Goal: Contribute content

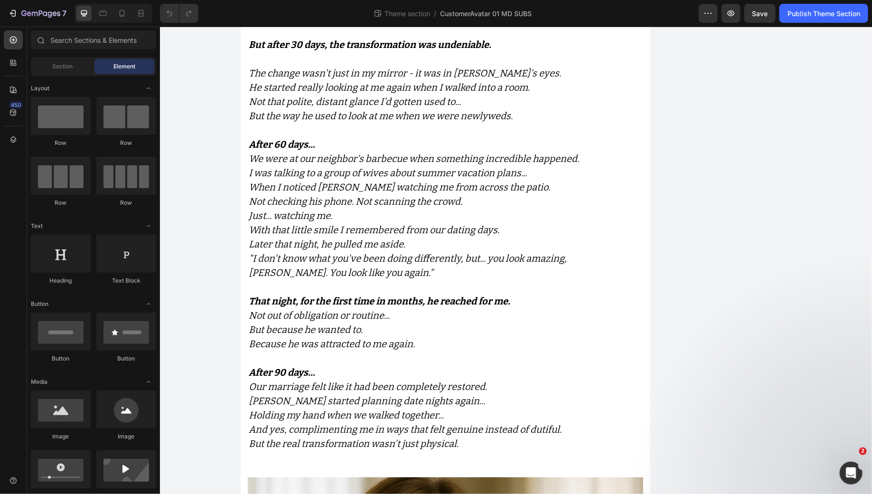
scroll to position [7221, 0]
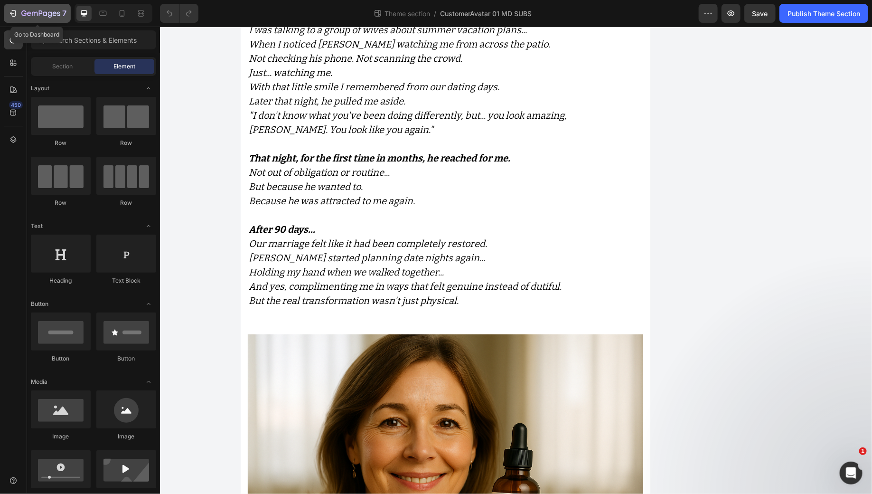
click at [7, 13] on button "7" at bounding box center [37, 13] width 67 height 19
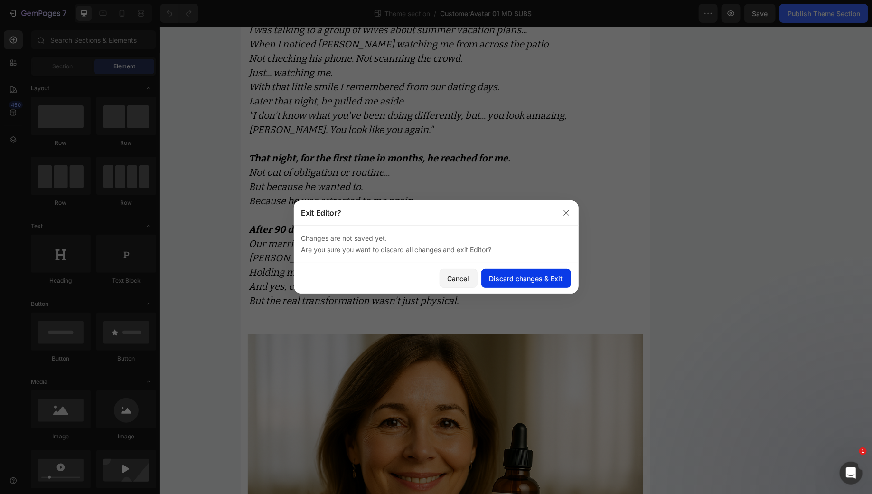
click at [515, 283] on button "Discard changes & Exit" at bounding box center [526, 278] width 90 height 19
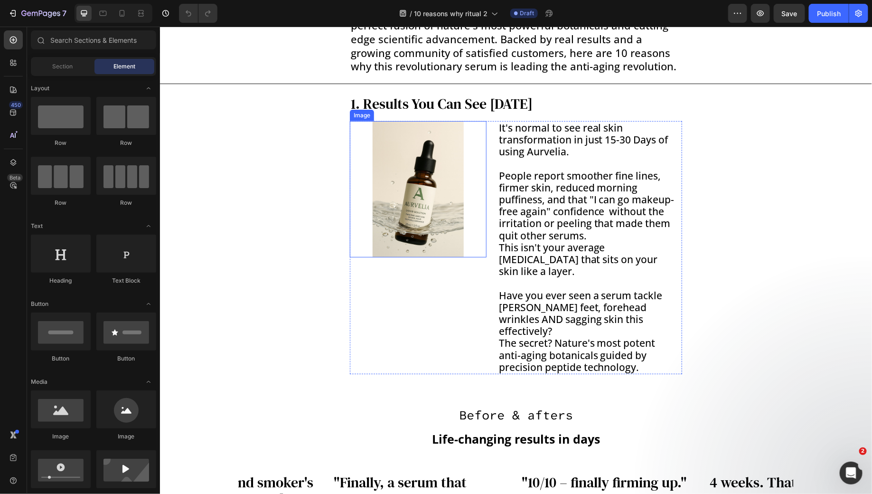
click at [409, 188] on img at bounding box center [417, 189] width 137 height 137
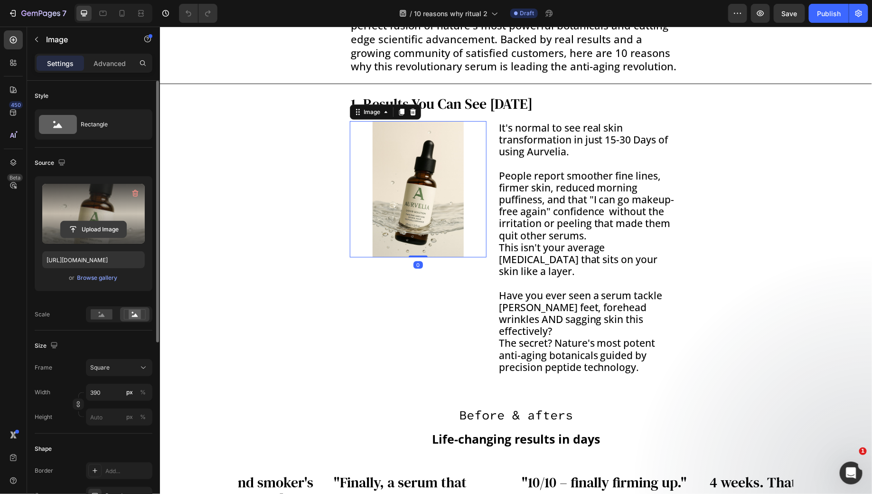
click at [101, 229] on input "file" at bounding box center [94, 229] width 66 height 16
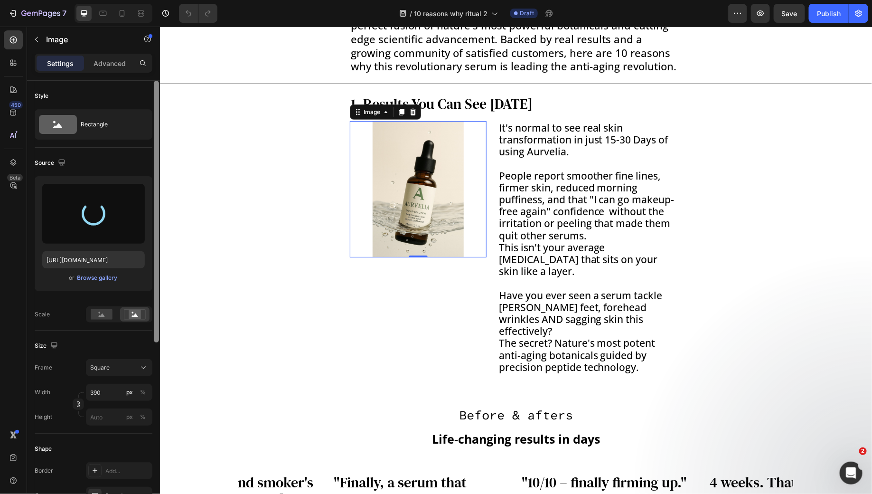
type input "https://cdn.shopify.com/s/files/1/0899/0008/9609/files/gempages_558131935092671…"
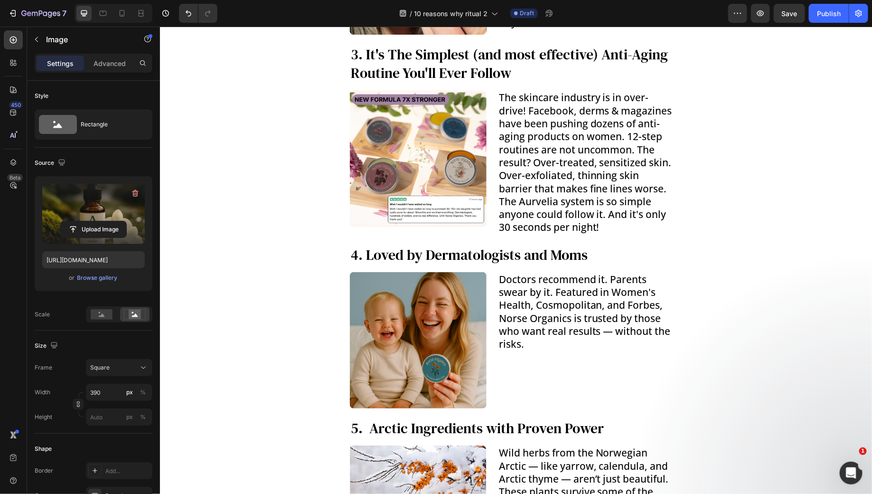
scroll to position [1113, 0]
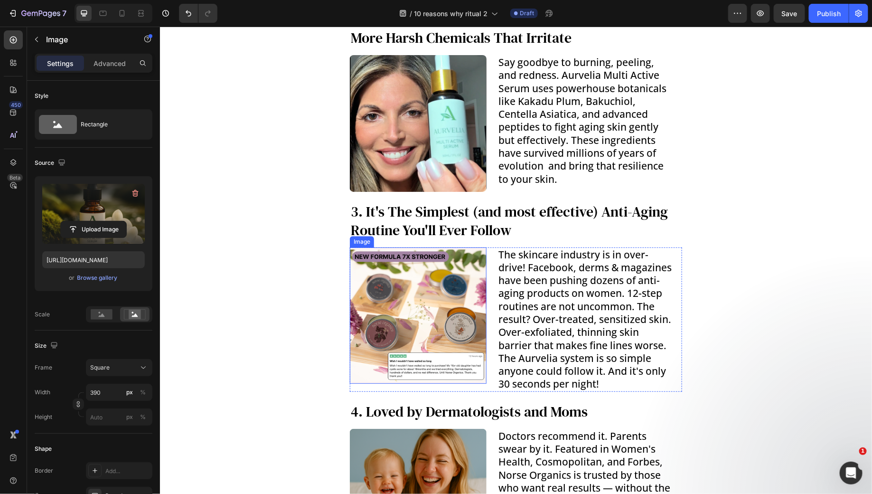
click at [414, 320] on img at bounding box center [417, 315] width 137 height 137
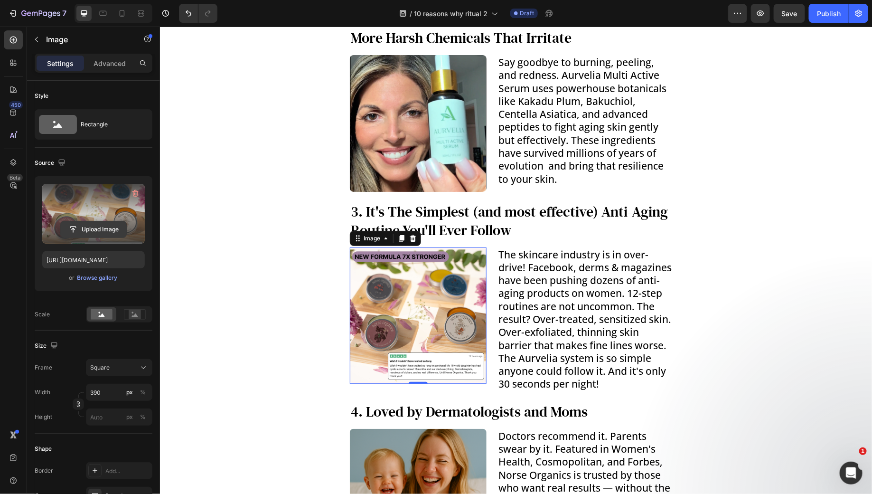
click at [89, 229] on input "file" at bounding box center [94, 229] width 66 height 16
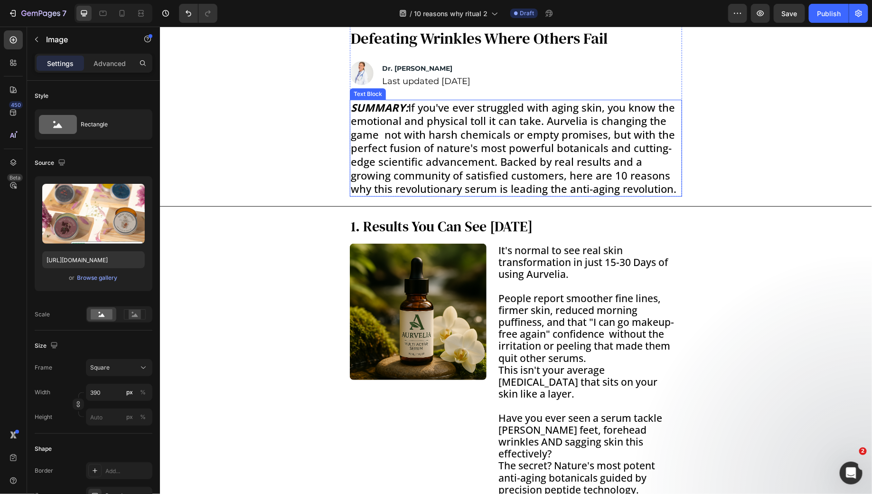
scroll to position [57, 0]
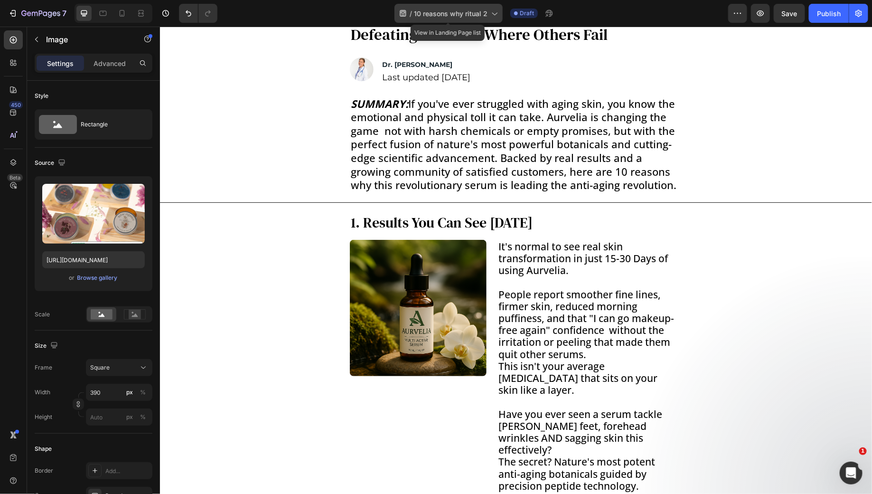
click at [483, 10] on span "10 reasons why ritual 2" at bounding box center [451, 14] width 74 height 10
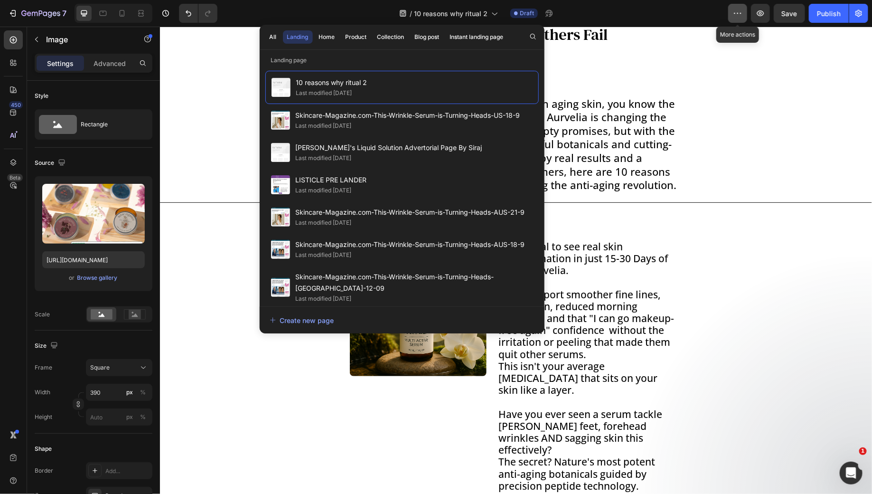
click at [746, 18] on button "button" at bounding box center [737, 13] width 19 height 19
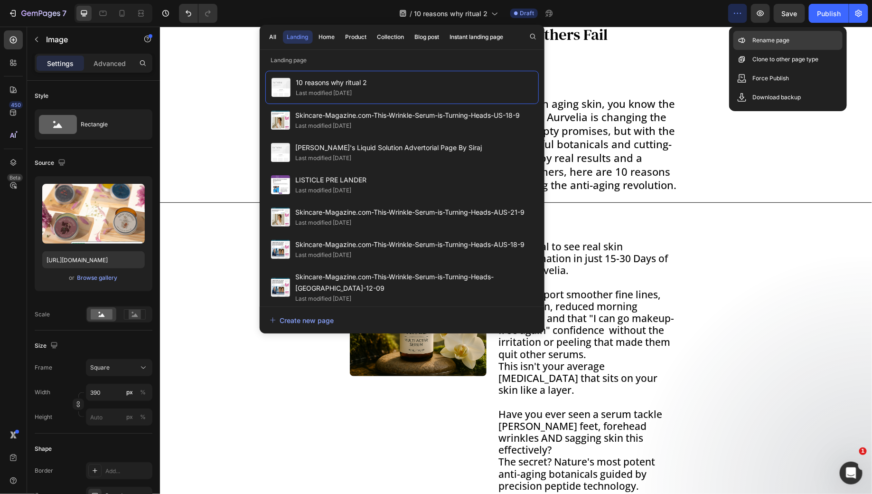
click at [748, 41] on div "Rename page" at bounding box center [787, 40] width 109 height 19
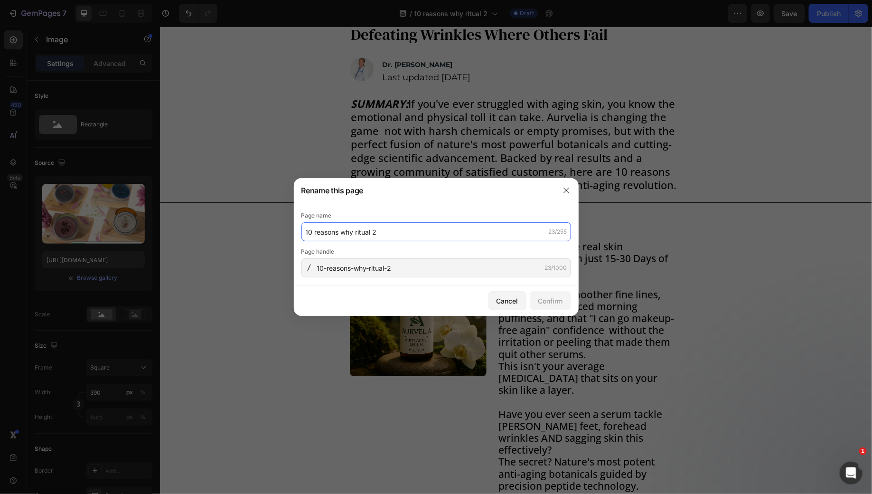
click at [404, 233] on input "10 reasons why ritual 2" at bounding box center [436, 231] width 270 height 19
drag, startPoint x: 341, startPoint y: 233, endPoint x: 377, endPoint y: 233, distance: 36.1
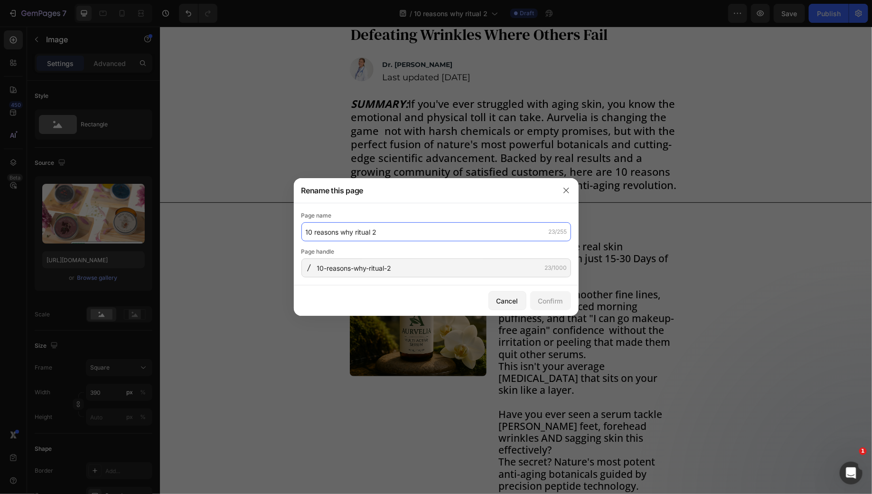
click at [377, 233] on input "10 reasons why ritual 2" at bounding box center [436, 231] width 270 height 19
click at [379, 233] on input "10 reasons why ritual 2" at bounding box center [436, 231] width 270 height 19
drag, startPoint x: 389, startPoint y: 233, endPoint x: 356, endPoint y: 234, distance: 33.8
click at [356, 234] on input "10 reasons why ritual 2" at bounding box center [436, 231] width 270 height 19
type input "10 reasons why Aurvelia Multi Active Serum CA02"
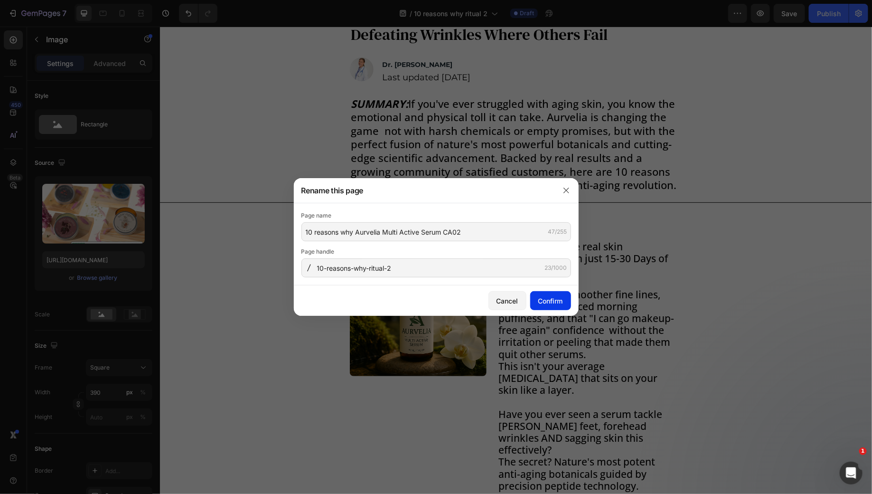
click at [549, 303] on div "Confirm" at bounding box center [550, 301] width 25 height 10
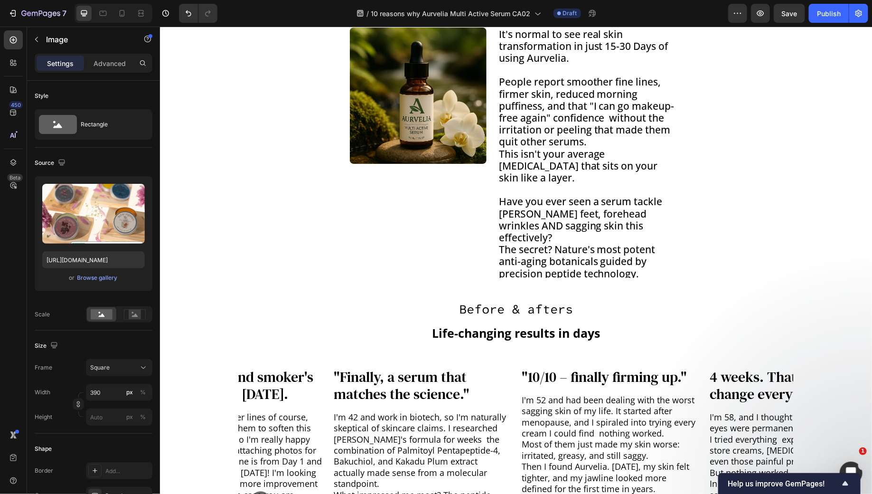
scroll to position [0, 0]
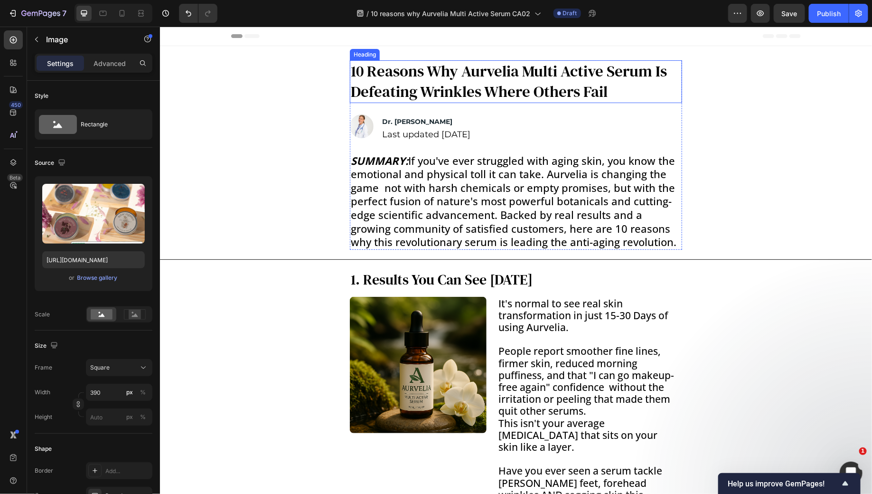
click at [423, 78] on h1 "10 Reasons Why Aurvelia Multi Active Serum Is Defeating Wrinkles Where Others F…" at bounding box center [515, 81] width 332 height 43
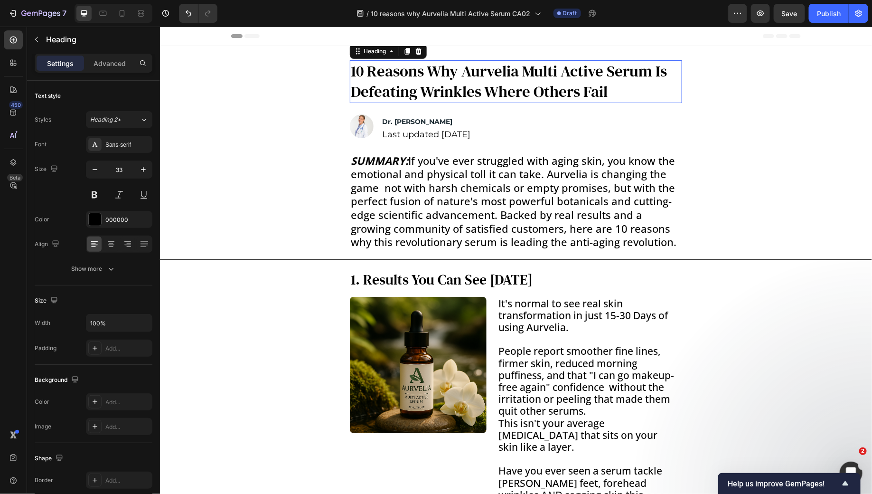
click at [423, 78] on h1 "10 Reasons Why Aurvelia Multi Active Serum Is Defeating Wrinkles Where Others F…" at bounding box center [515, 81] width 332 height 43
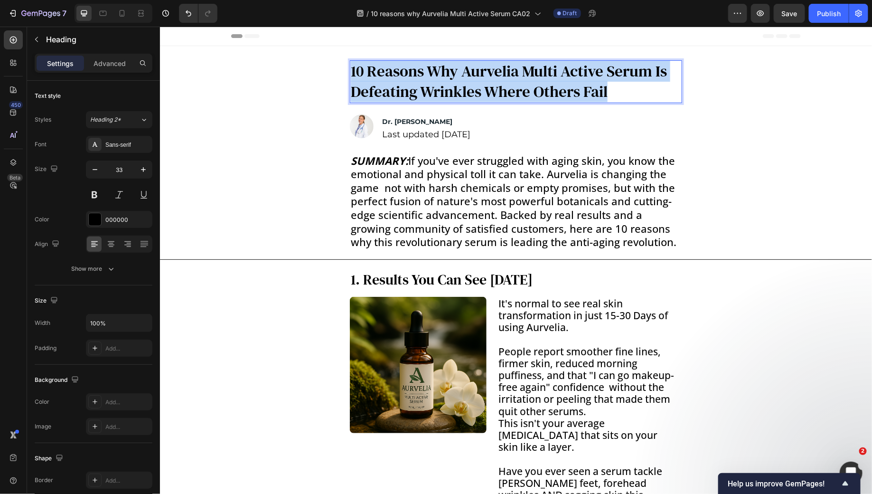
click at [423, 78] on p "10 Reasons Why Aurvelia Multi Active Serum Is Defeating Wrinkles Where Others F…" at bounding box center [515, 81] width 330 height 41
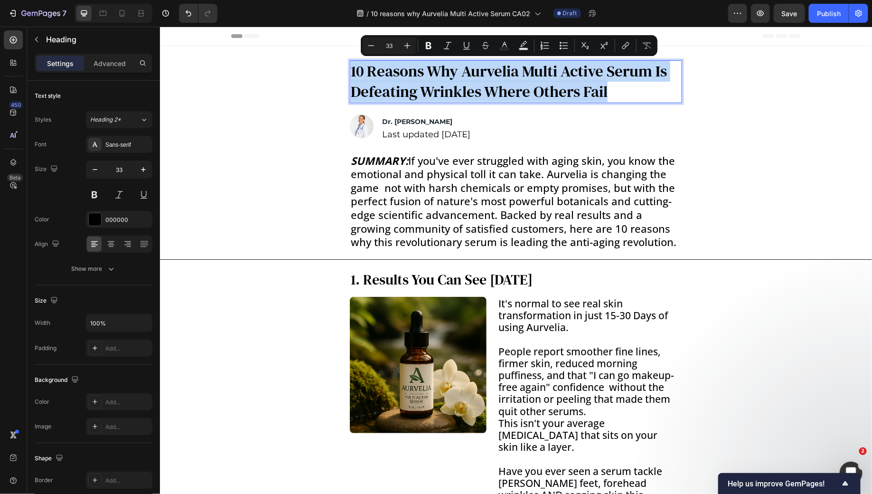
copy p "10 Reasons Why Aurvelia Multi Active Serum Is Defeating Wrinkles Where Others F…"
click at [405, 94] on p "10 Reasons Why Aurvelia Multi Active Serum Is Defeating Wrinkles Where Others F…" at bounding box center [515, 81] width 330 height 41
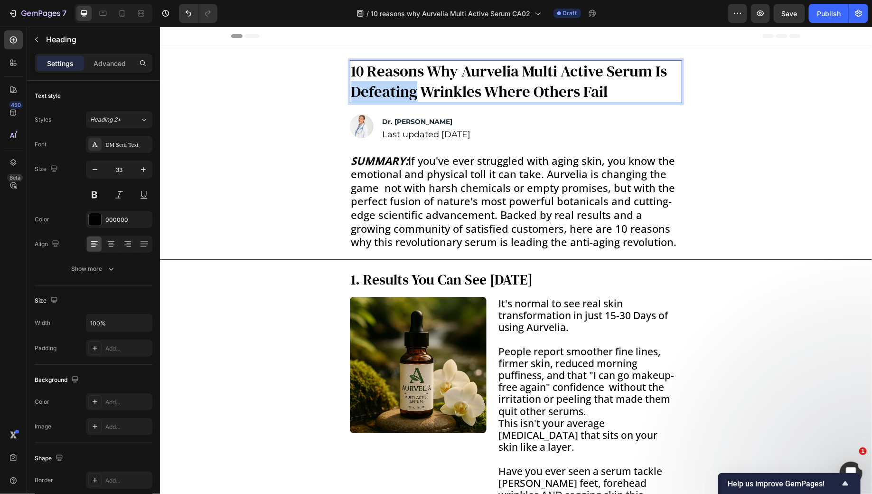
click at [405, 94] on p "10 Reasons Why Aurvelia Multi Active Serum Is Defeating Wrinkles Where Others F…" at bounding box center [515, 81] width 330 height 41
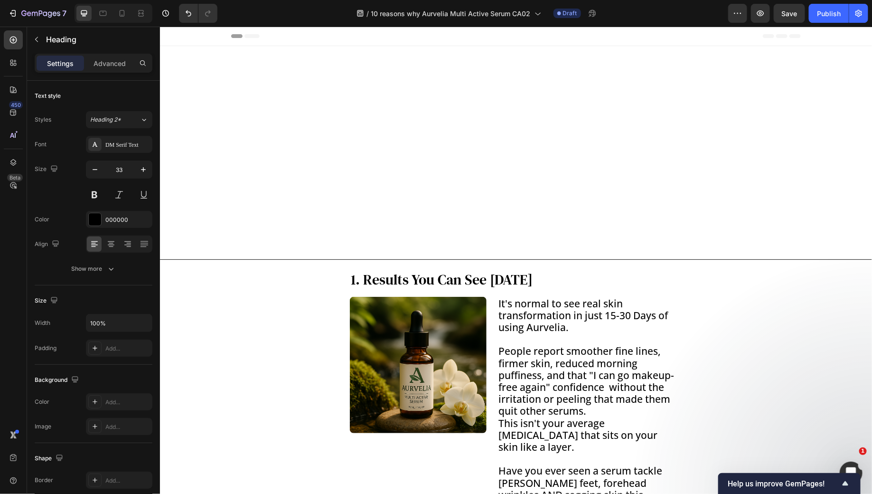
type input "16"
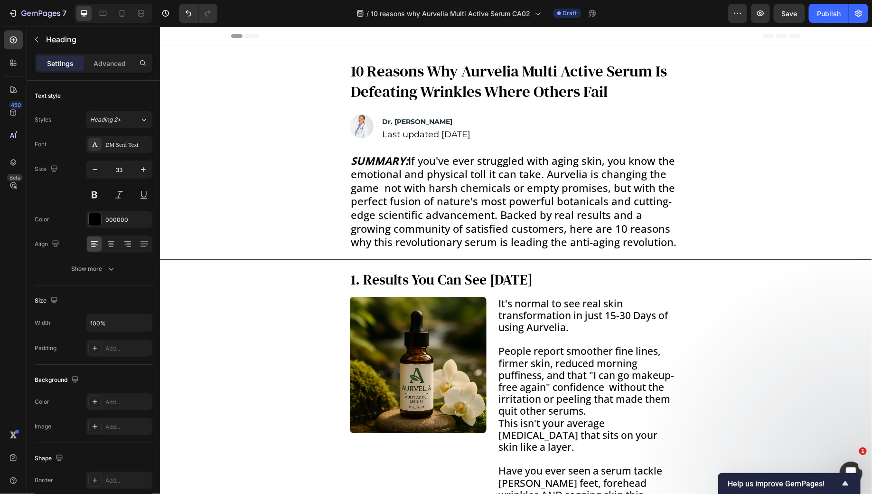
click at [406, 85] on h1 "10 Reasons Why Aurvelia Multi Active Serum Is Defeating Wrinkles Where Others F…" at bounding box center [515, 81] width 332 height 43
click at [406, 85] on p "10 Reasons Why Aurvelia Multi Active Serum Is Defeating Wrinkles Where Others F…" at bounding box center [515, 81] width 330 height 41
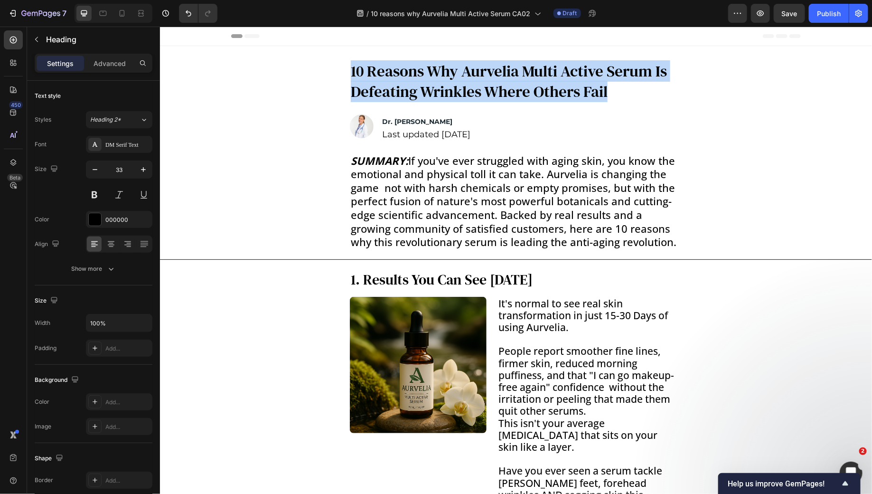
click at [406, 85] on p "10 Reasons Why Aurvelia Multi Active Serum Is Defeating Wrinkles Where Others F…" at bounding box center [515, 81] width 330 height 41
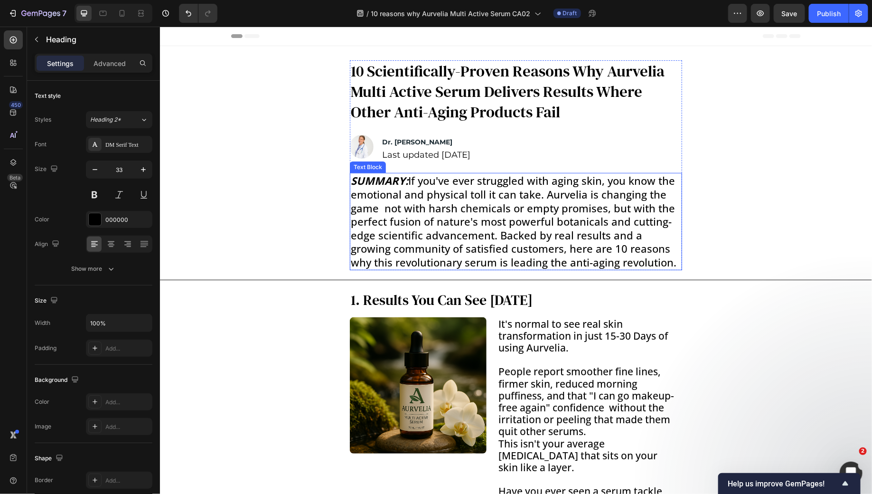
scroll to position [8, 0]
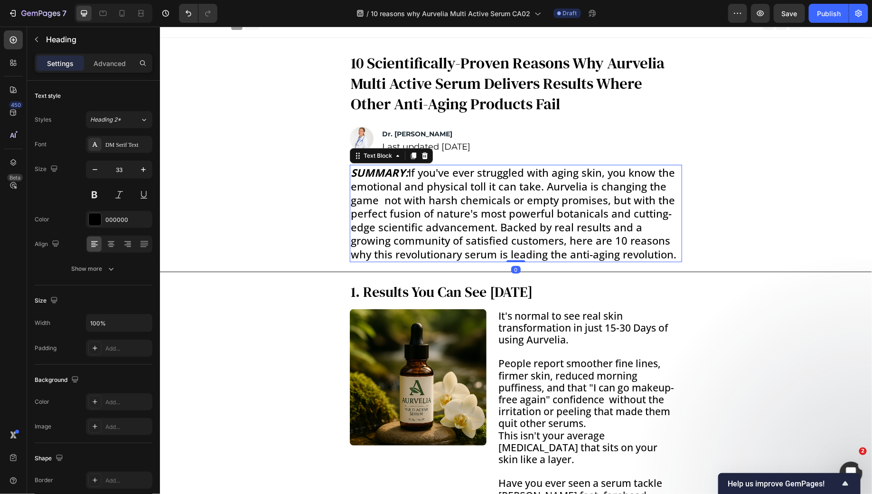
click at [412, 216] on p "SUMMARY: If you've ever struggled with aging skin, you know the emotional and p…" at bounding box center [515, 212] width 330 height 95
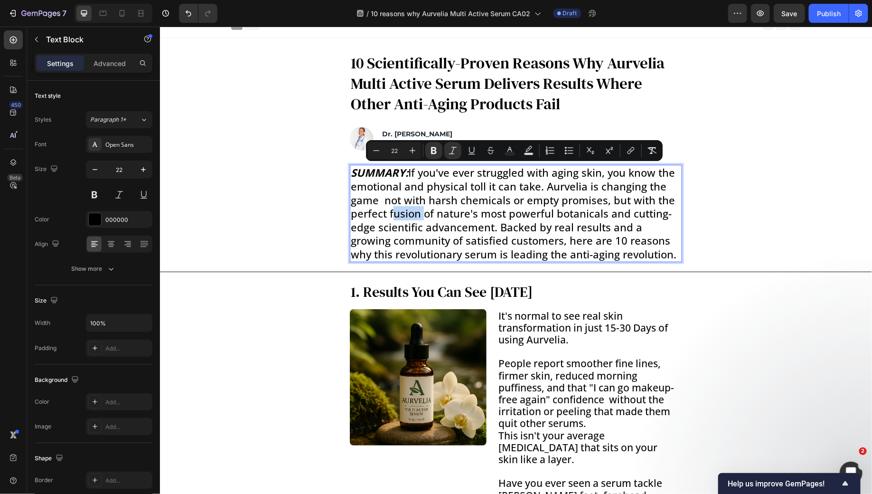
copy p "SUMMARY: If you've ever struggled with aging skin, you know the emotional and p…"
click at [435, 213] on p "SUMMARY: If you've ever struggled with aging skin, you know the emotional and p…" at bounding box center [515, 212] width 330 height 95
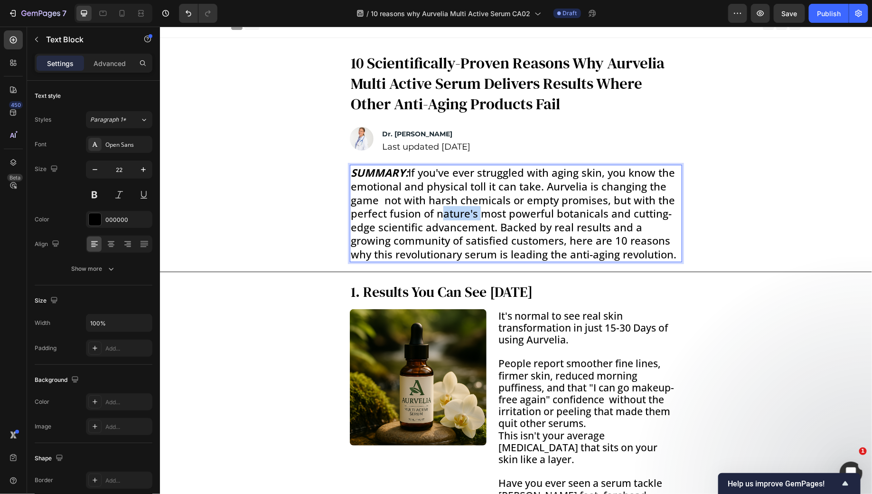
click at [435, 213] on p "SUMMARY: If you've ever struggled with aging skin, you know the emotional and p…" at bounding box center [515, 212] width 330 height 95
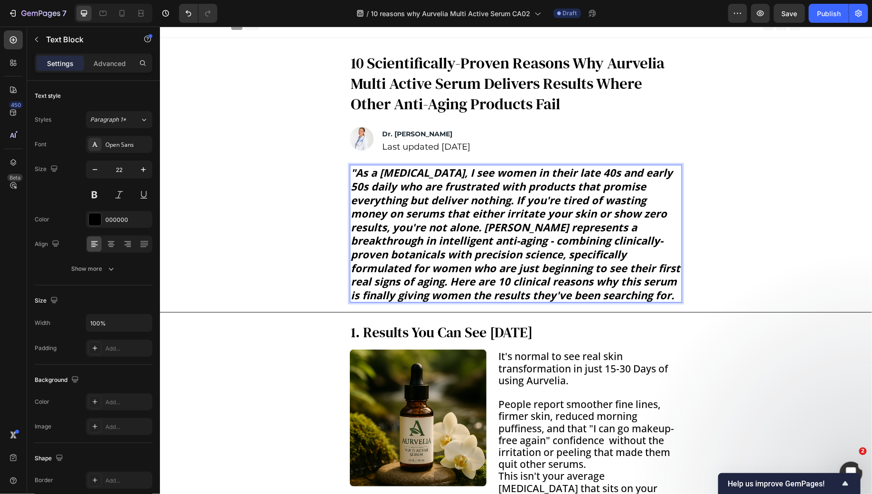
click at [356, 174] on strong ""As a dermatologist, I see women in their late 40s and early 50s daily who are …" at bounding box center [514, 233] width 329 height 136
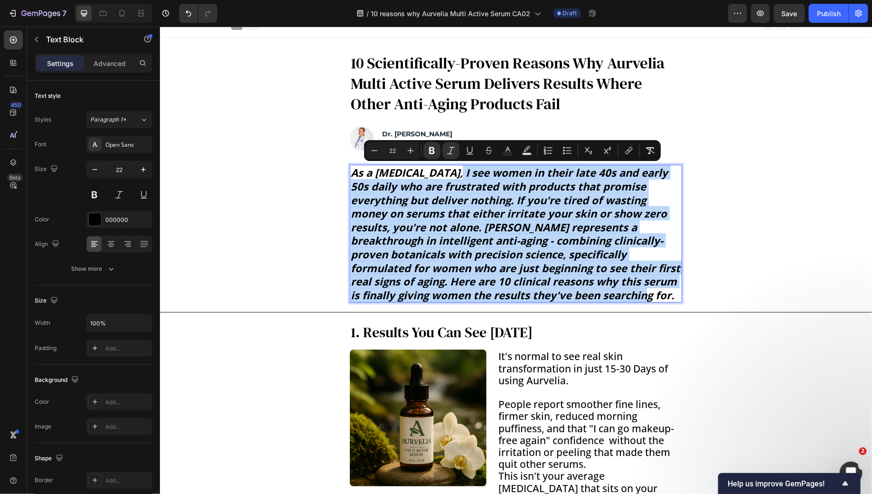
drag, startPoint x: 454, startPoint y: 170, endPoint x: 639, endPoint y: 299, distance: 224.8
click at [639, 299] on p "As a dermatologist, I see women in their late 40s and early 50s daily who are f…" at bounding box center [515, 233] width 330 height 136
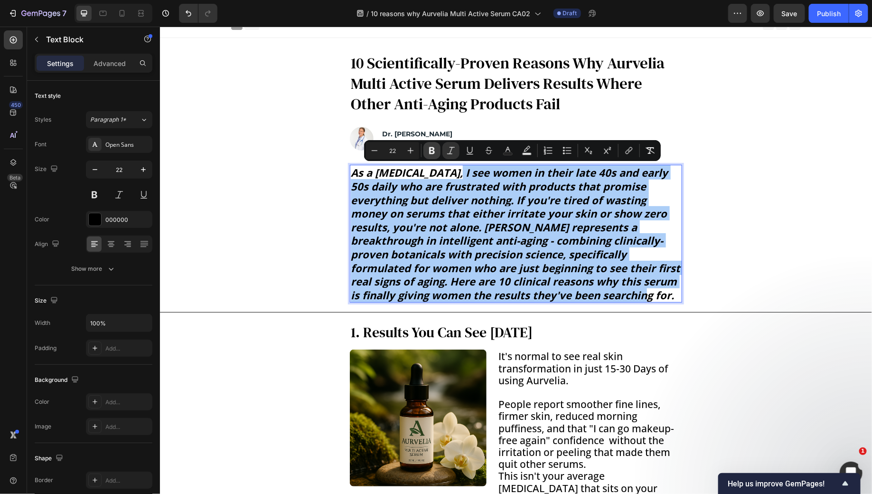
click at [431, 152] on icon "Editor contextual toolbar" at bounding box center [431, 150] width 9 height 9
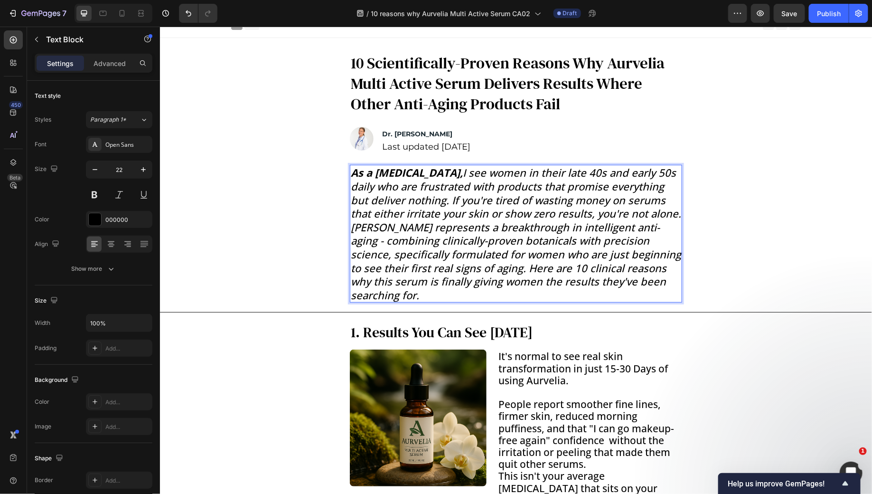
click at [395, 196] on icon "As a dermatologist, I see women in their late 40s and early 50s daily who are f…" at bounding box center [515, 233] width 330 height 136
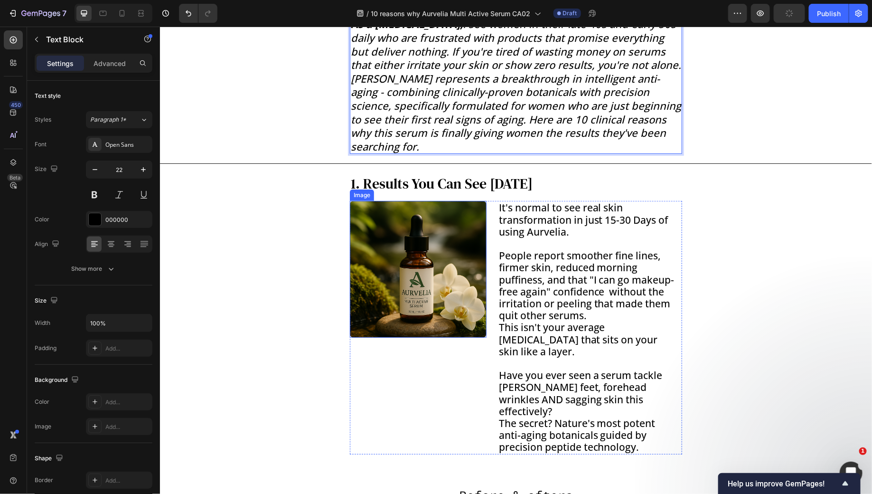
scroll to position [181, 0]
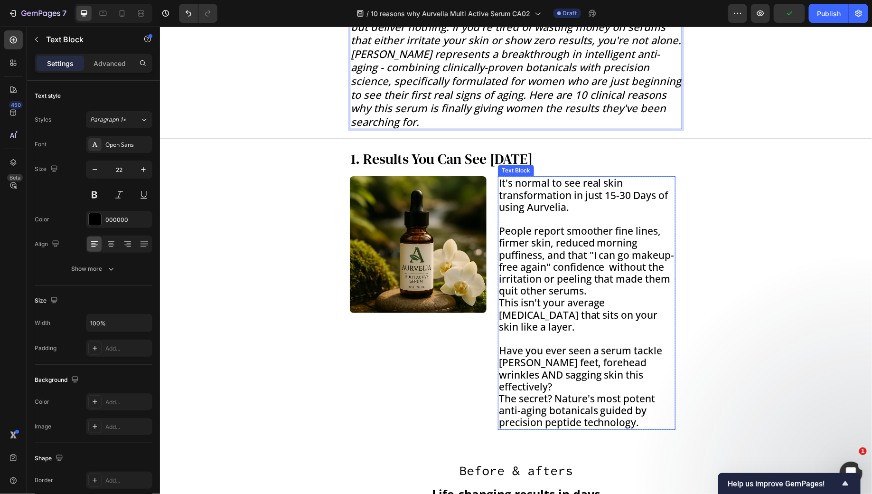
click at [574, 331] on p "This isn't your average anti-aging cream that sits on your skin like a layer." at bounding box center [586, 314] width 176 height 36
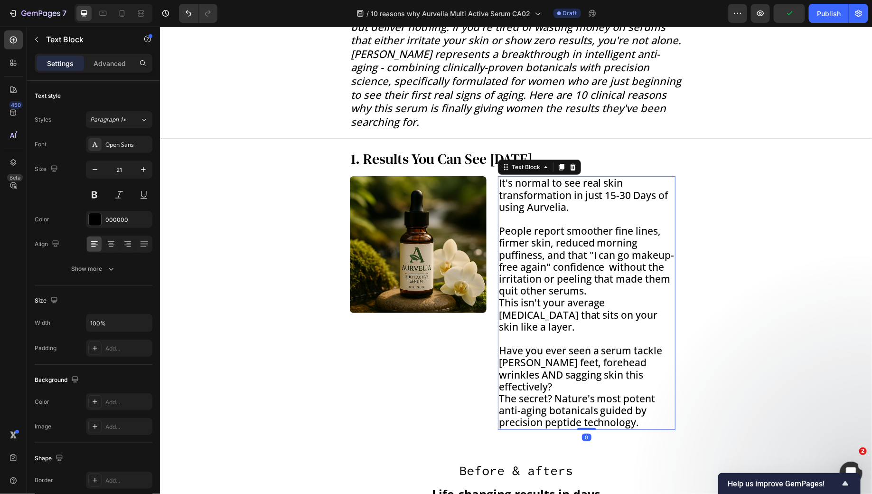
click at [574, 331] on p "This isn't your average anti-aging cream that sits on your skin like a layer." at bounding box center [586, 314] width 176 height 36
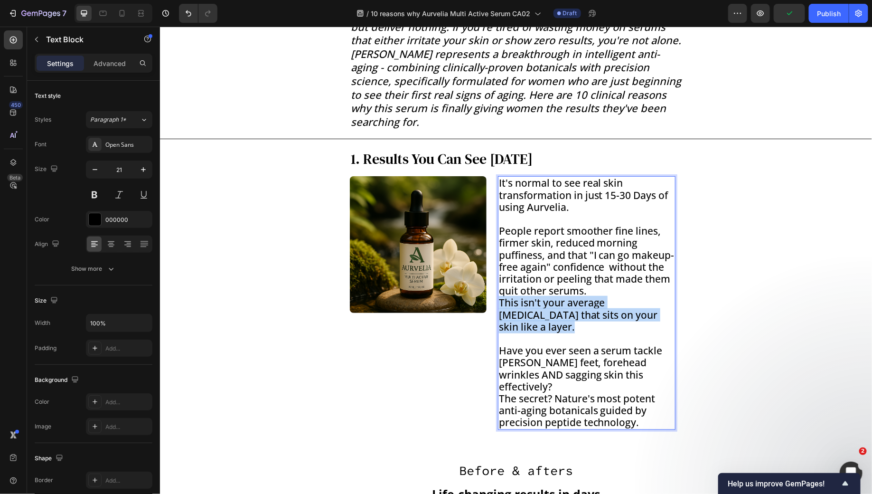
click at [574, 331] on p "This isn't your average anti-aging cream that sits on your skin like a layer." at bounding box center [586, 314] width 176 height 36
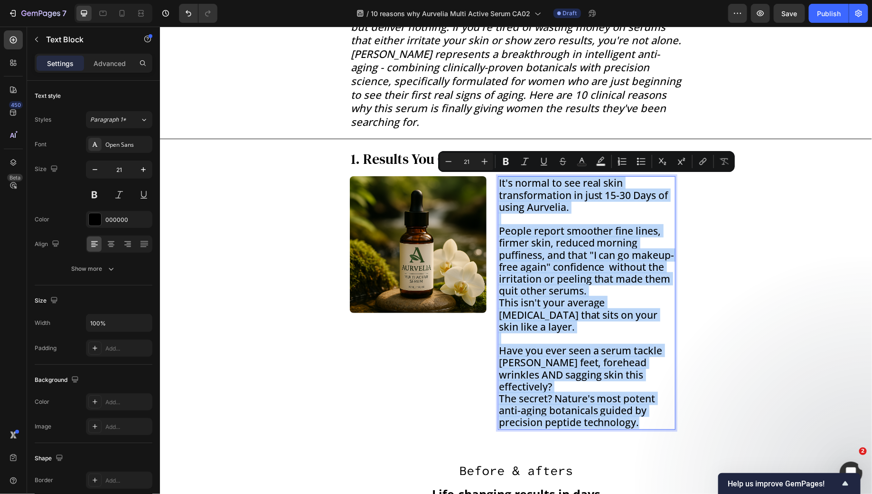
copy div "It's normal to see real skin transformation in just 15-30 Days of using Aurveli…"
click at [731, 225] on div "1. Results You Can See in 15 days Heading Image It's normal to see real skin tr…" at bounding box center [515, 288] width 693 height 281
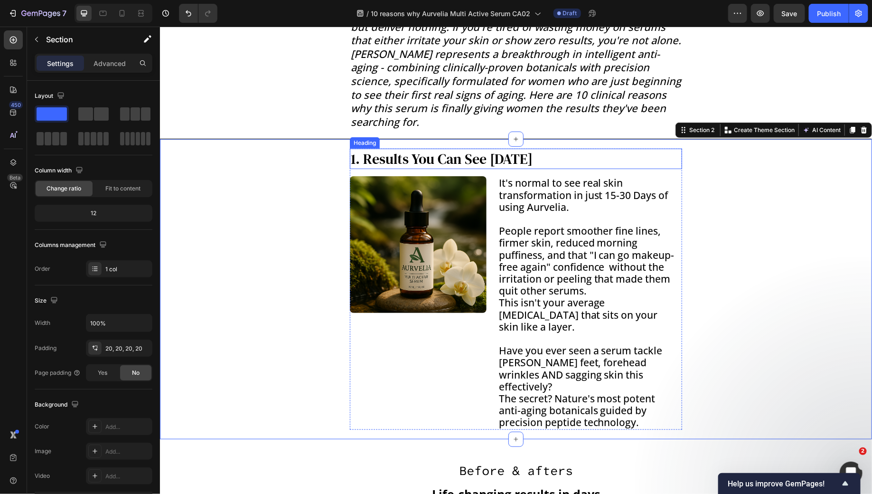
click at [511, 158] on h3 "1. Results You Can See in 15 days" at bounding box center [515, 158] width 332 height 20
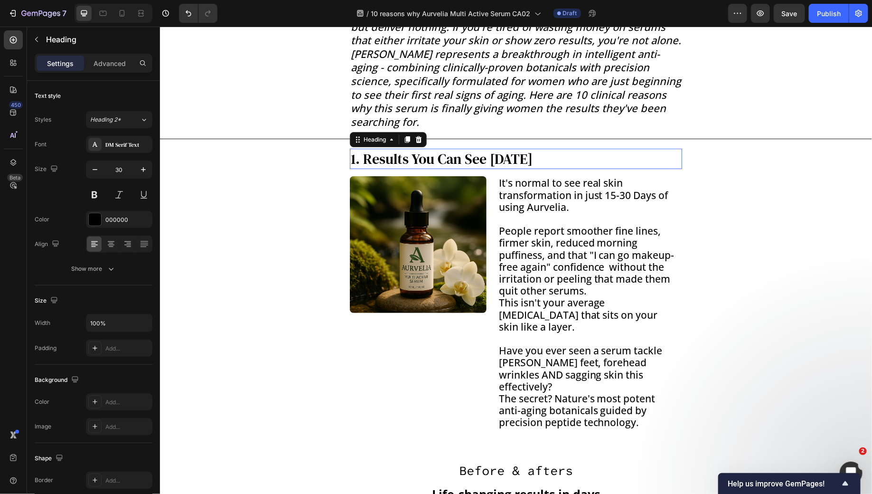
click at [511, 158] on h3 "1. Results You Can See in 15 days" at bounding box center [515, 158] width 332 height 20
click at [511, 158] on p "1. Results You Can See in 15 days" at bounding box center [515, 158] width 330 height 19
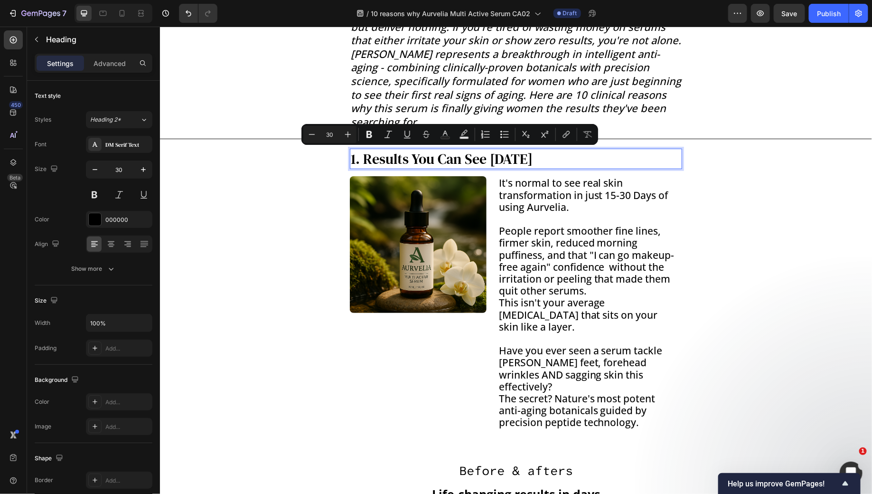
click at [449, 156] on p "1. Results You Can See in 15 days" at bounding box center [515, 158] width 330 height 19
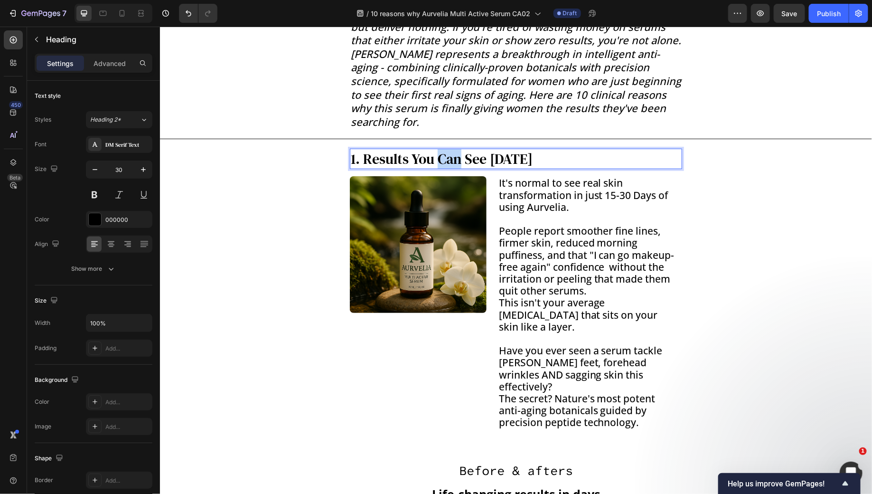
click at [449, 156] on p "1. Results You Can See in 15 days" at bounding box center [515, 158] width 330 height 19
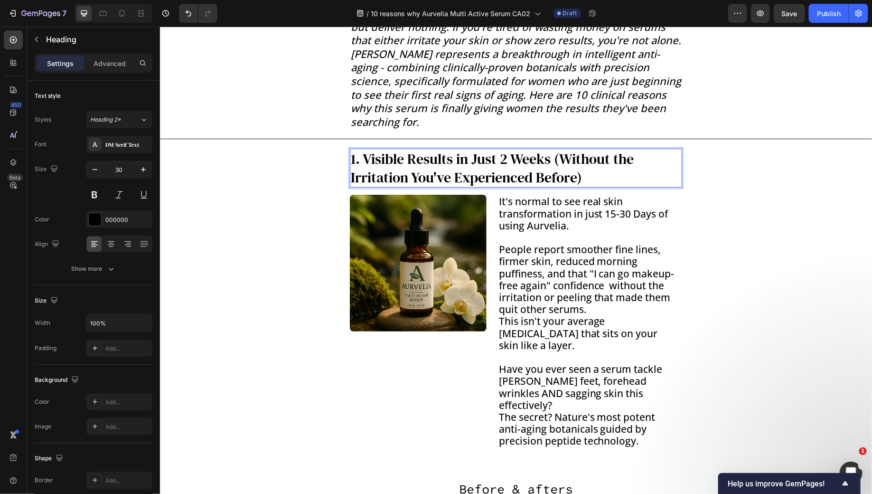
click at [551, 156] on p "1. Visible Results in Just 2 Weeks (Without the Irritation You've Experienced B…" at bounding box center [515, 167] width 330 height 37
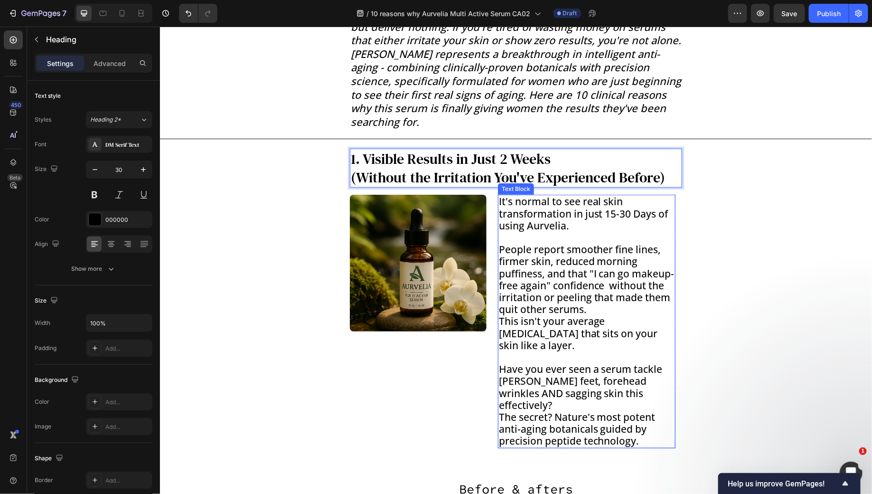
scroll to position [191, 0]
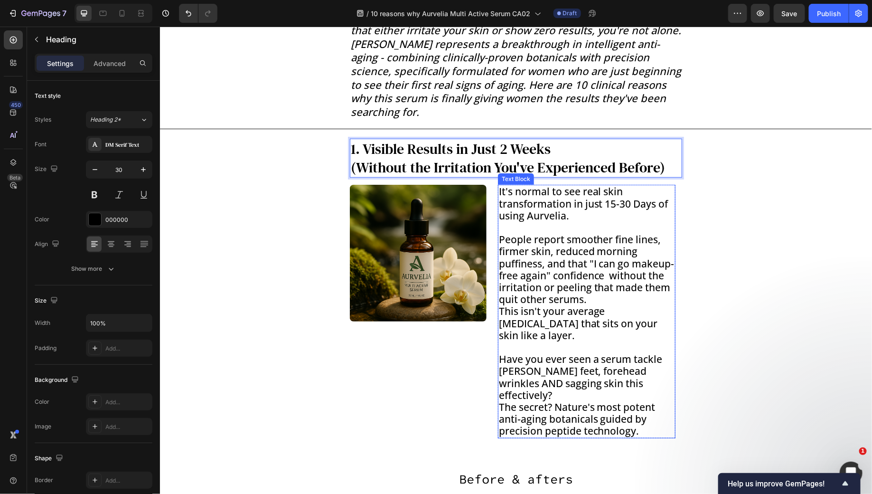
click at [535, 272] on p "People report smoother fine lines, firmer skin, reduced morning puffiness, and …" at bounding box center [586, 269] width 176 height 72
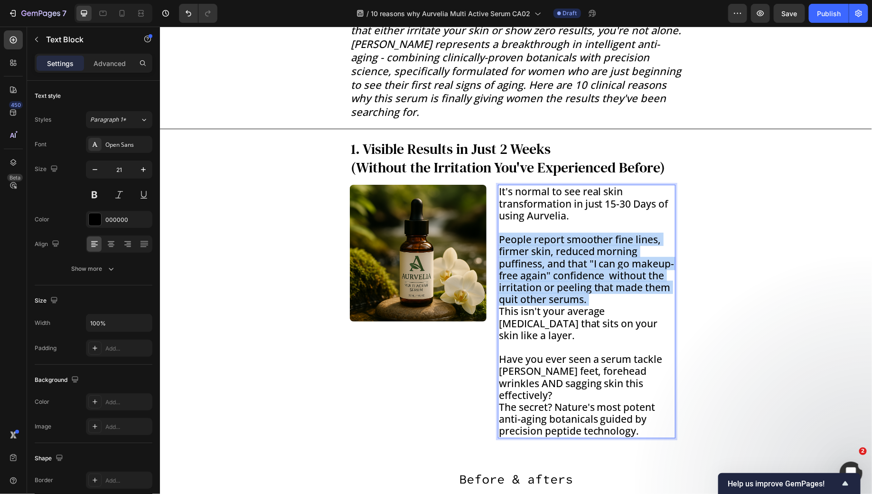
click at [535, 272] on p "People report smoother fine lines, firmer skin, reduced morning puffiness, and …" at bounding box center [586, 269] width 176 height 72
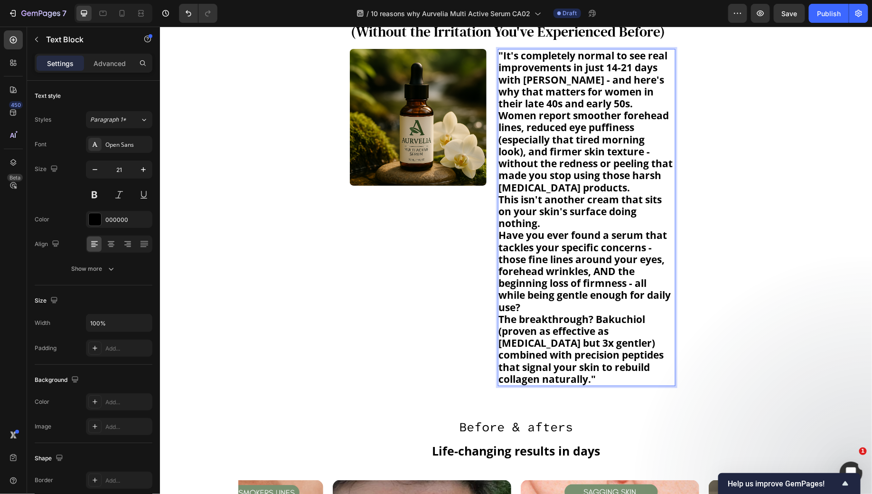
scroll to position [325, 0]
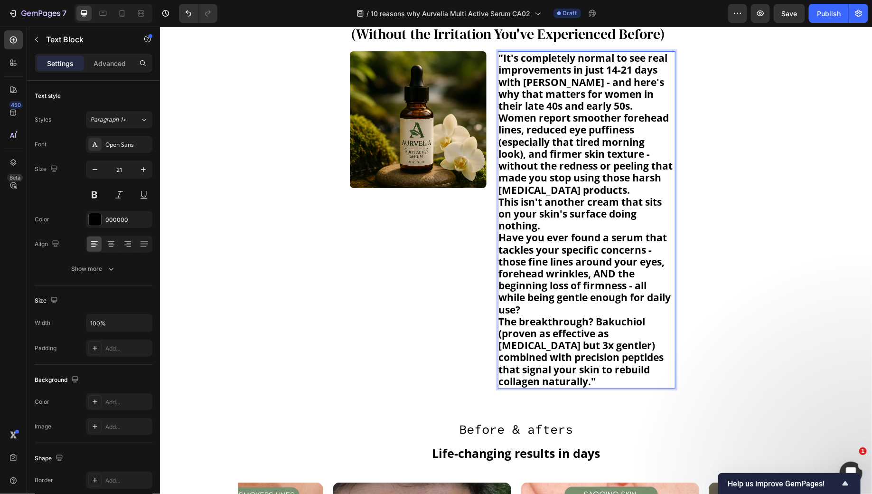
click at [550, 304] on p "Have you ever found a serum that tackles your specific concerns - those fine li…" at bounding box center [586, 273] width 176 height 84
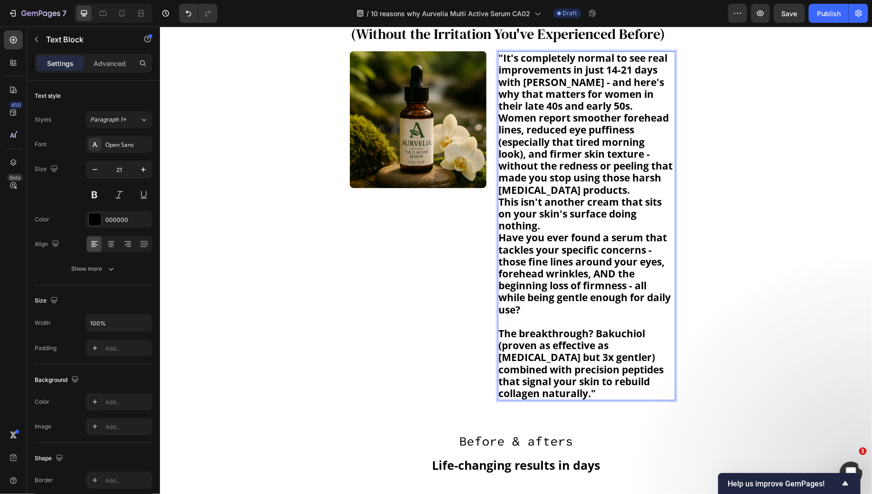
click at [552, 229] on p "This isn't another cream that sits on your skin's surface doing nothing." at bounding box center [586, 214] width 176 height 36
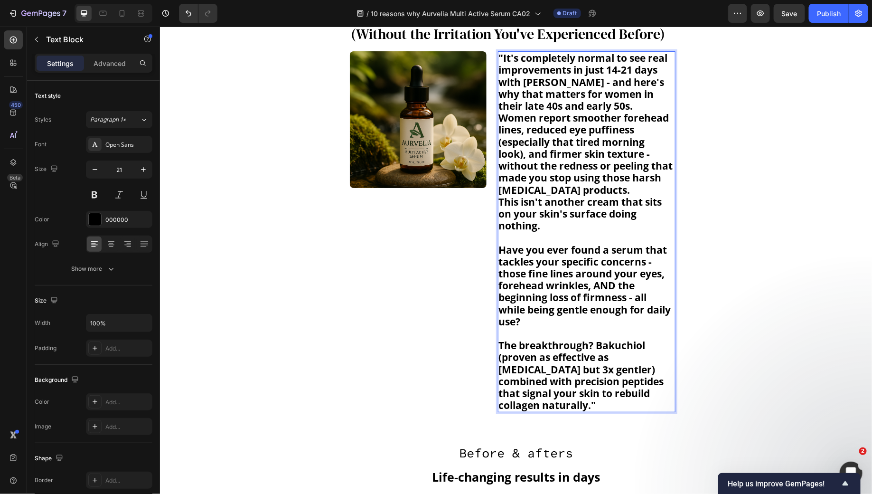
click at [597, 106] on p ""It's completely normal to see real improvements in just 14-21 days with Aurvel…" at bounding box center [586, 82] width 176 height 60
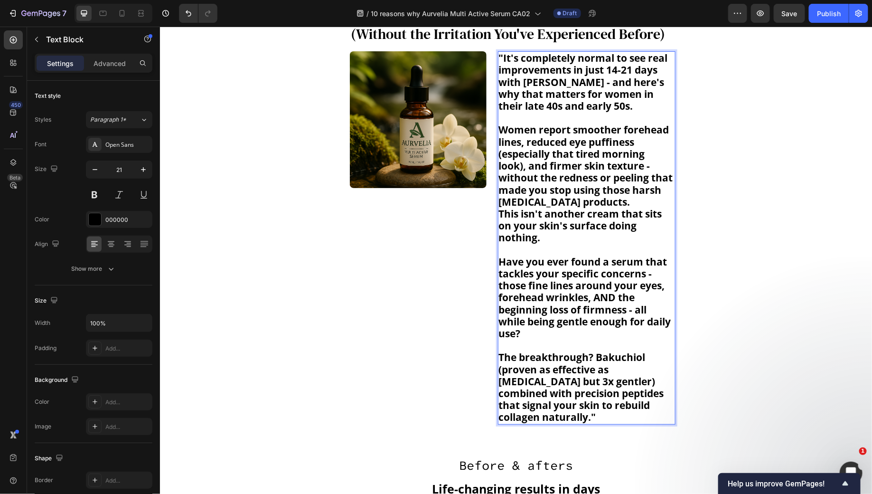
click at [576, 250] on p "Rich Text Editor. Editing area: main" at bounding box center [586, 249] width 176 height 12
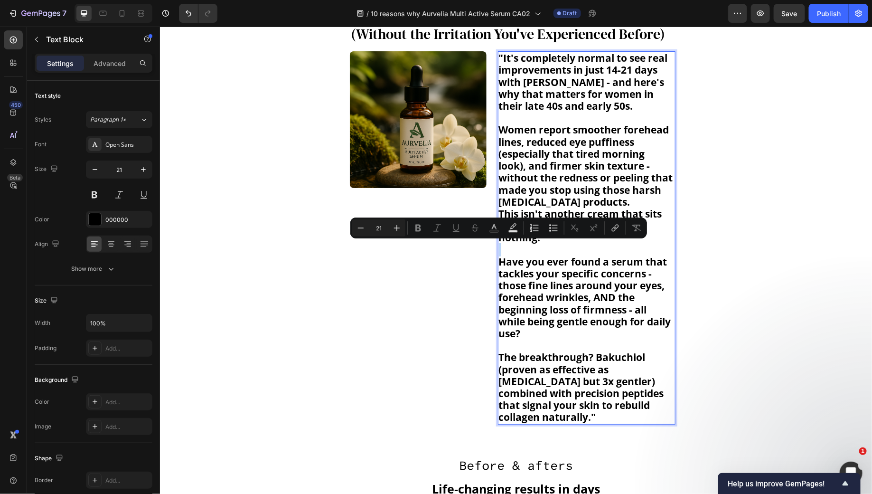
click at [576, 250] on p "Rich Text Editor. Editing area: main" at bounding box center [586, 249] width 176 height 12
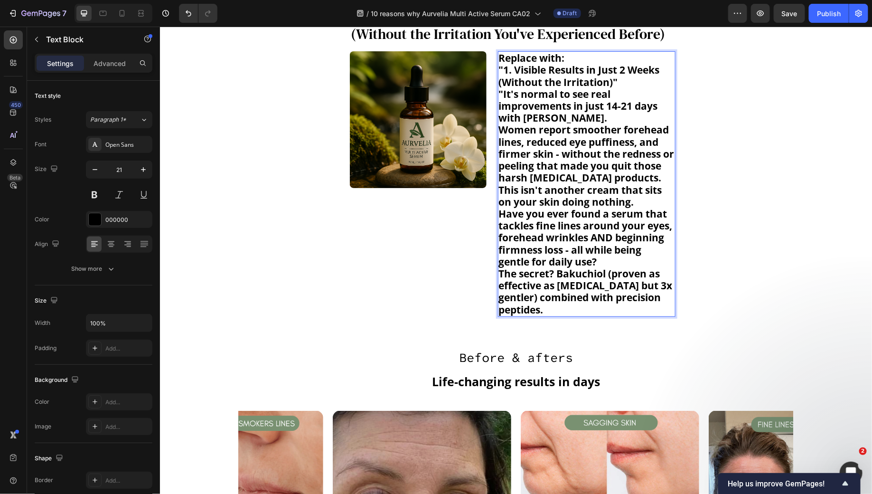
click at [560, 76] on strong ""1. Visible Results in Just 2 Weeks (Without the Irritation)"" at bounding box center [578, 75] width 161 height 25
drag, startPoint x: 658, startPoint y: 67, endPoint x: 643, endPoint y: 77, distance: 18.2
click at [643, 77] on p ""1. Visible Results in Just 2 Weeks (Without the Irritation)"" at bounding box center [586, 76] width 176 height 24
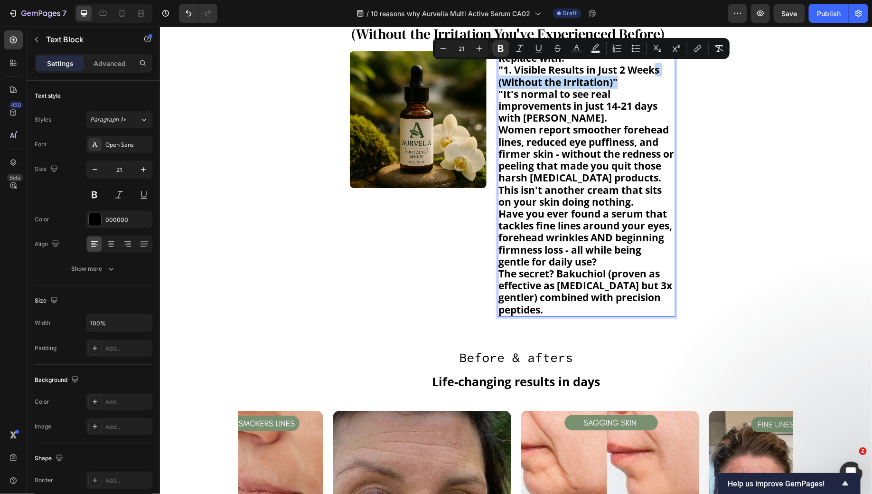
click at [622, 82] on p ""1. Visible Results in Just 2 Weeks (Without the Irritation)"" at bounding box center [586, 76] width 176 height 24
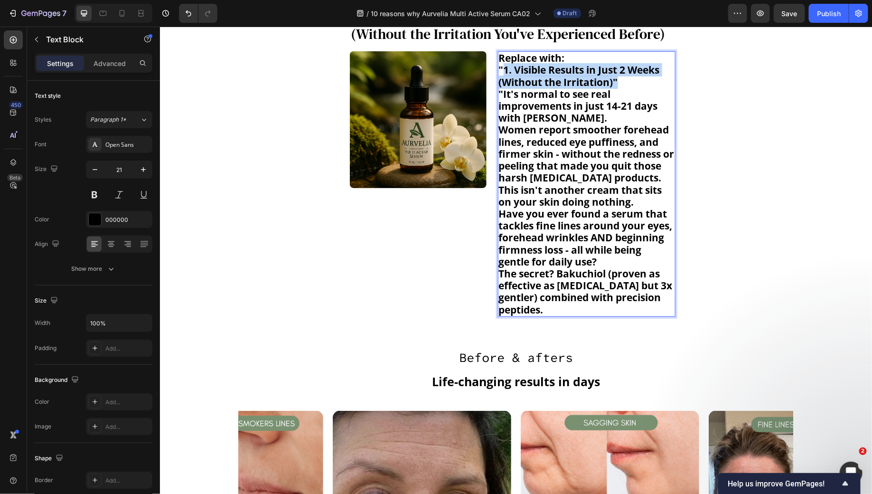
drag, startPoint x: 622, startPoint y: 82, endPoint x: 505, endPoint y: 70, distance: 118.3
click at [505, 70] on p ""1. Visible Results in Just 2 Weeks (Without the Irritation)"" at bounding box center [586, 76] width 176 height 24
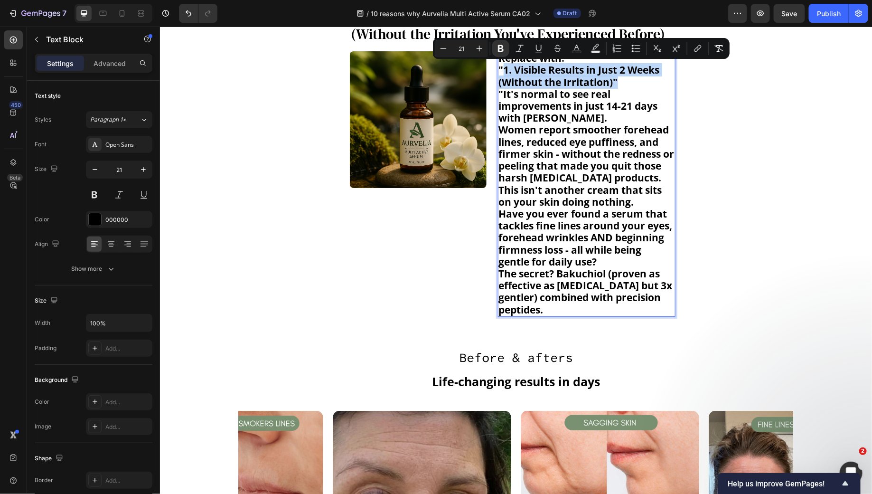
copy strong "1. Visible Results in Just 2 Weeks (Without the Irritation)""
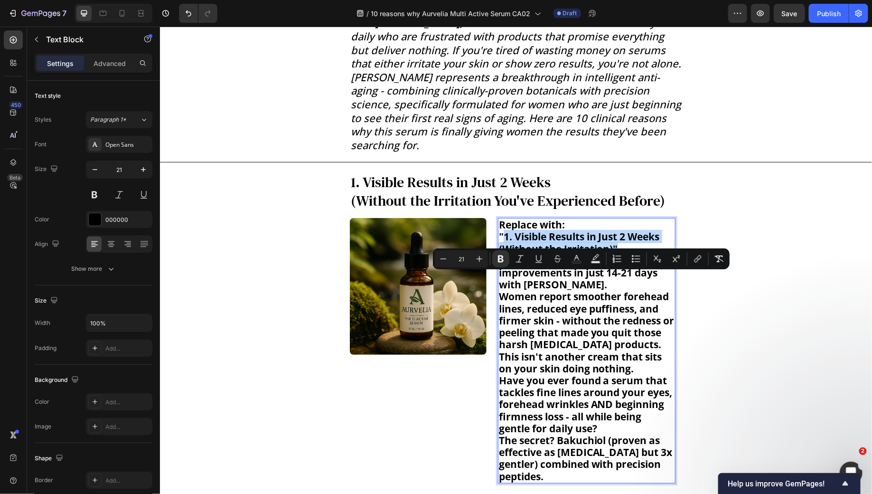
scroll to position [114, 0]
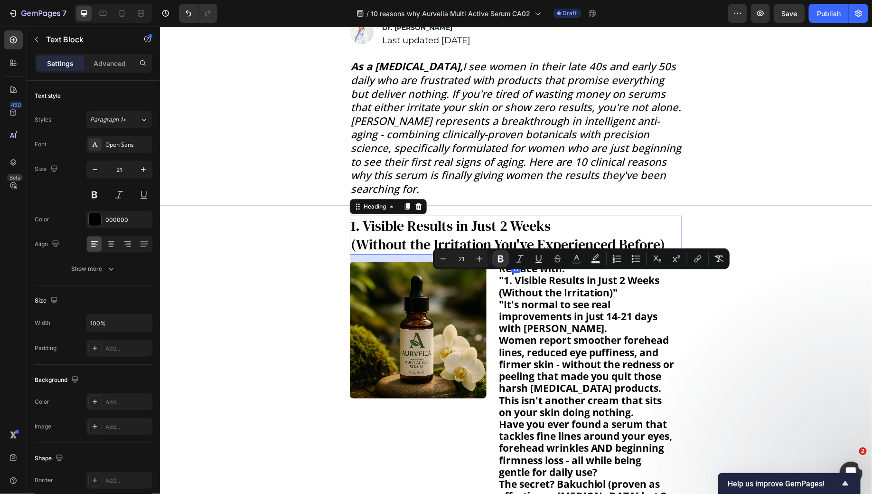
click at [389, 236] on p "1. Visible Results in Just 2 Weeks (Without the Irritation You've Experienced B…" at bounding box center [515, 234] width 330 height 37
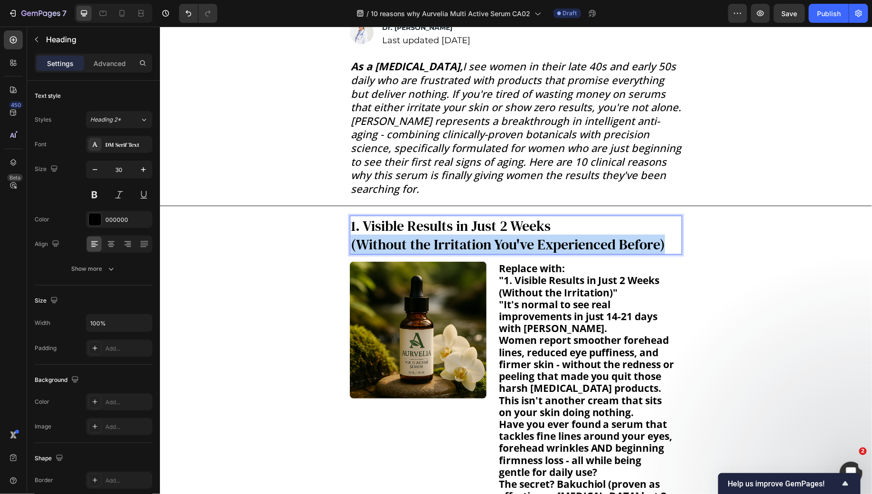
click at [389, 236] on p "1. Visible Results in Just 2 Weeks (Without the Irritation You've Experienced B…" at bounding box center [515, 234] width 330 height 37
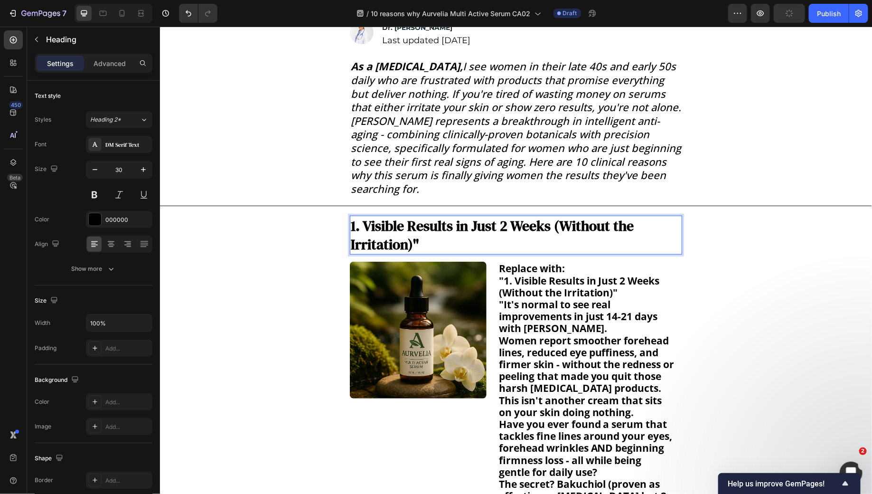
click at [552, 221] on strong "1. Visible Results in Just 2 Weeks (Without the Irritation)"" at bounding box center [491, 234] width 283 height 38
click at [526, 242] on p "1. Visible Results in Just 2 Weeks (Without the Irritation)"" at bounding box center [515, 234] width 330 height 37
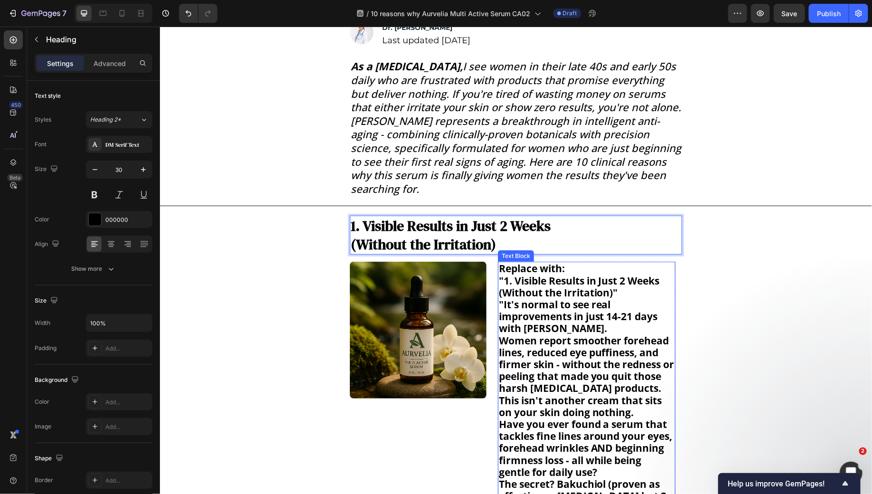
click at [570, 290] on strong ""1. Visible Results in Just 2 Weeks (Without the Irritation)"" at bounding box center [578, 285] width 161 height 25
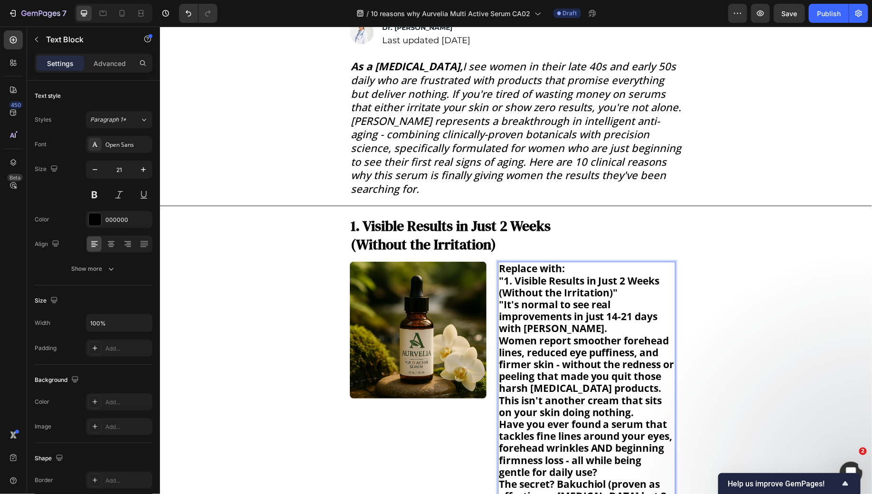
click at [618, 290] on p ""1. Visible Results in Just 2 Weeks (Without the Irritation)"" at bounding box center [586, 286] width 176 height 24
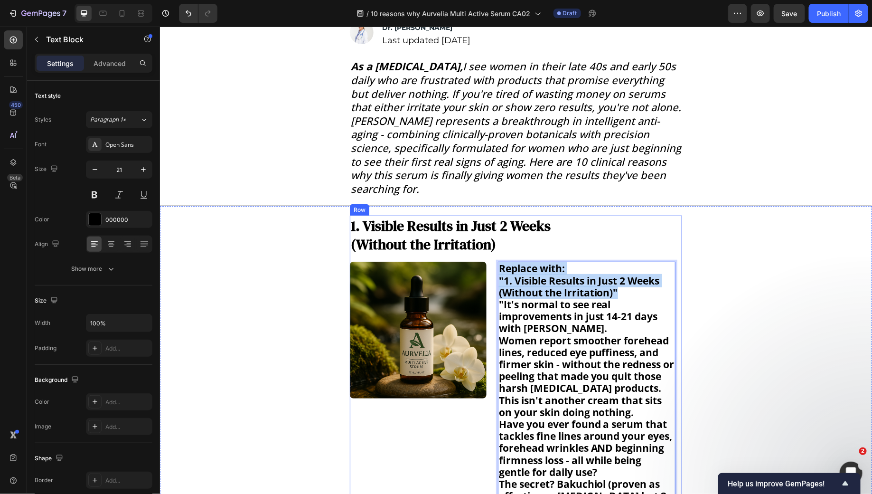
drag, startPoint x: 619, startPoint y: 291, endPoint x: 506, endPoint y: 260, distance: 118.1
click at [506, 261] on div "Replace with: "1. Visible Results in Just 2 Weeks (Without the Irritation)" "It…" at bounding box center [586, 393] width 178 height 265
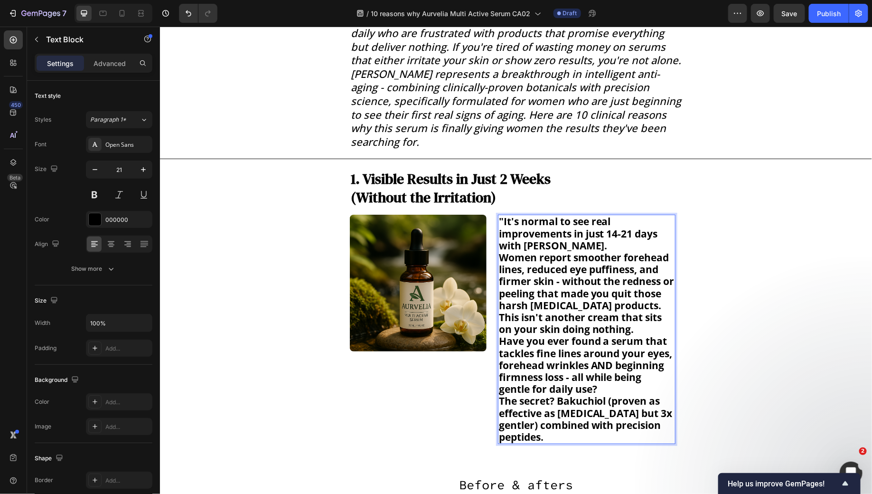
scroll to position [221, 0]
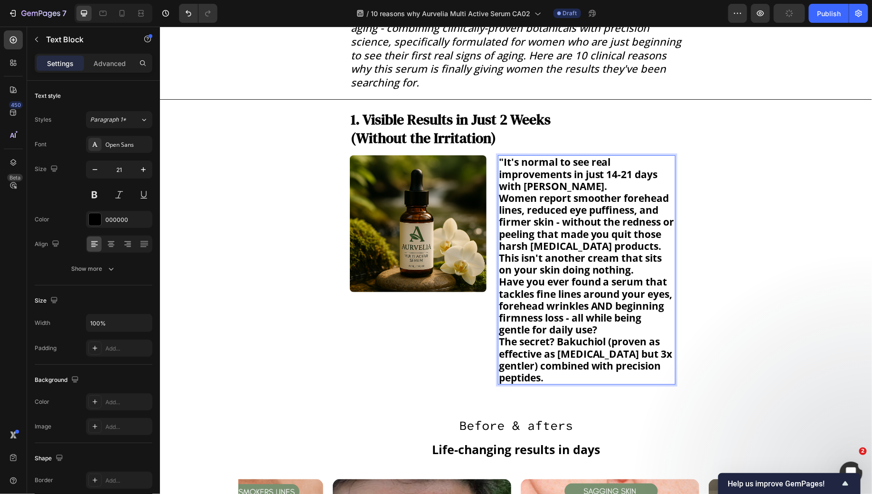
click at [612, 328] on p "Have you ever found a serum that tackles fine lines around your eyes, forehead …" at bounding box center [586, 305] width 176 height 60
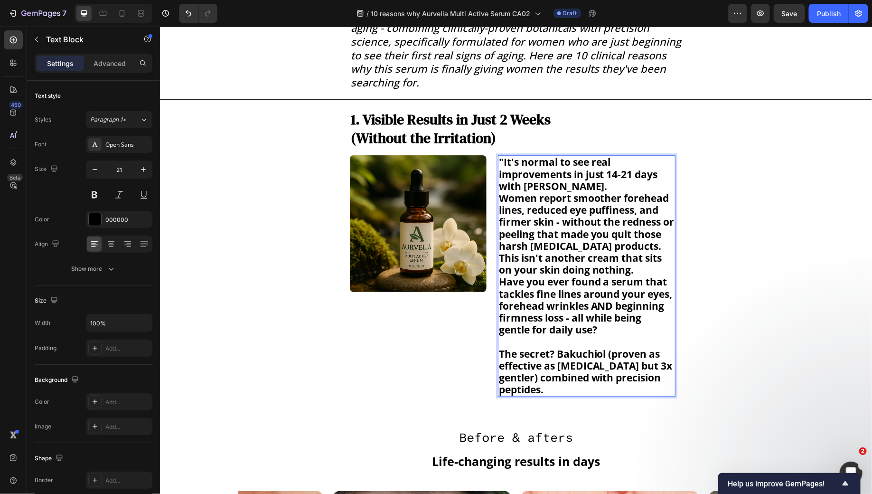
click at [643, 269] on p "This isn't another cream that sits on your skin doing nothing." at bounding box center [586, 264] width 176 height 24
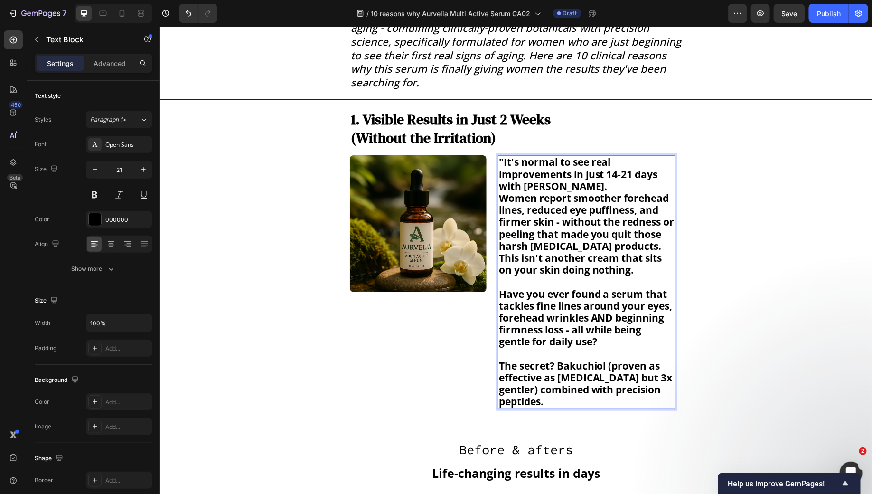
click at [586, 187] on p ""It's normal to see real improvements in just 14-21 days with Aurvelia." at bounding box center [586, 174] width 176 height 36
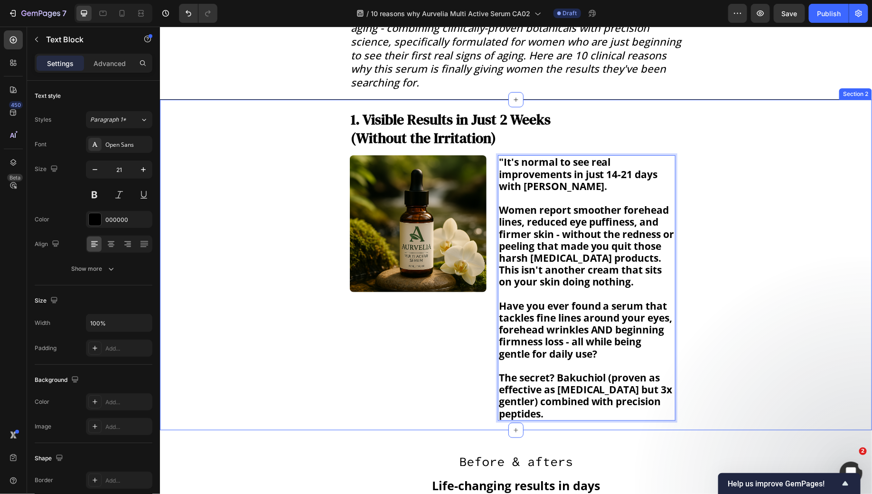
click at [750, 200] on div "⁠⁠⁠⁠⁠⁠⁠ 1. Visible Results in Just 2 Weeks (Without the Irritation) Heading Ima…" at bounding box center [515, 264] width 693 height 311
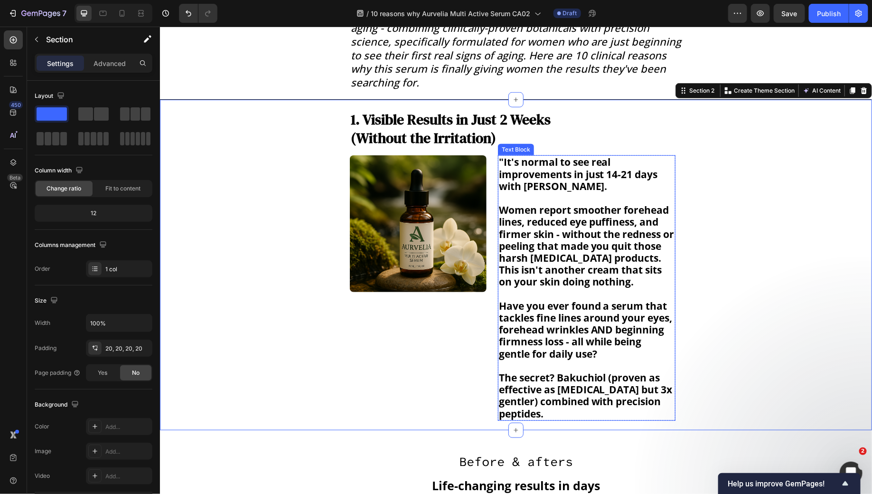
click at [532, 303] on strong "Have you ever found a serum that tackles fine lines around your eyes, forehead …" at bounding box center [585, 329] width 174 height 61
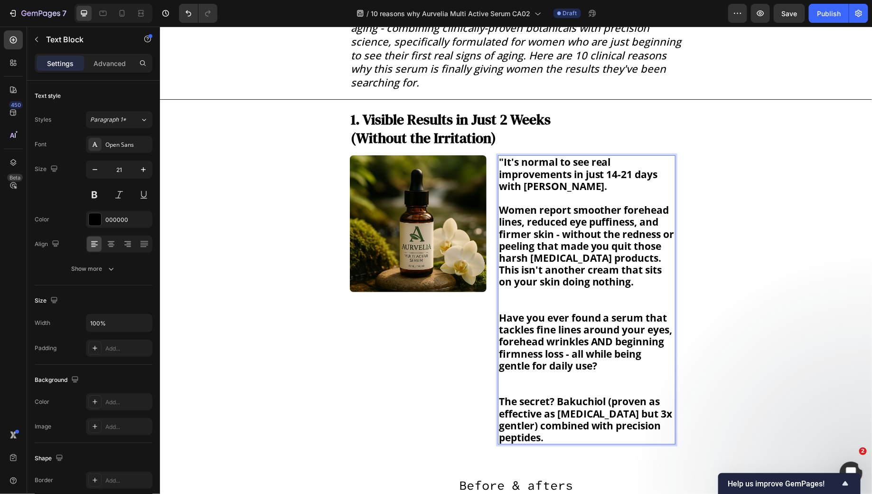
click at [548, 319] on strong "Have you ever found a serum that tackles fine lines around your eyes, forehead …" at bounding box center [585, 340] width 174 height 61
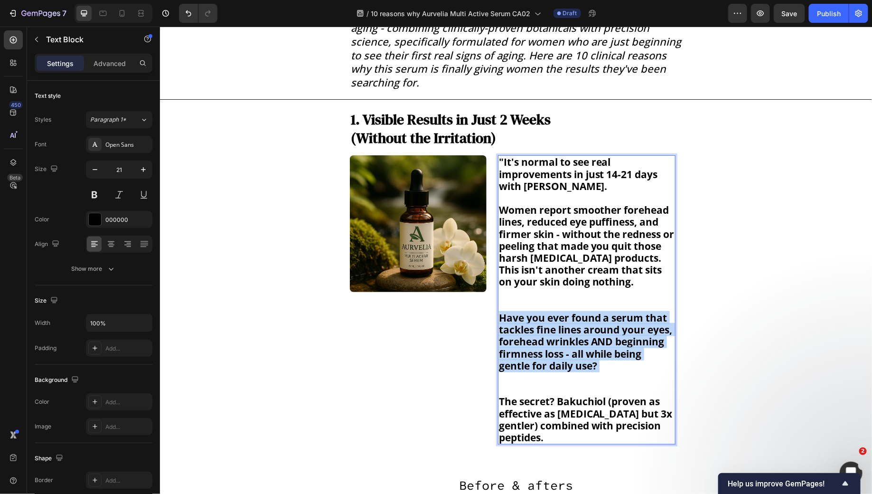
click at [548, 319] on strong "Have you ever found a serum that tackles fine lines around your eyes, forehead …" at bounding box center [585, 340] width 174 height 61
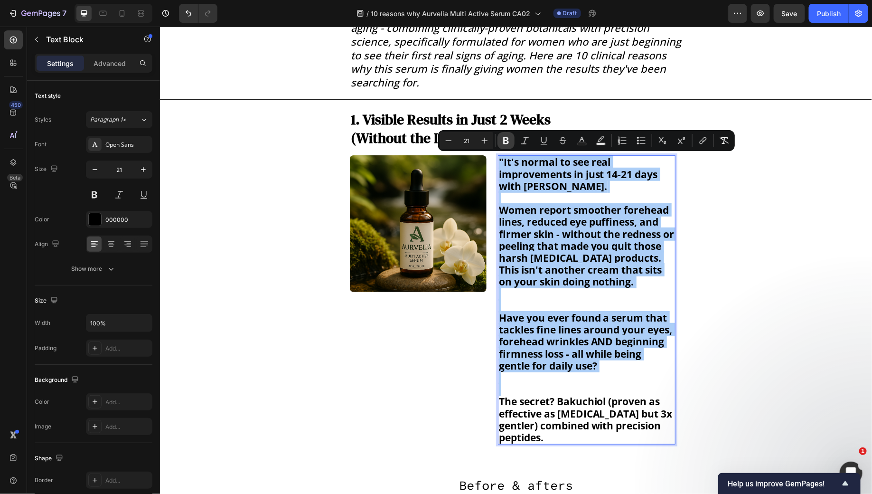
click at [503, 147] on button "Bold" at bounding box center [505, 140] width 17 height 17
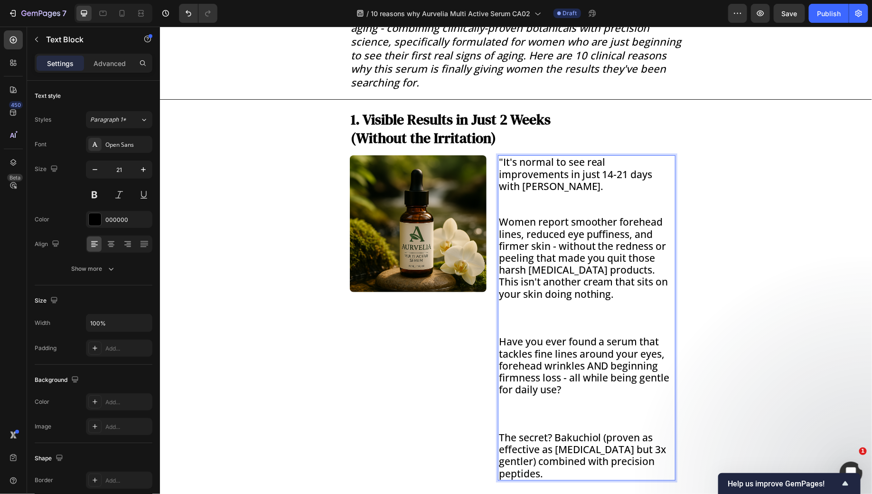
click at [602, 242] on p "Women report smoother forehead lines, reduced eye puffiness, and firmer skin - …" at bounding box center [586, 245] width 176 height 60
click at [542, 324] on p "This isn't another cream that sits on your skin doing nothing." at bounding box center [586, 305] width 176 height 60
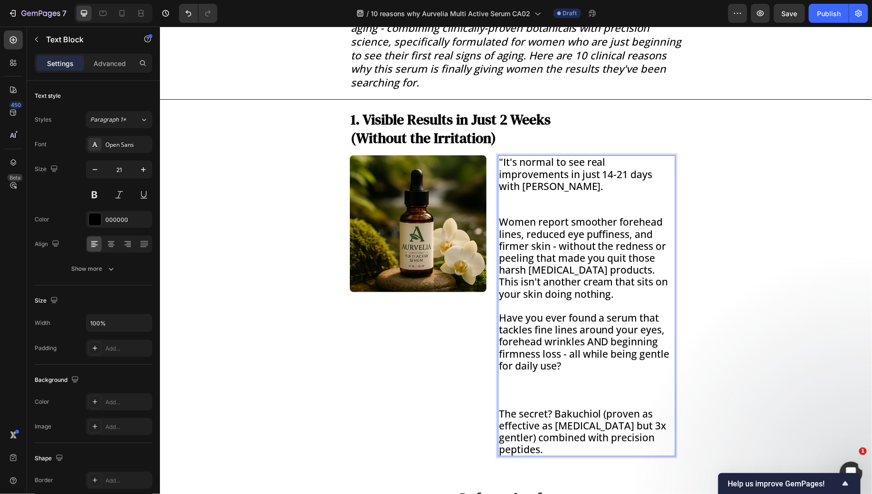
click at [517, 207] on p ""It's normal to see real improvements in just 14-21 days with Aurvelia." at bounding box center [586, 186] width 176 height 60
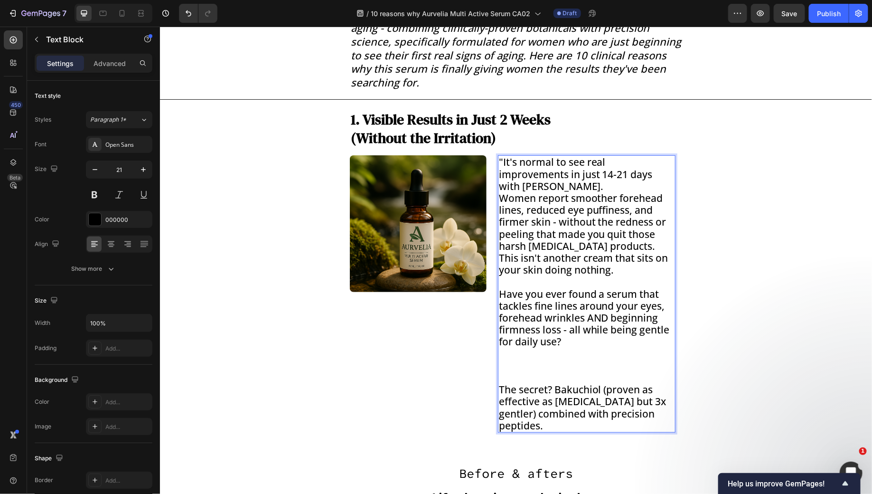
click at [573, 187] on p ""It's normal to see real improvements in just 14-21 days with Aurvelia." at bounding box center [586, 174] width 176 height 36
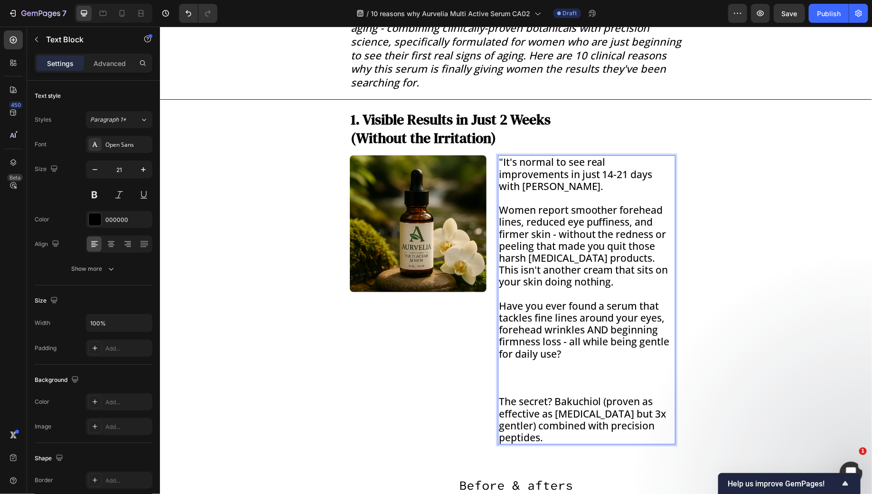
click at [515, 387] on p "Have you ever found a serum that tackles fine lines around your eyes, forehead …" at bounding box center [586, 348] width 176 height 96
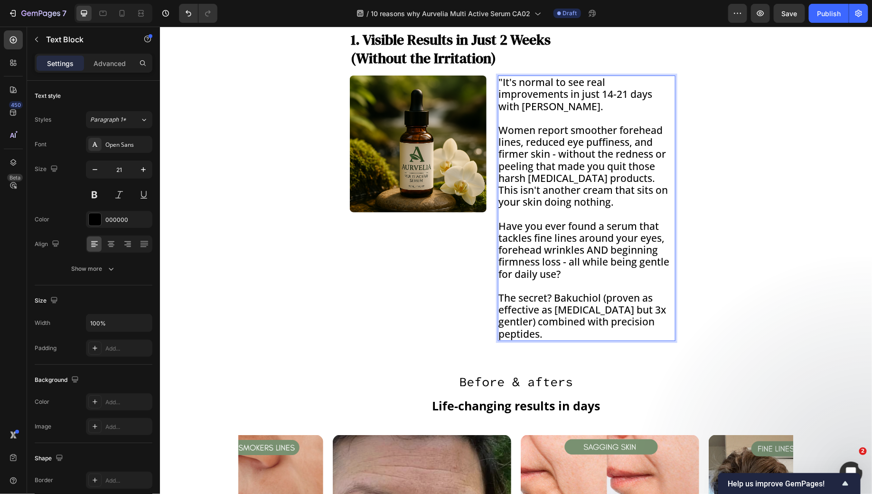
scroll to position [313, 0]
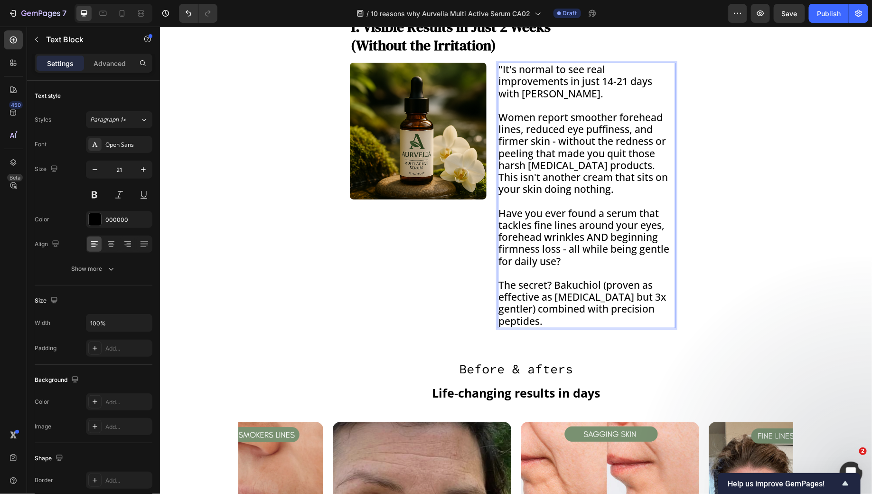
click at [542, 191] on p "This isn't another cream that sits on your skin doing nothing." at bounding box center [586, 189] width 176 height 36
click at [507, 75] on p ""It's normal to see real improvements in just 14-21 days with Aurvelia." at bounding box center [586, 81] width 176 height 36
click at [507, 70] on p ""It's normal to see real improvements in just 14-21 days with Aurvelia." at bounding box center [586, 81] width 176 height 36
click at [504, 70] on p ""It's normal to see real improvements in just 14-21 days with Aurvelia." at bounding box center [586, 81] width 176 height 36
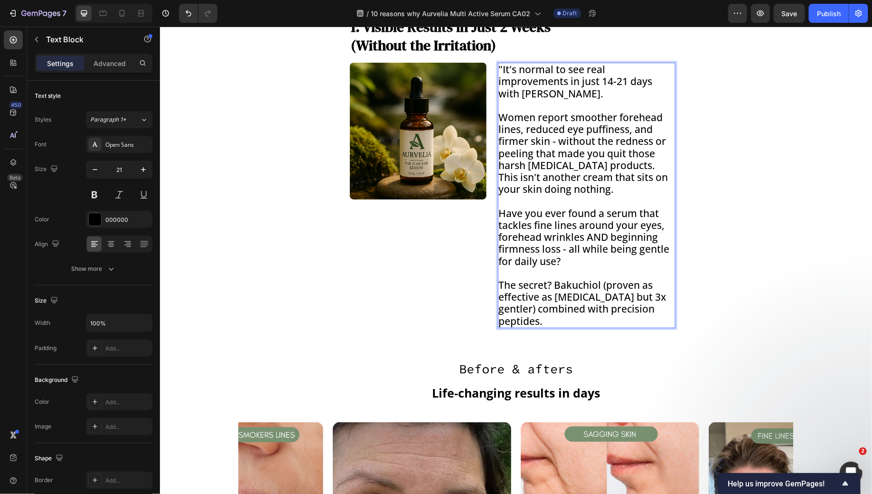
click at [503, 71] on p ""It's normal to see real improvements in just 14-21 days with Aurvelia." at bounding box center [586, 81] width 176 height 36
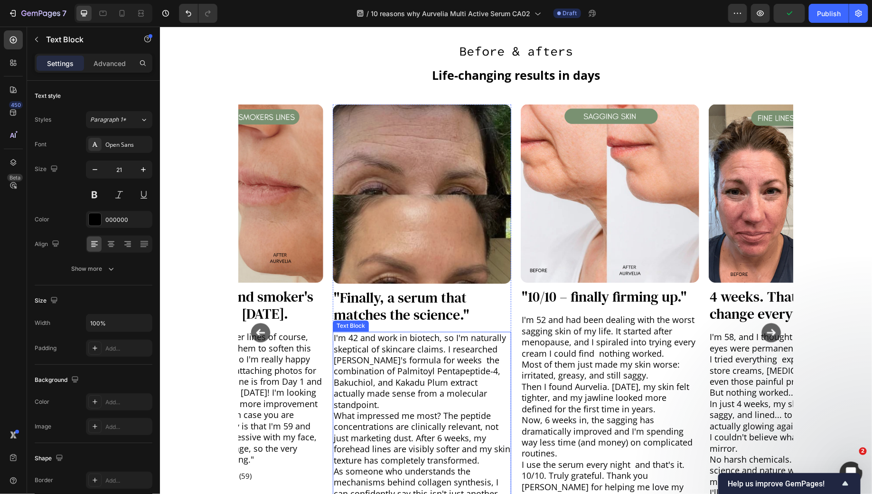
scroll to position [617, 0]
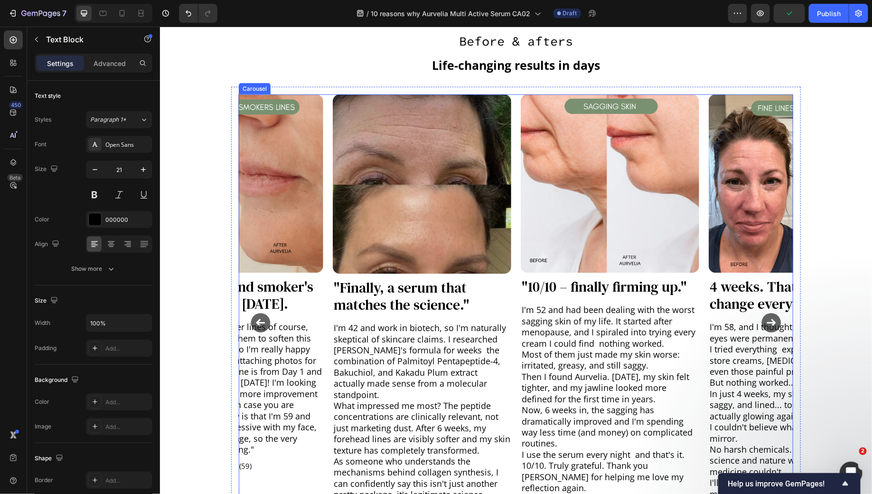
click at [259, 313] on icon "Carousel Back Arrow" at bounding box center [260, 322] width 19 height 19
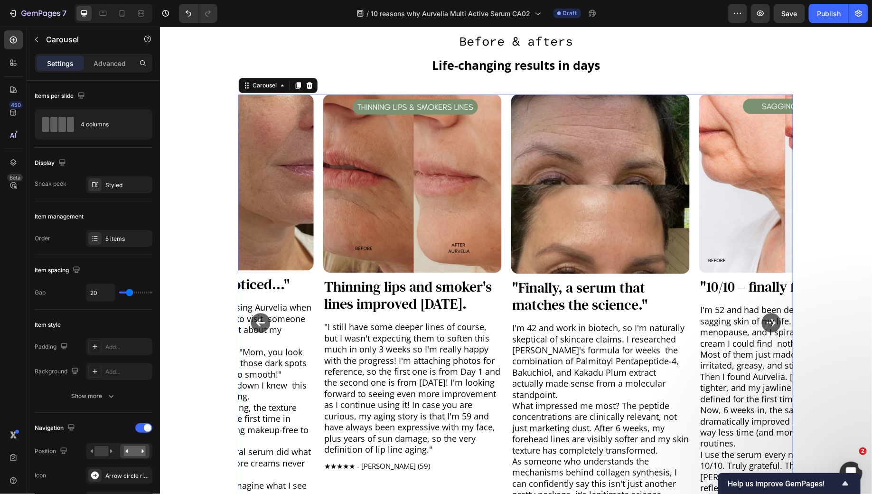
click at [259, 313] on icon "Carousel Back Arrow" at bounding box center [260, 322] width 19 height 19
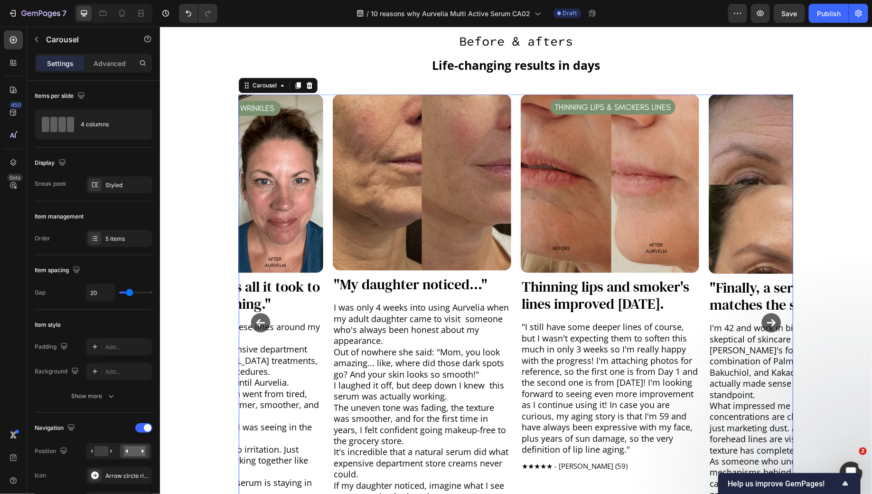
click at [259, 313] on icon "Carousel Back Arrow" at bounding box center [260, 322] width 19 height 19
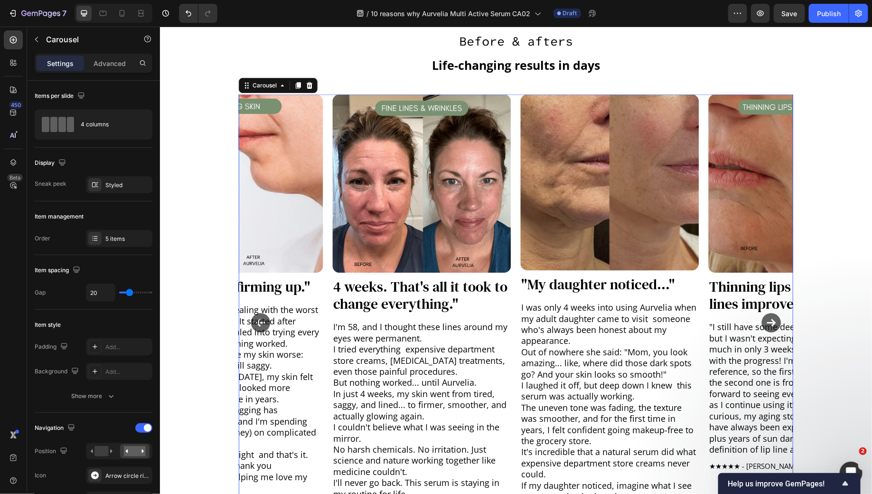
click at [259, 313] on icon "Carousel Back Arrow" at bounding box center [260, 322] width 19 height 19
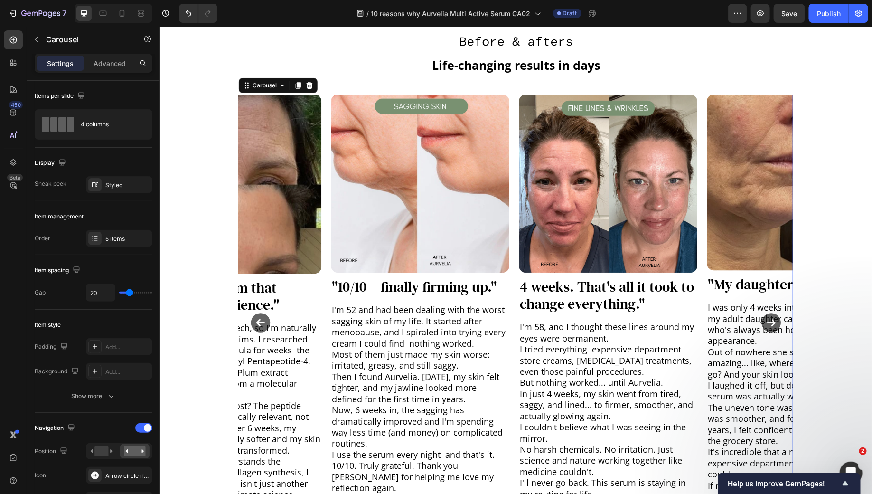
click at [259, 313] on icon "Carousel Back Arrow" at bounding box center [260, 322] width 19 height 19
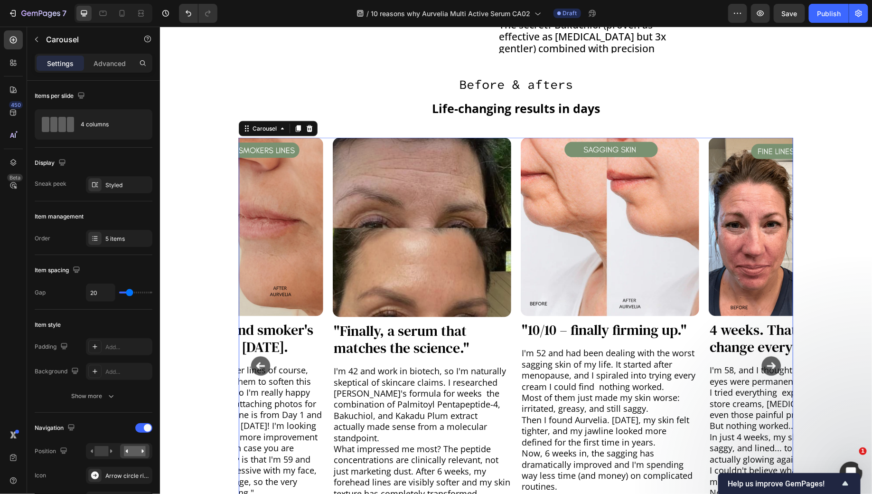
scroll to position [605, 0]
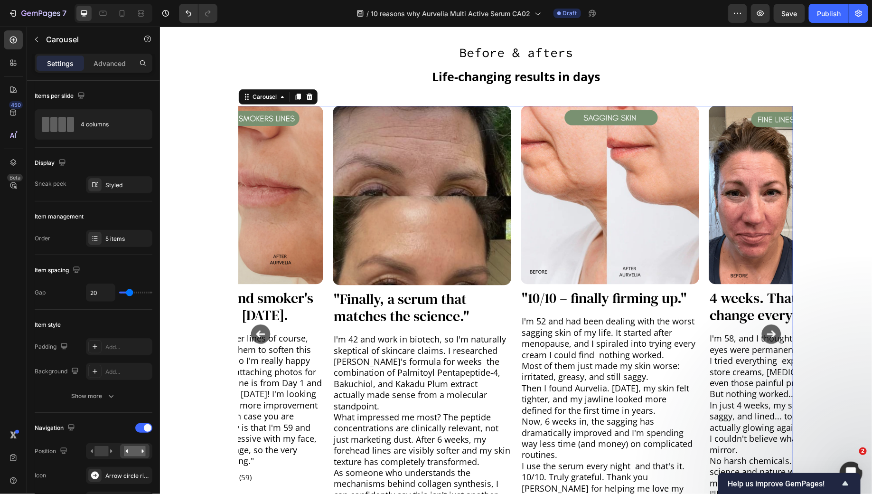
click at [262, 326] on icon "Carousel Back Arrow" at bounding box center [260, 333] width 19 height 19
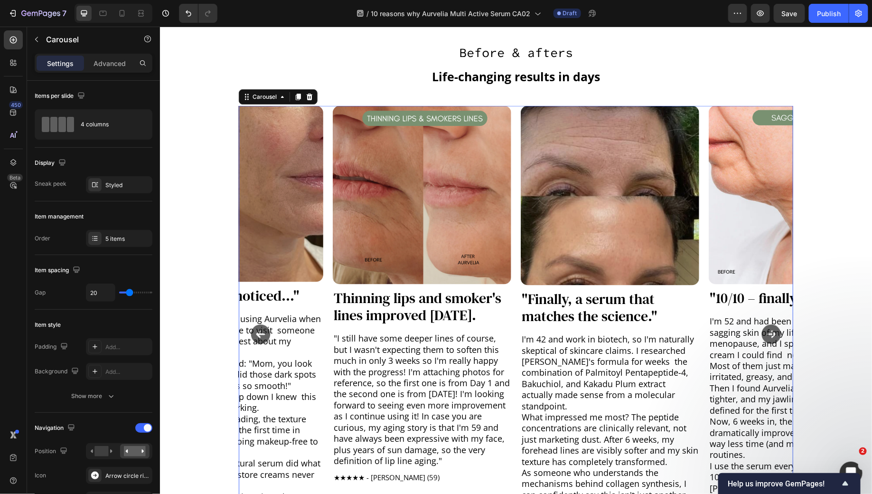
click at [262, 327] on icon "Carousel Back Arrow" at bounding box center [260, 333] width 19 height 19
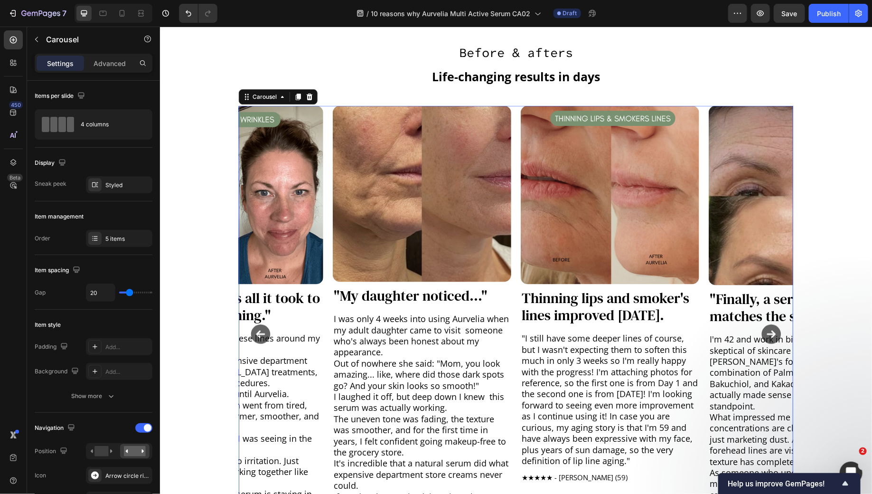
click at [262, 327] on icon "Carousel Back Arrow" at bounding box center [260, 333] width 19 height 19
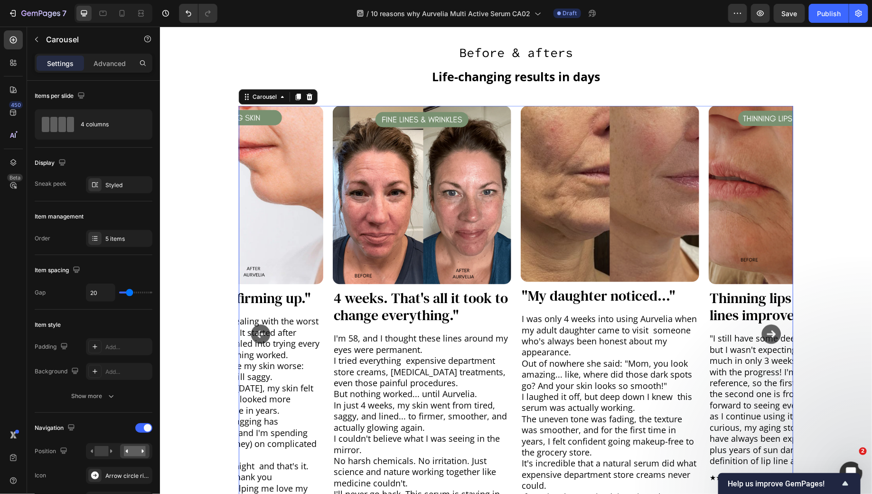
click at [262, 327] on icon "Carousel Back Arrow" at bounding box center [260, 333] width 19 height 19
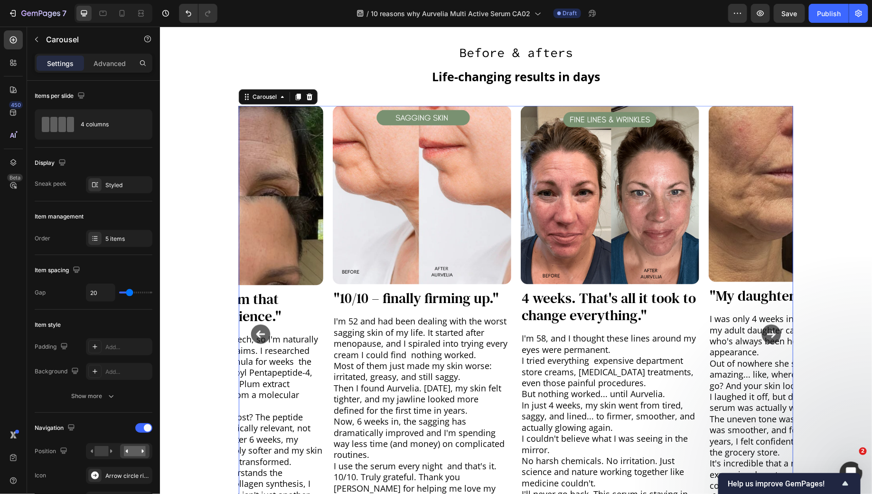
click at [265, 330] on icon "Carousel Back Arrow" at bounding box center [260, 333] width 19 height 19
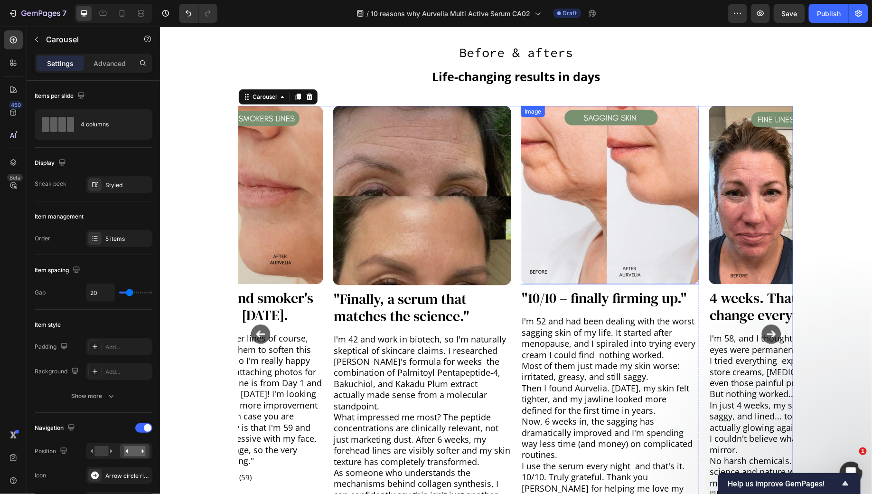
click at [568, 207] on img at bounding box center [609, 194] width 178 height 178
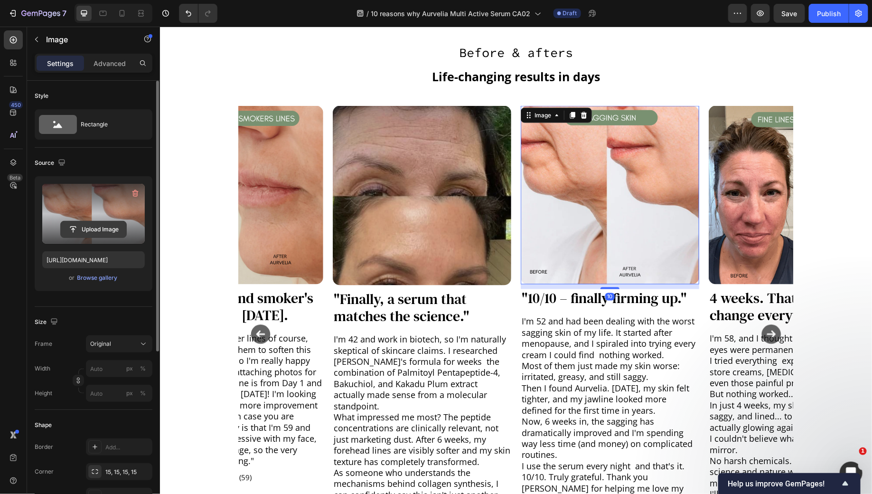
click at [104, 230] on input "file" at bounding box center [94, 229] width 66 height 16
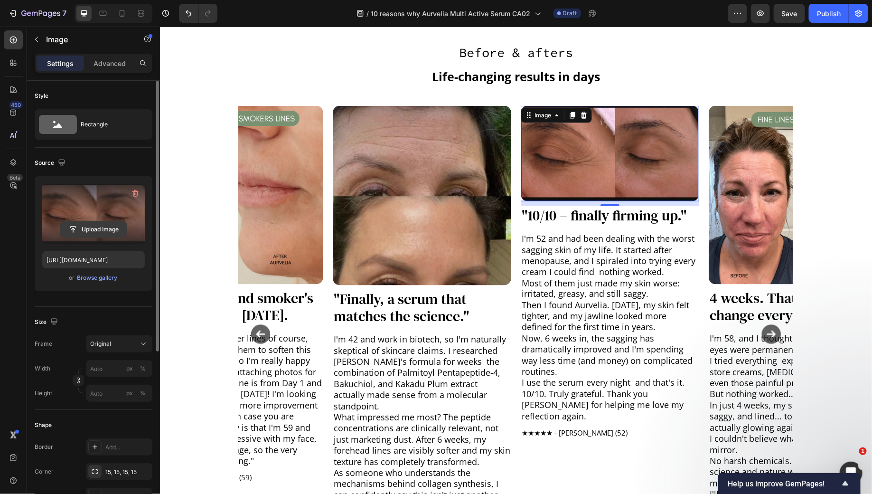
click at [74, 225] on input "file" at bounding box center [94, 229] width 66 height 16
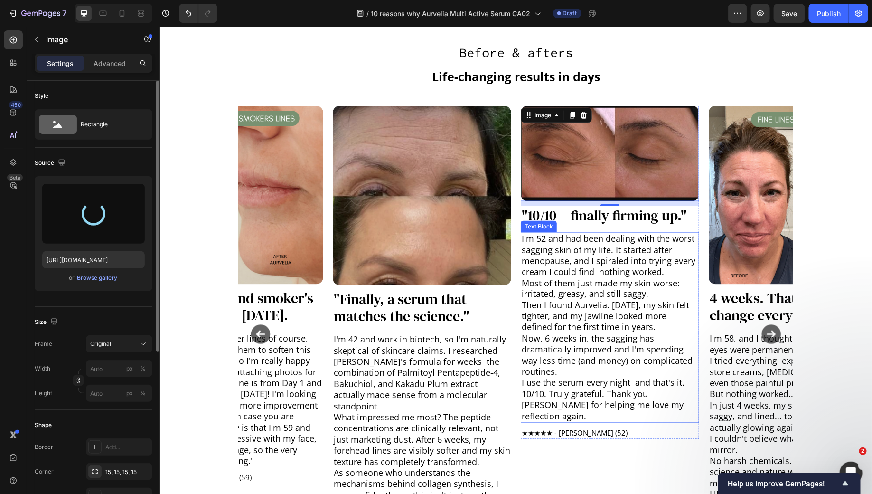
type input "https://cdn.shopify.com/s/files/1/0899/0008/9609/files/gempages_558131935092671…"
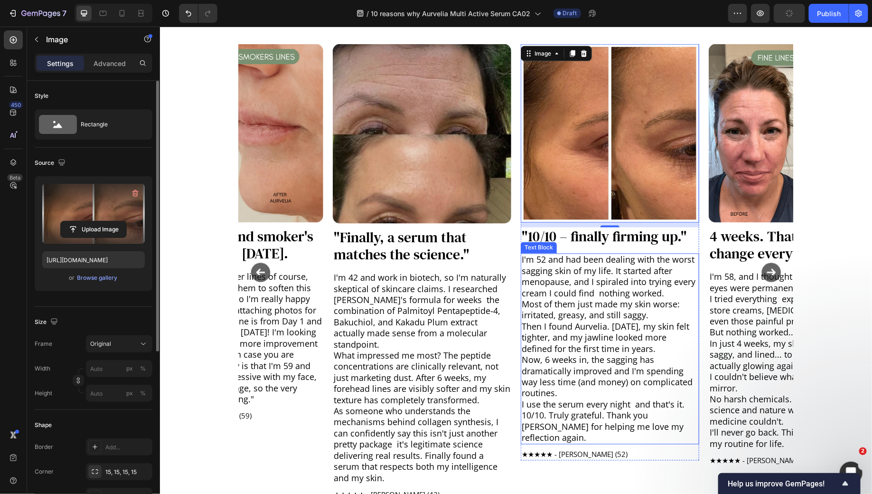
scroll to position [653, 0]
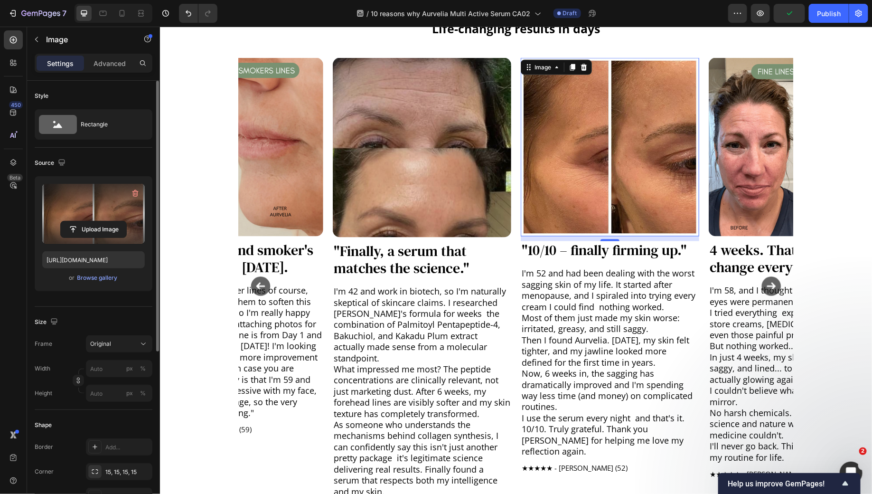
click at [609, 250] on div "10" at bounding box center [609, 248] width 9 height 8
click at [553, 300] on p "I'm 52 and had been dealing with the worst sagging skin of my life. It started …" at bounding box center [609, 290] width 177 height 45
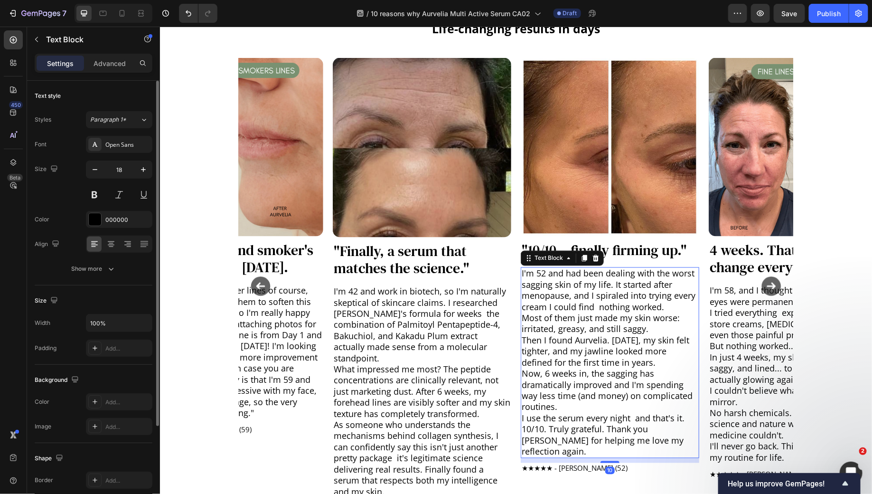
click at [553, 300] on p "I'm 52 and had been dealing with the worst sagging skin of my life. It started …" at bounding box center [609, 290] width 177 height 45
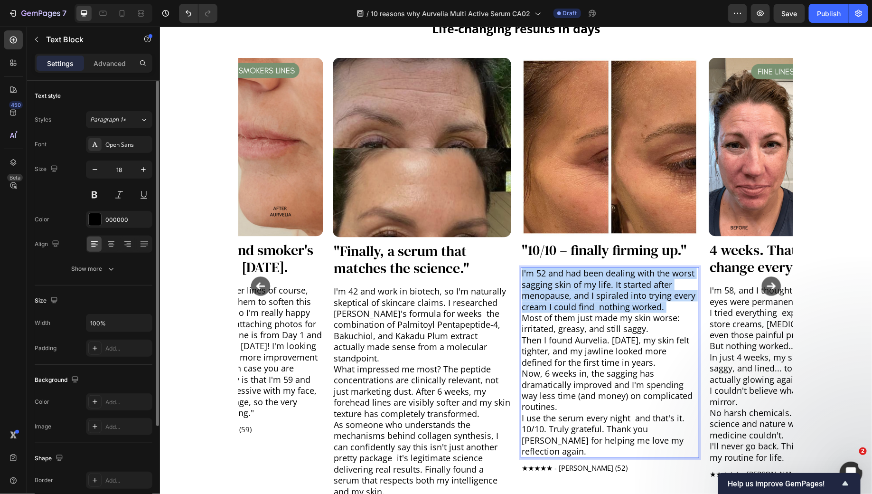
click at [553, 300] on p "I'm 52 and had been dealing with the worst sagging skin of my life. It started …" at bounding box center [609, 290] width 177 height 45
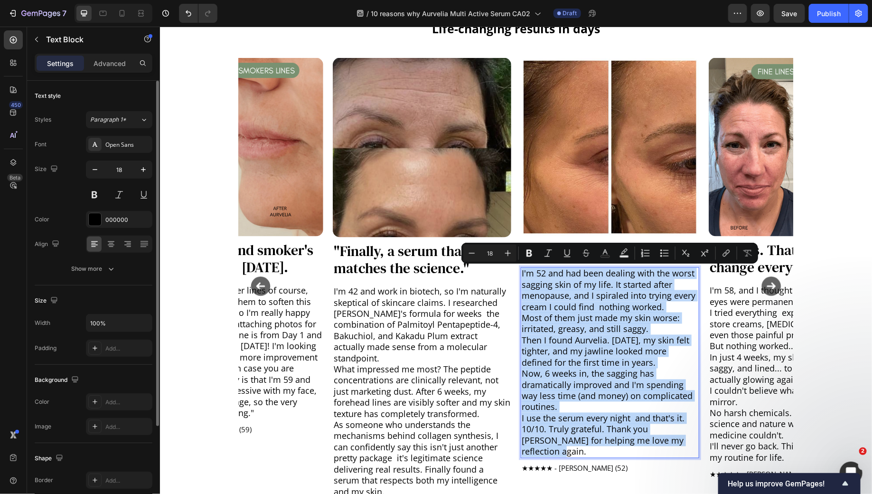
copy div "I'm 52 and had been dealing with the worst sagging skin of my life. It started …"
click at [578, 291] on p "I'm 52 and had been dealing with the worst sagging skin of my life. It started …" at bounding box center [609, 290] width 177 height 45
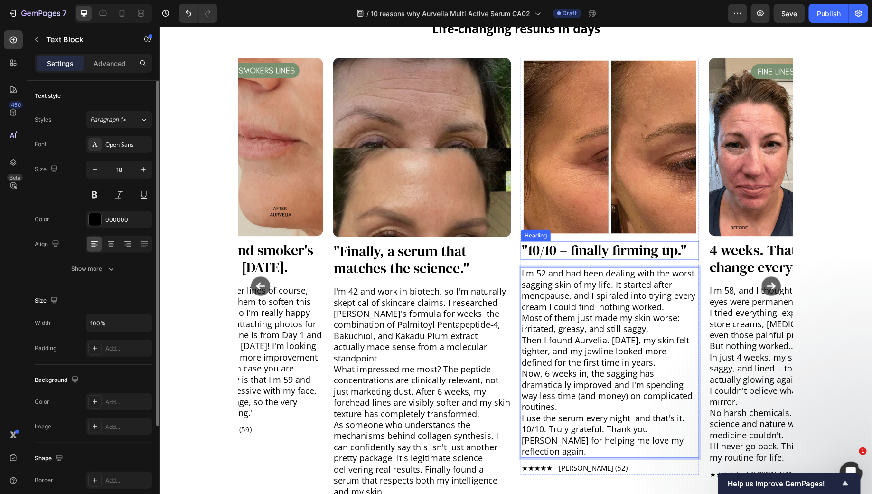
click at [562, 250] on h3 ""10/10 – finally firming up."" at bounding box center [609, 250] width 178 height 19
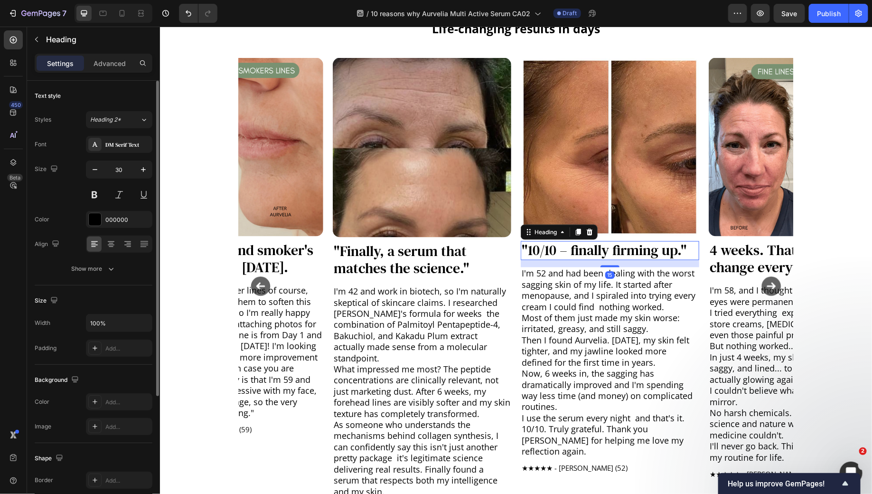
click at [562, 250] on h3 ""10/10 – finally firming up."" at bounding box center [609, 250] width 178 height 19
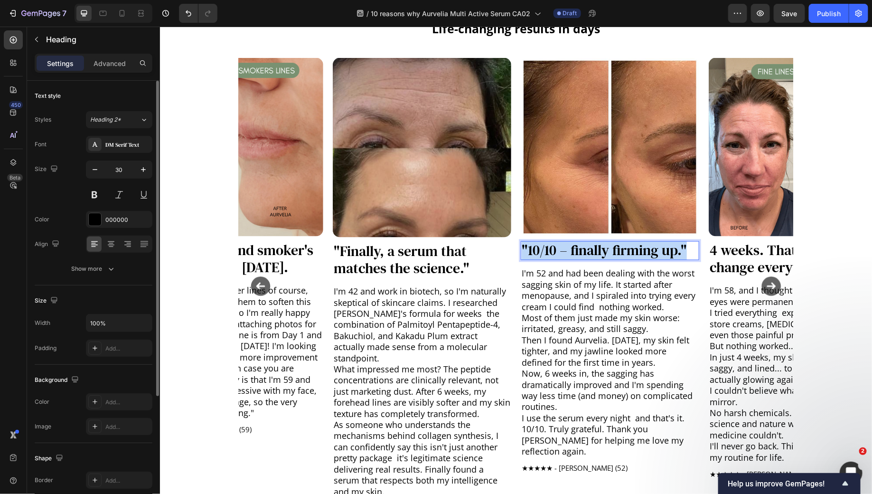
click at [562, 250] on p ""10/10 – finally firming up."" at bounding box center [609, 250] width 177 height 17
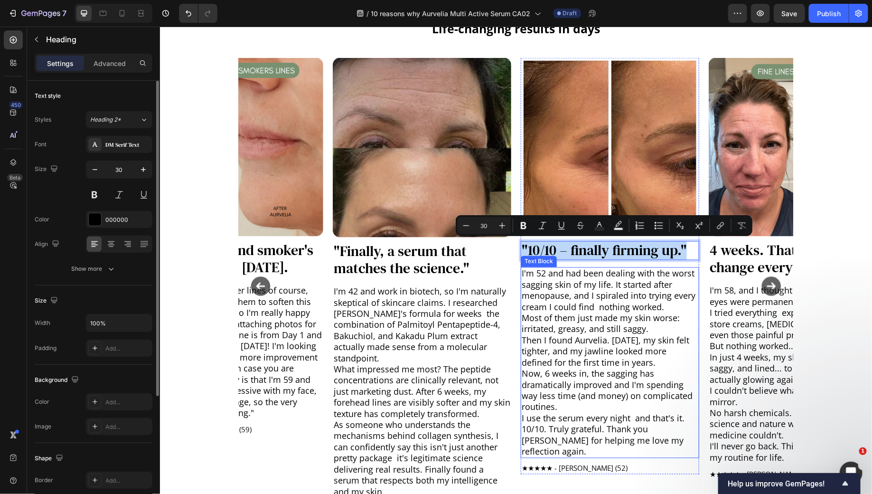
click at [588, 339] on p "Then I found Aurvelia. Within 2 weeks, my skin felt tighter, and my jawline loo…" at bounding box center [609, 351] width 177 height 33
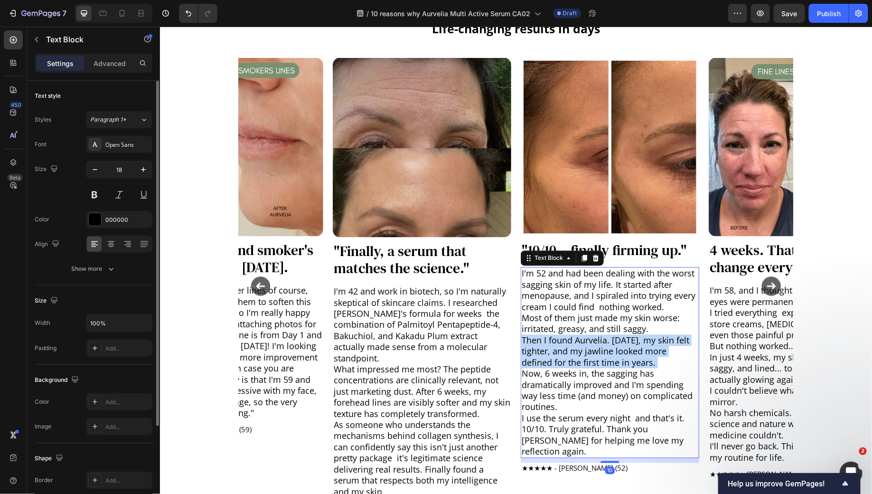
click at [588, 339] on p "Then I found Aurvelia. Within 2 weeks, my skin felt tighter, and my jawline loo…" at bounding box center [609, 351] width 177 height 33
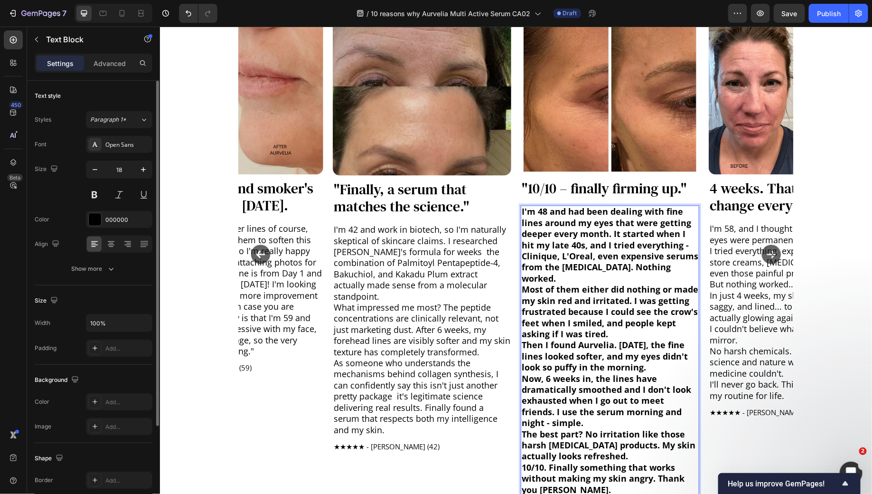
scroll to position [750, 0]
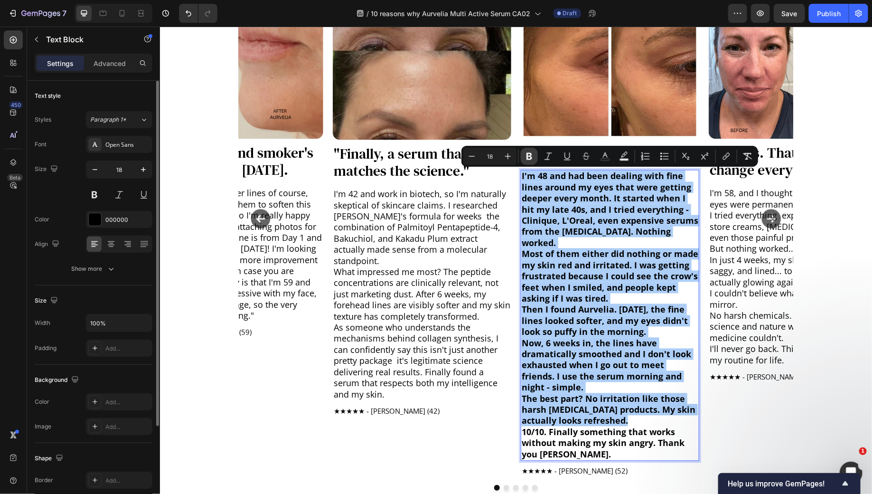
click at [527, 160] on icon "Editor contextual toolbar" at bounding box center [528, 155] width 9 height 9
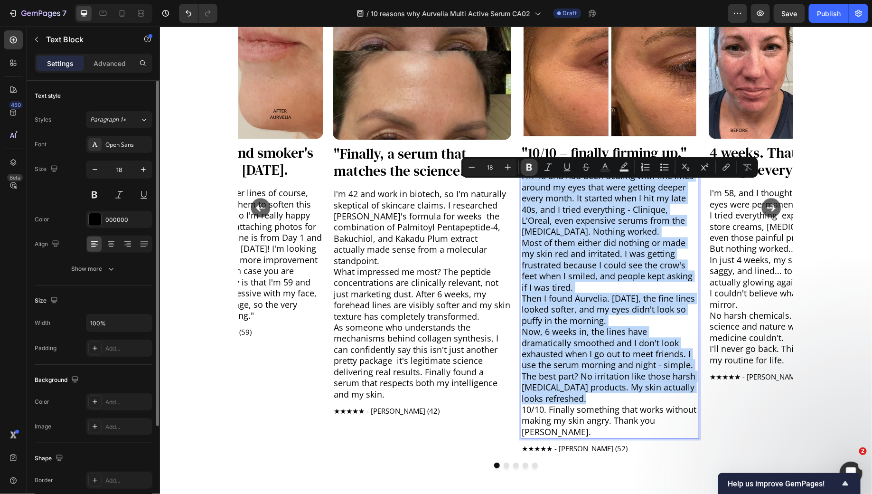
scroll to position [740, 0]
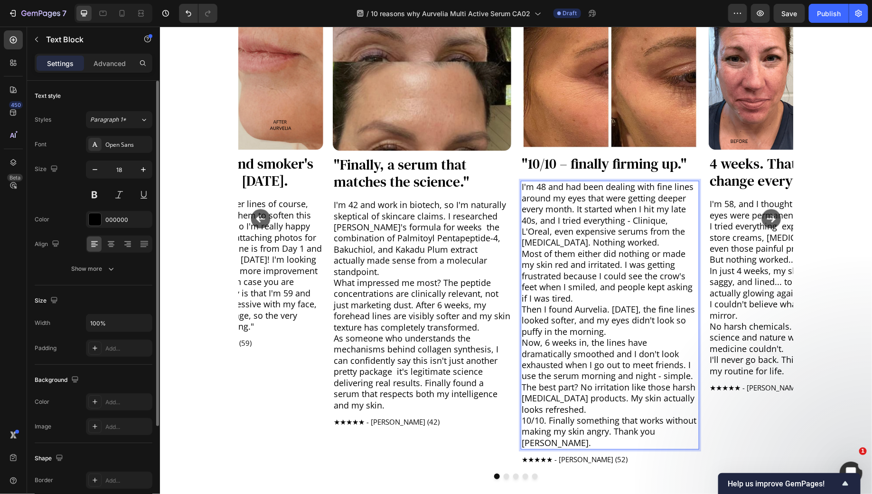
click at [580, 407] on p "The best part? No irritation like those harsh retinol products. My skin actuall…" at bounding box center [609, 398] width 177 height 33
click at [598, 375] on p "Now, 6 weeks in, the lines have dramatically smoothed and I don't look exhauste…" at bounding box center [609, 359] width 177 height 45
click at [588, 398] on p "The best part? No irritation like those harsh retinol products. My skin actuall…" at bounding box center [609, 398] width 177 height 33
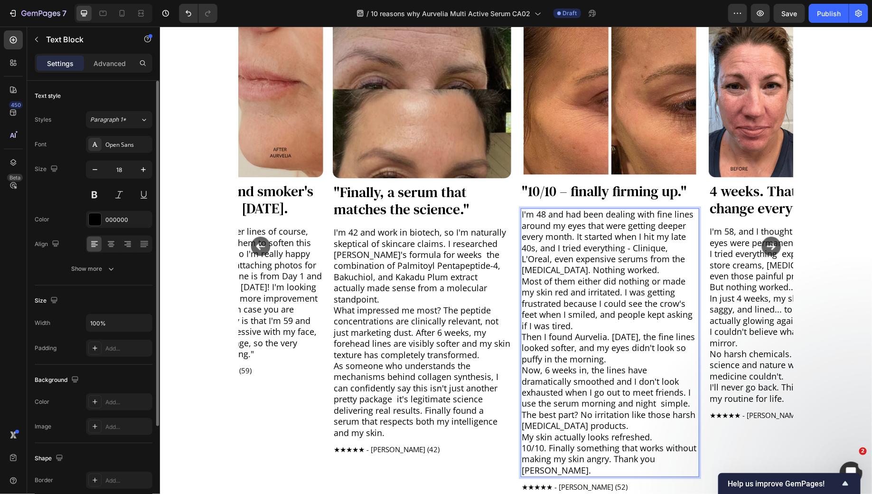
scroll to position [720, 0]
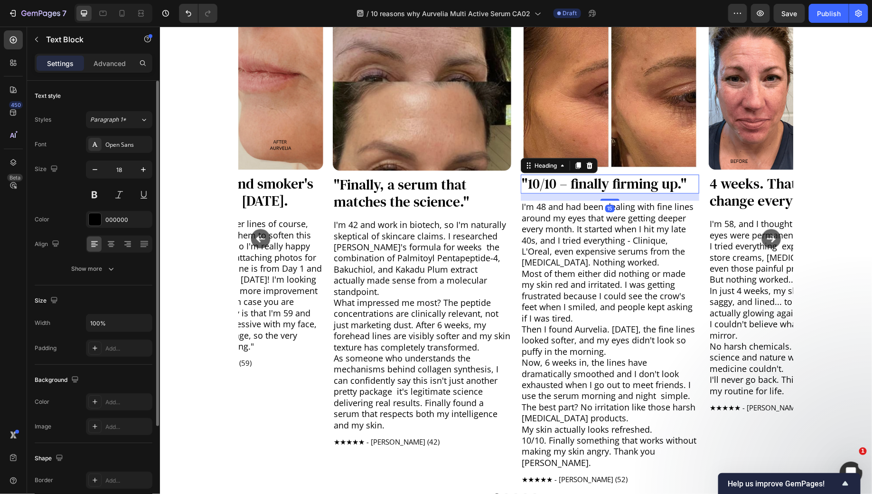
click at [571, 184] on p ""10/10 – finally firming up."" at bounding box center [609, 183] width 177 height 17
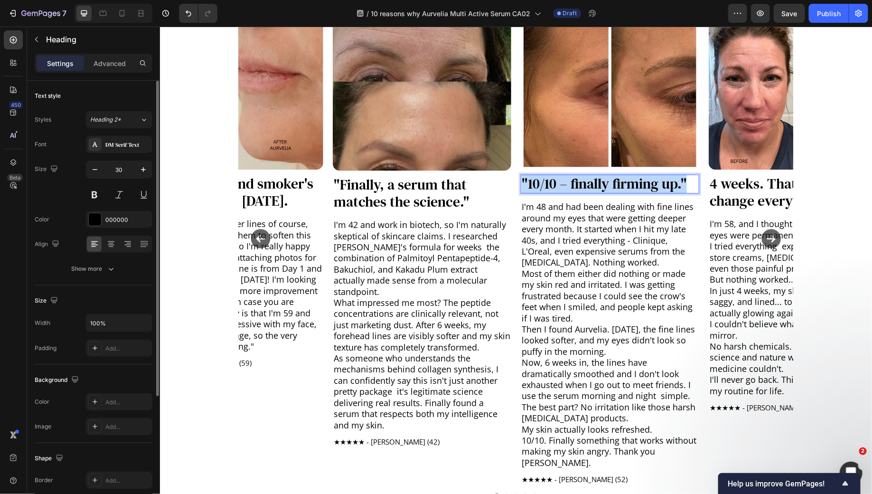
click at [571, 184] on p ""10/10 – finally firming up."" at bounding box center [609, 183] width 177 height 17
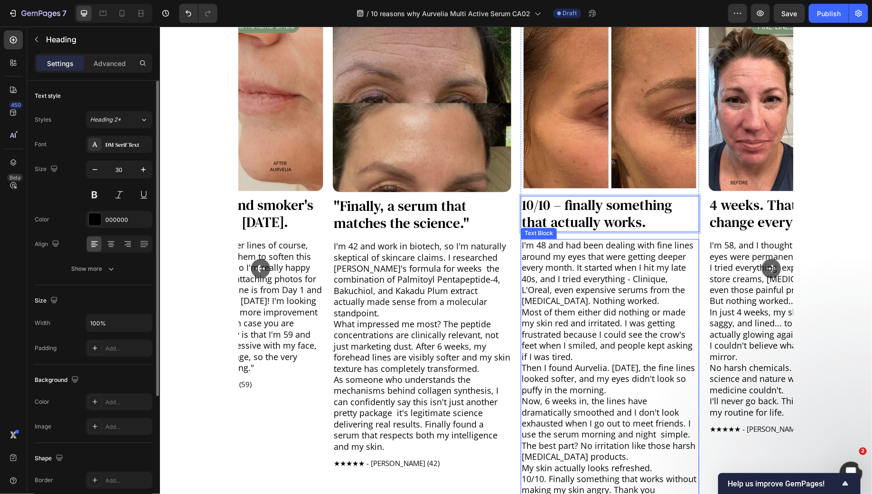
scroll to position [717, 0]
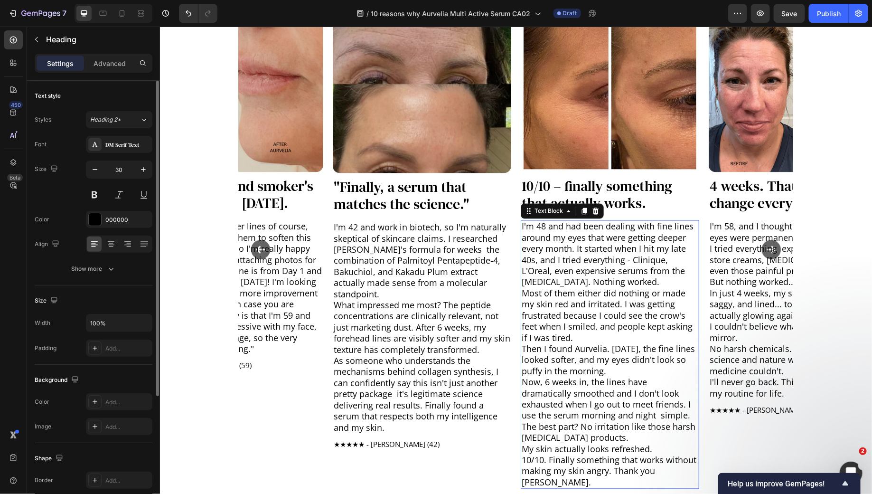
click at [670, 304] on p "Most of them either did nothing or made my skin red and irritated. I was gettin…" at bounding box center [609, 316] width 177 height 56
click at [629, 255] on p "I'm 48 and had been dealing with fine lines around my eyes that were getting de…" at bounding box center [609, 254] width 177 height 66
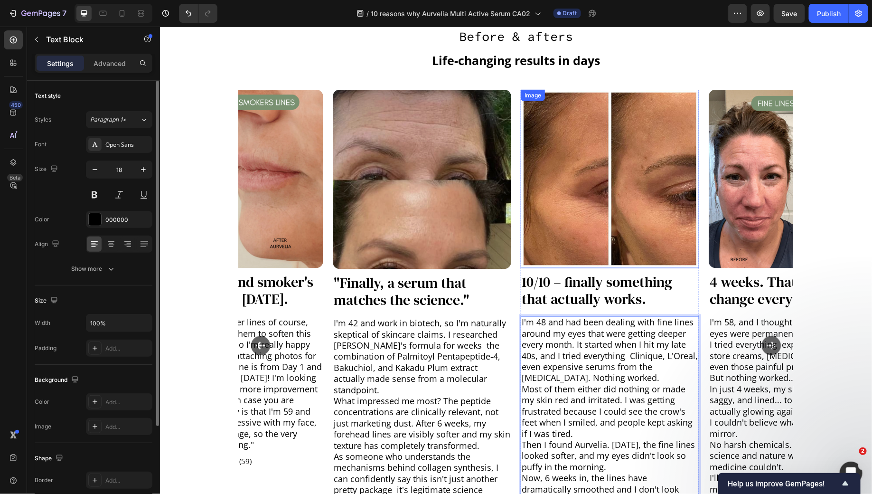
scroll to position [612, 0]
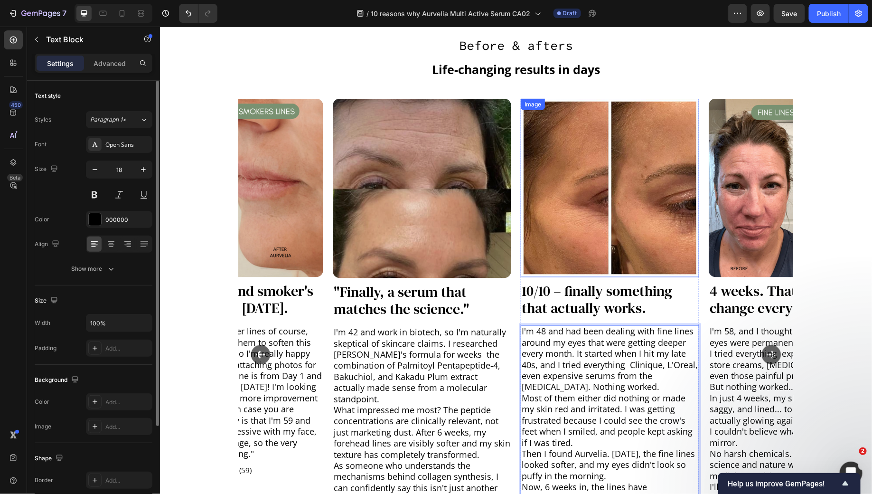
click at [612, 190] on img at bounding box center [609, 187] width 178 height 178
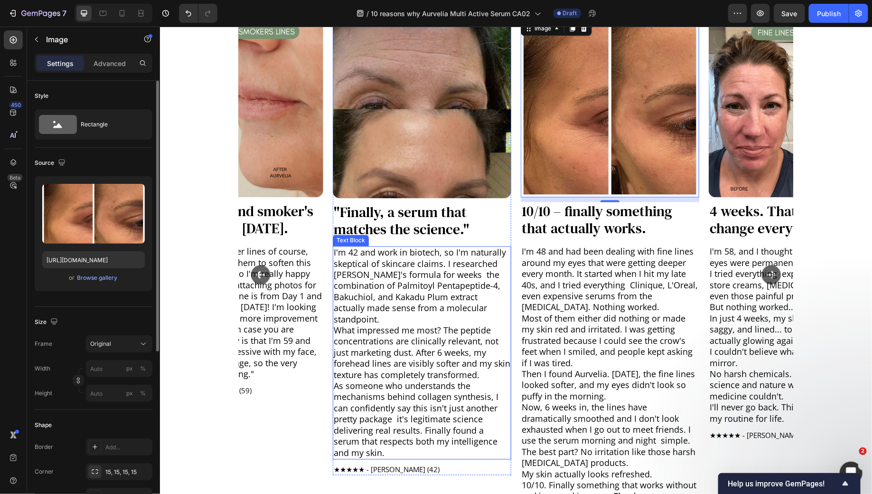
scroll to position [693, 0]
click at [408, 324] on p "What impressed me most? The peptide concentrations are clinically relevant, not…" at bounding box center [421, 352] width 177 height 56
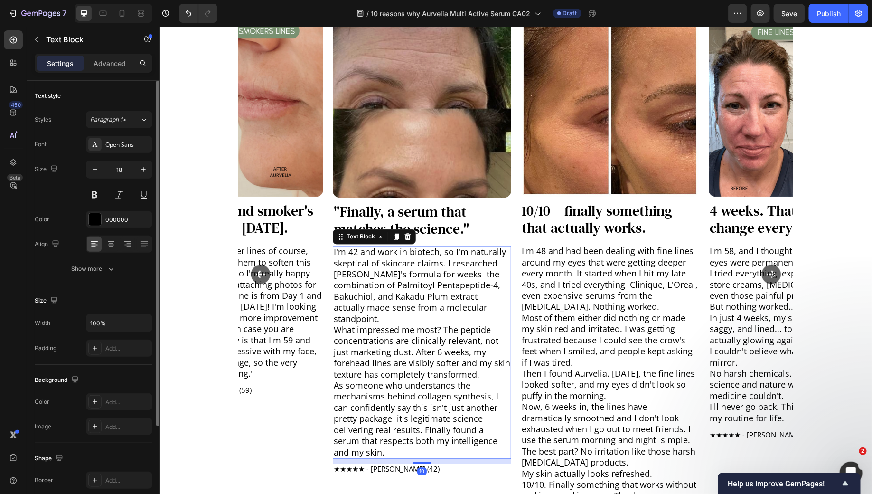
click at [408, 324] on p "What impressed me most? The peptide concentrations are clinically relevant, not…" at bounding box center [421, 352] width 177 height 56
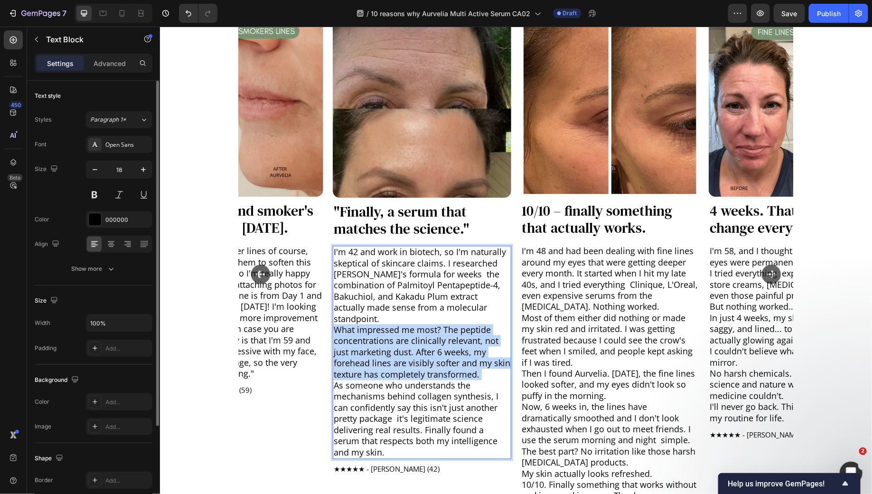
click at [408, 324] on p "What impressed me most? The peptide concentrations are clinically relevant, not…" at bounding box center [421, 352] width 177 height 56
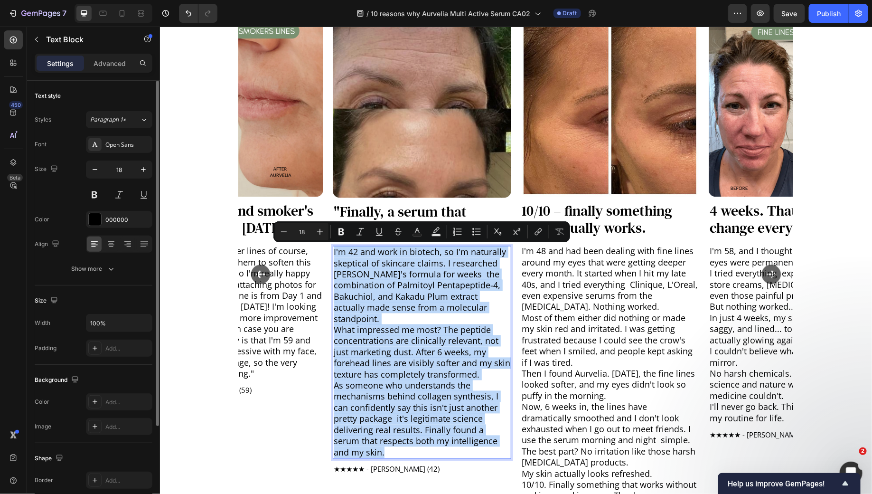
copy div "I'm 42 and work in biotech, so I'm naturally skeptical of skincare claims. I re…"
click at [362, 207] on h3 ""Finally, a serum that matches the science."" at bounding box center [421, 220] width 178 height 36
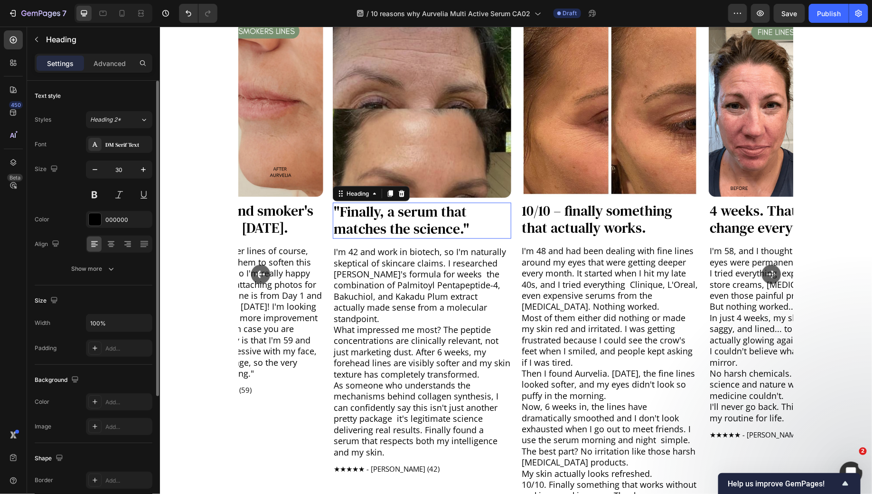
click at [362, 207] on h3 ""Finally, a serum that matches the science."" at bounding box center [421, 220] width 178 height 36
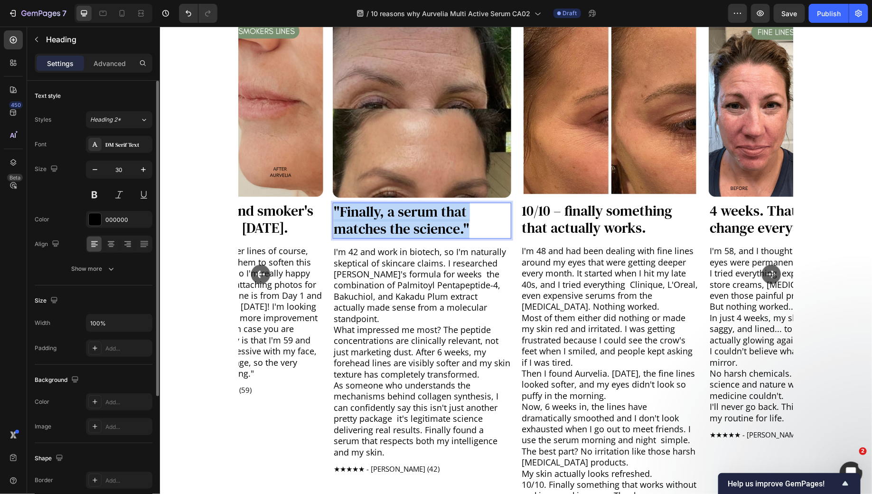
click at [362, 207] on p ""Finally, a serum that matches the science."" at bounding box center [421, 220] width 177 height 34
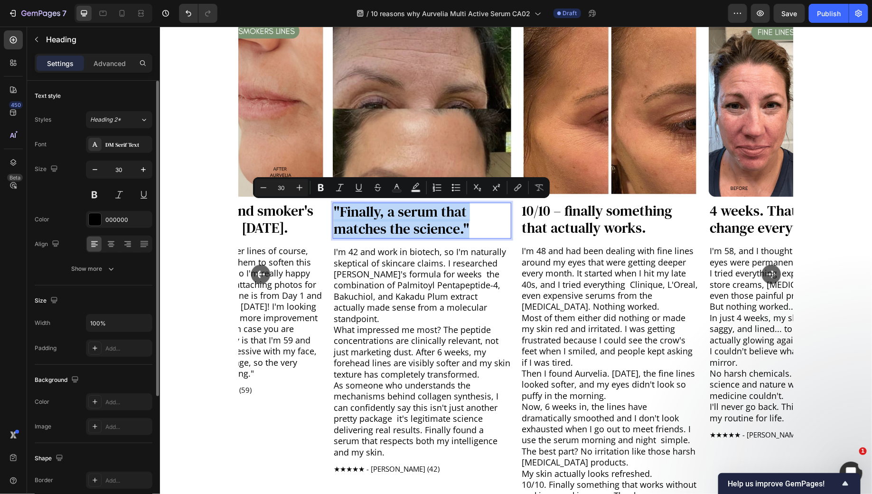
drag, startPoint x: 362, startPoint y: 207, endPoint x: 270, endPoint y: 37, distance: 192.9
click at [362, 203] on p ""Finally, a serum that matches the science."" at bounding box center [421, 220] width 177 height 34
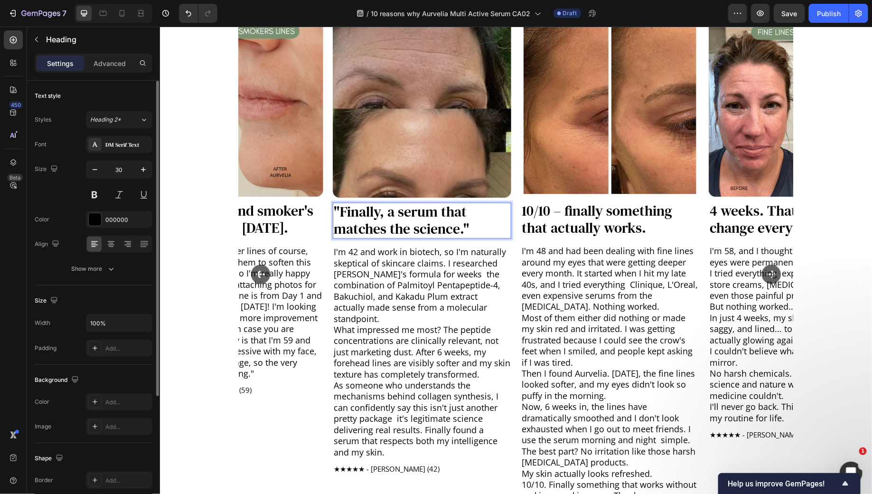
click at [408, 231] on p ""Finally, a serum that matches the science."" at bounding box center [421, 220] width 177 height 34
click at [408, 227] on p ""Finally, a serum that matches the science."" at bounding box center [421, 220] width 177 height 34
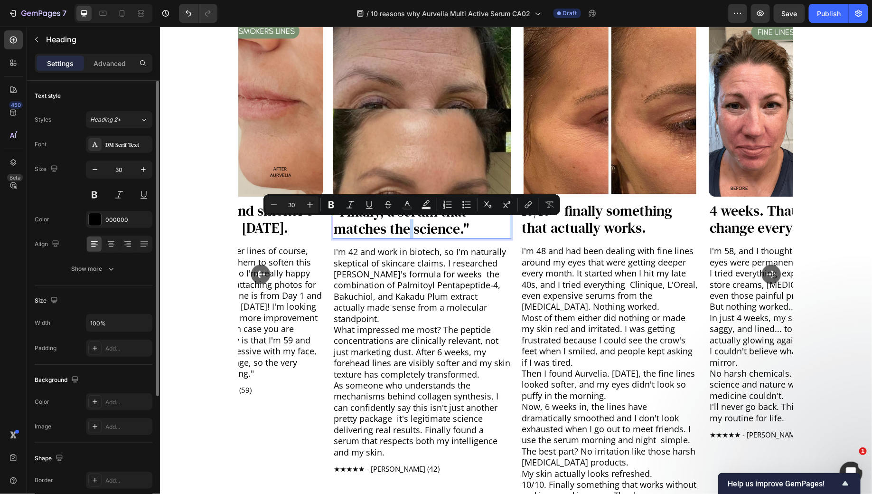
click at [407, 227] on p ""Finally, a serum that matches the science."" at bounding box center [421, 220] width 177 height 34
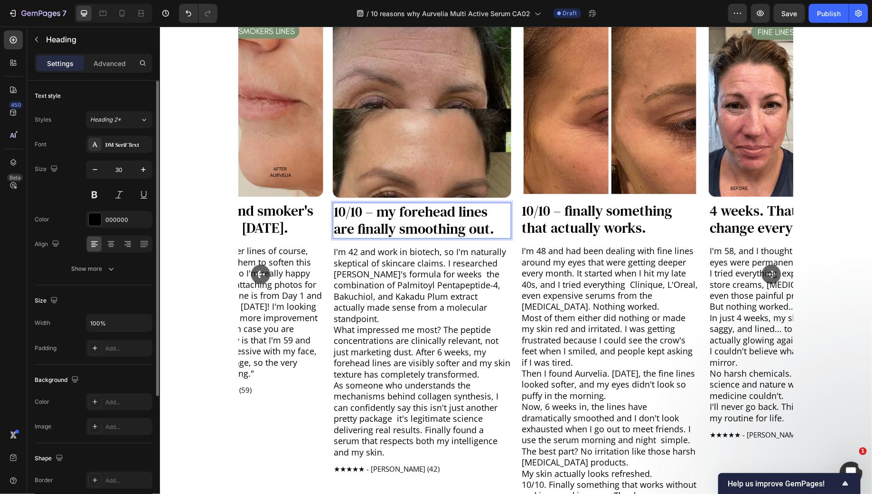
click at [346, 211] on p "10/10 – my forehead lines are finally smoothing out." at bounding box center [421, 220] width 177 height 34
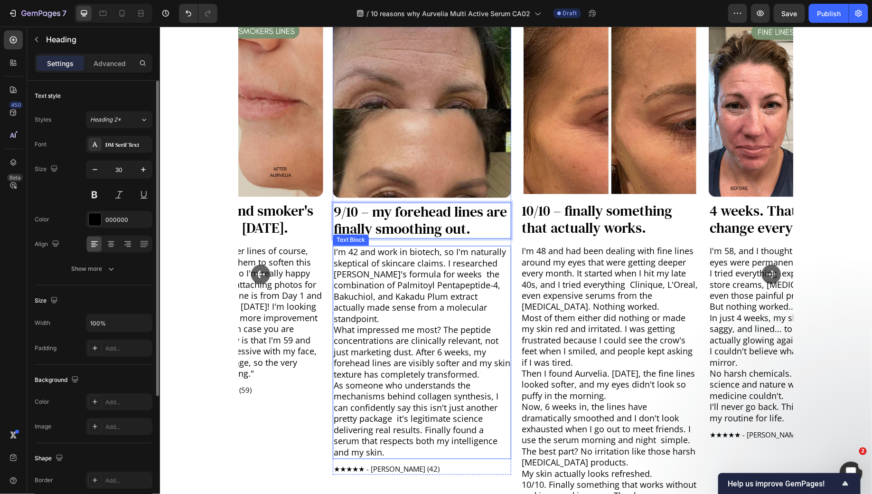
click at [367, 260] on p "I'm 42 and work in biotech, so I'm naturally skeptical of skincare claims. I re…" at bounding box center [421, 285] width 177 height 78
click at [372, 393] on p "As someone who understands the mechanisms behind collagen synthesis, I can conf…" at bounding box center [421, 419] width 177 height 78
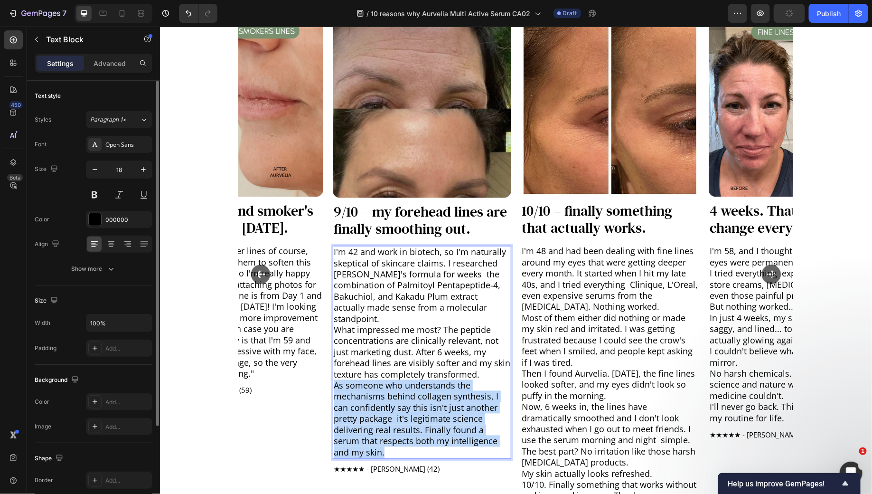
click at [372, 393] on p "As someone who understands the mechanisms behind collagen synthesis, I can conf…" at bounding box center [421, 419] width 177 height 78
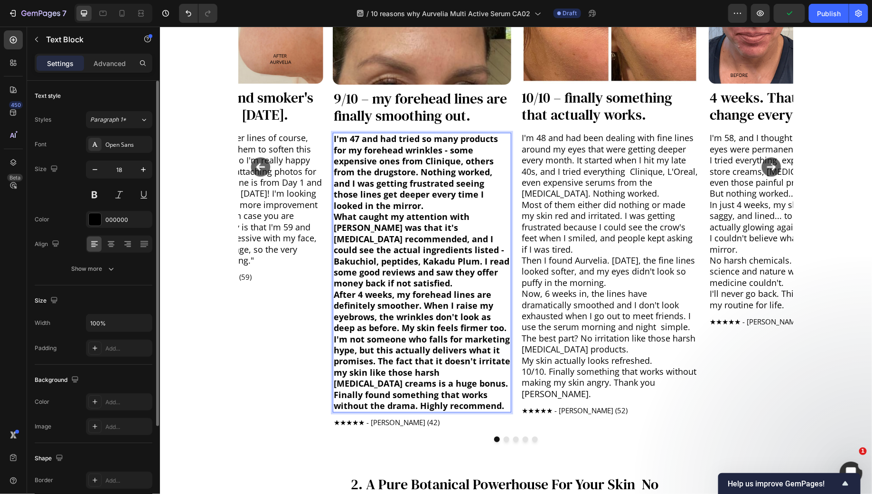
scroll to position [811, 0]
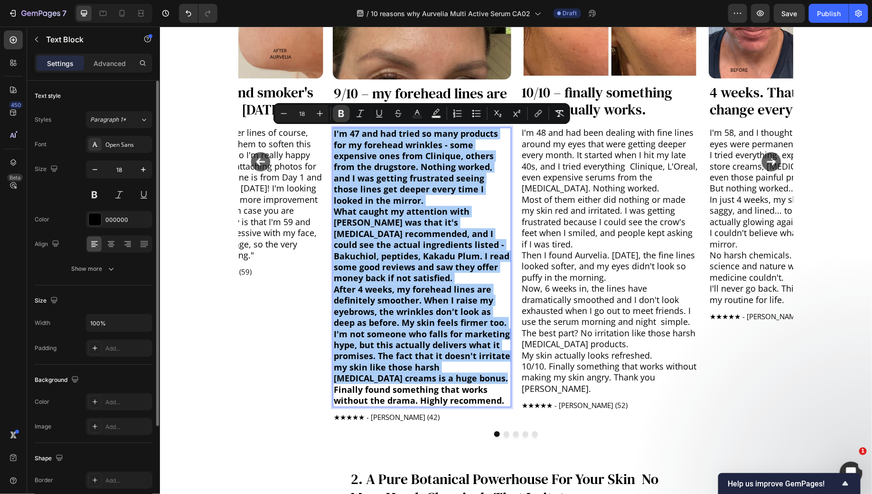
click at [340, 116] on icon "Editor contextual toolbar" at bounding box center [341, 113] width 6 height 7
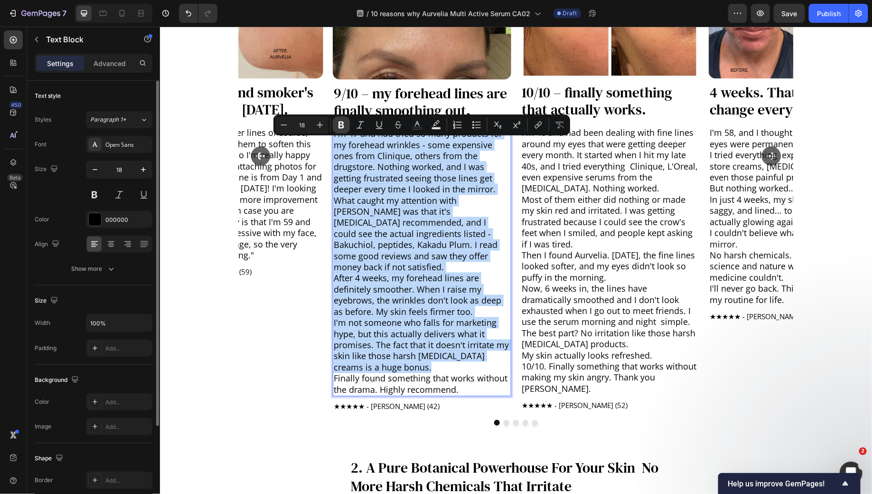
scroll to position [800, 0]
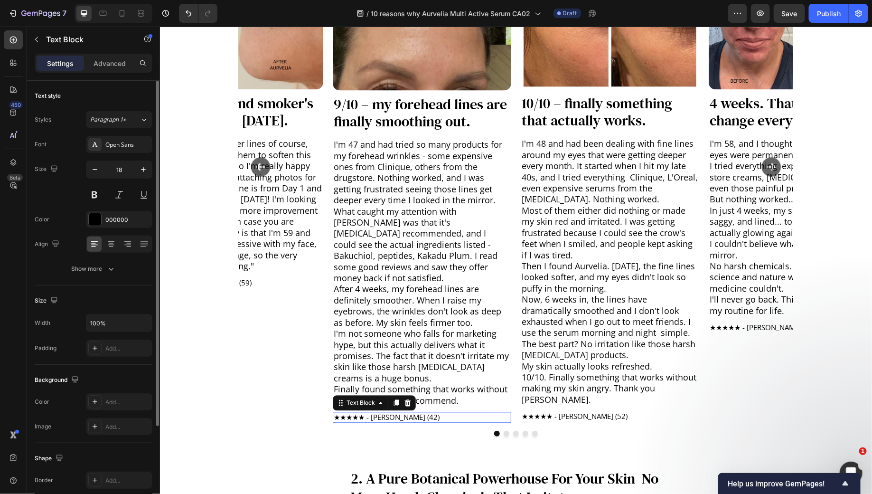
click at [411, 412] on p "★★★★★ - Nicole N. (42)" at bounding box center [421, 416] width 177 height 9
click at [599, 412] on p "★★★★★ - Sarah L. (52)" at bounding box center [609, 416] width 177 height 9
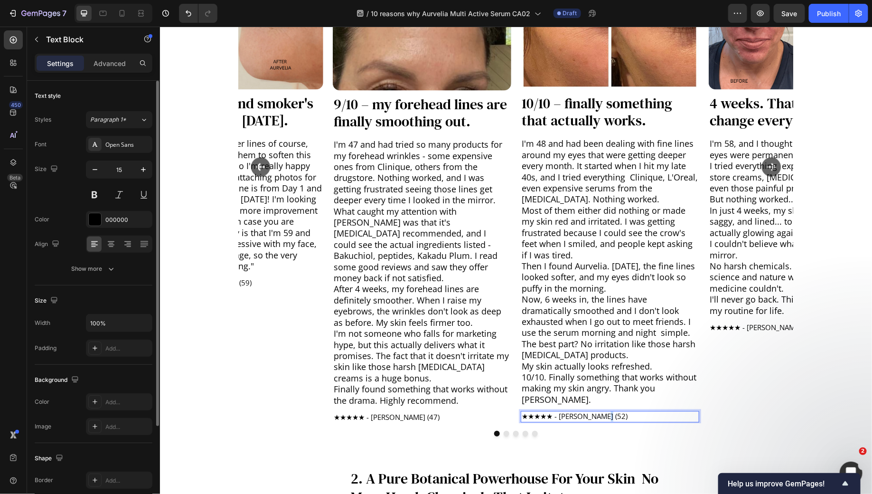
click at [599, 412] on p "★★★★★ - Sarah L. (52)" at bounding box center [609, 416] width 177 height 9
click at [596, 412] on p "★★★★★ - Sarah L. (52)" at bounding box center [609, 416] width 177 height 9
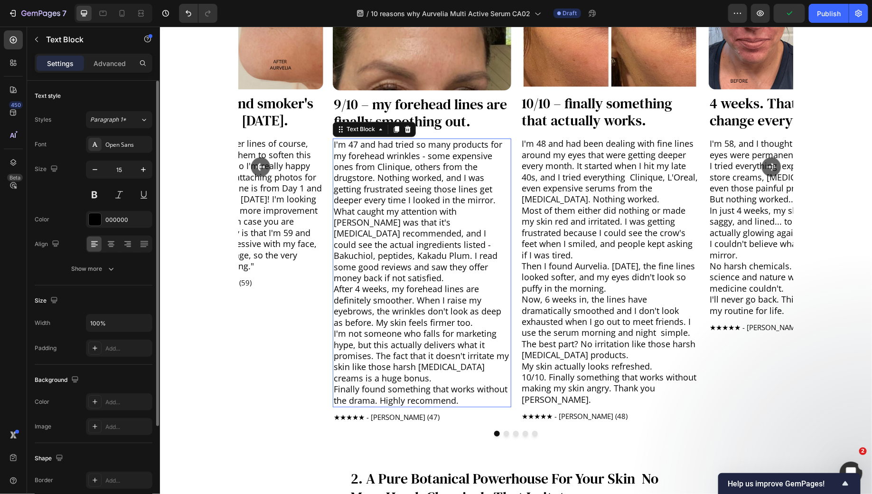
click at [425, 354] on p "I'm not someone who falls for marketing hype, but this actually delivers what i…" at bounding box center [421, 356] width 177 height 56
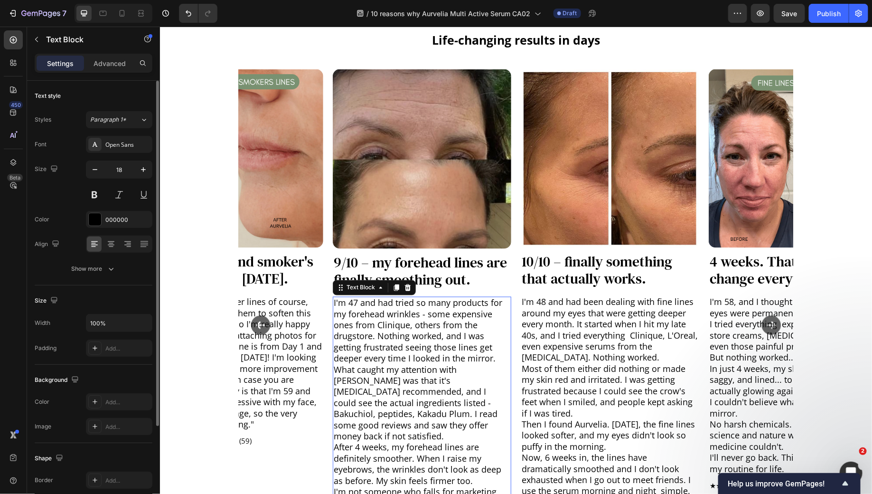
scroll to position [664, 0]
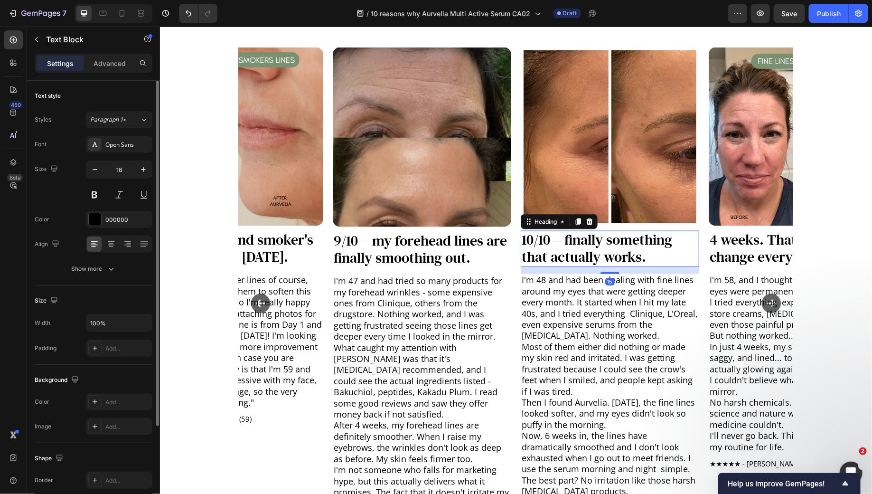
click at [555, 238] on p "10/10 – finally something that actually works." at bounding box center [609, 248] width 177 height 34
click at [559, 239] on p "10/10 – finally something that actually works." at bounding box center [609, 248] width 177 height 34
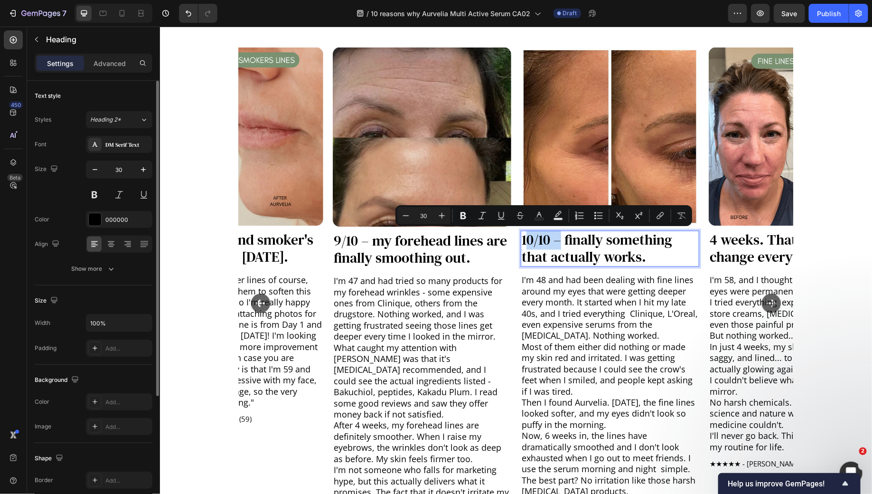
drag, startPoint x: 562, startPoint y: 239, endPoint x: 524, endPoint y: 241, distance: 37.5
click at [524, 241] on p "10/10 – finally something that actually works." at bounding box center [609, 248] width 177 height 34
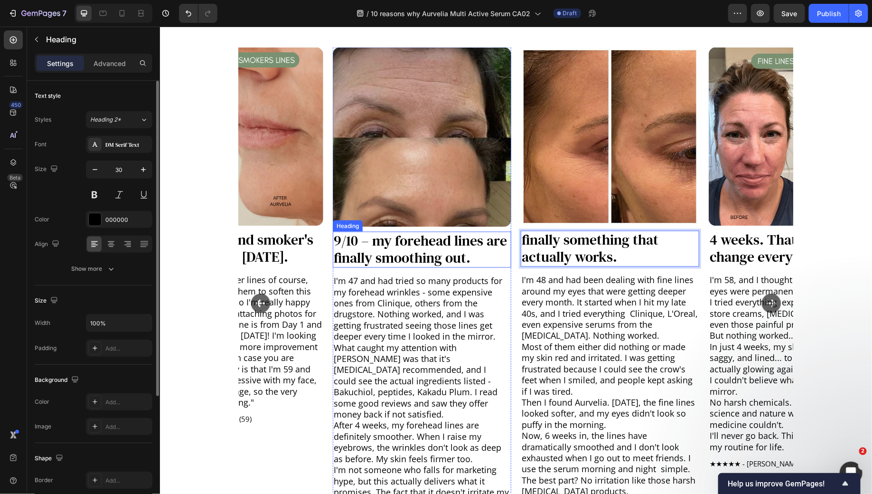
click at [359, 241] on p "9/10 – my forehead lines are finally smoothing out." at bounding box center [421, 249] width 177 height 34
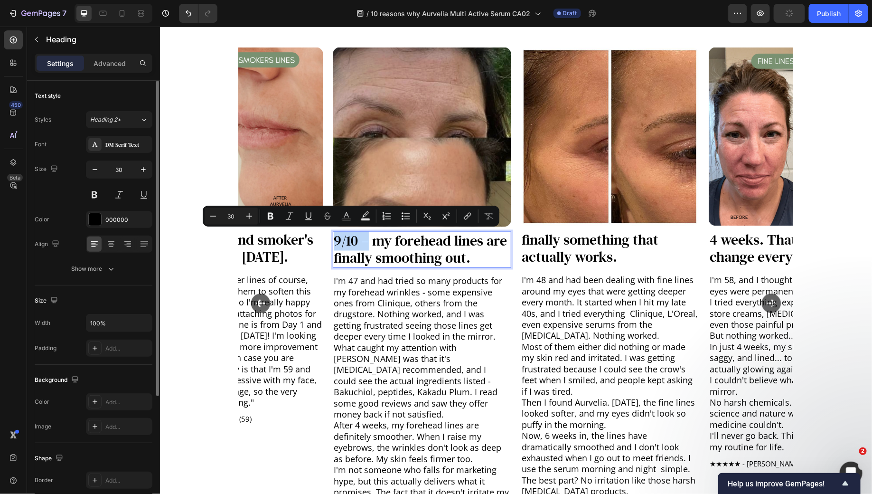
drag, startPoint x: 367, startPoint y: 241, endPoint x: 335, endPoint y: 242, distance: 32.8
click at [335, 242] on p "9/10 – my forehead lines are finally smoothing out." at bounding box center [421, 249] width 177 height 34
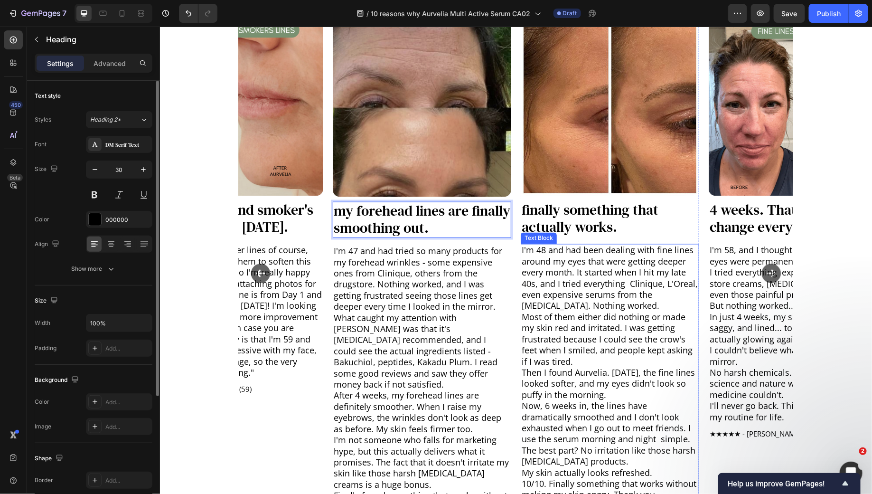
scroll to position [695, 0]
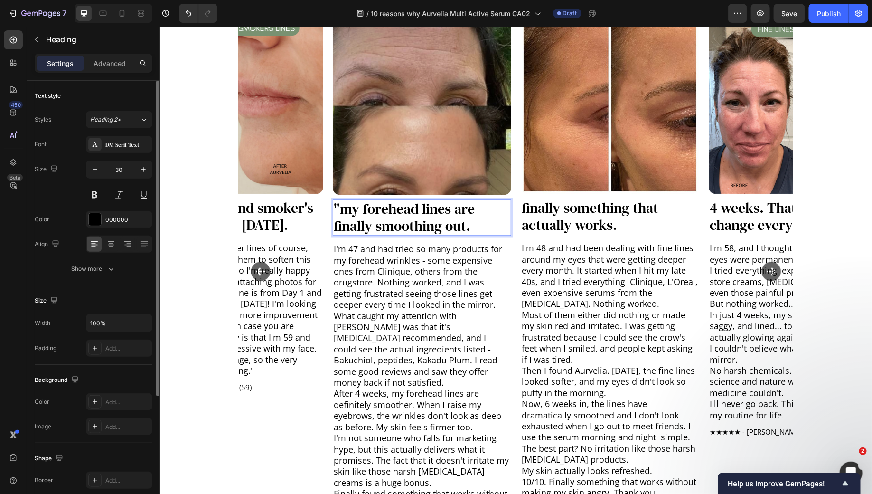
click at [472, 223] on p ""my forehead lines are finally smoothing out." at bounding box center [421, 217] width 177 height 34
click at [531, 208] on p "finally something that actually works." at bounding box center [609, 216] width 177 height 34
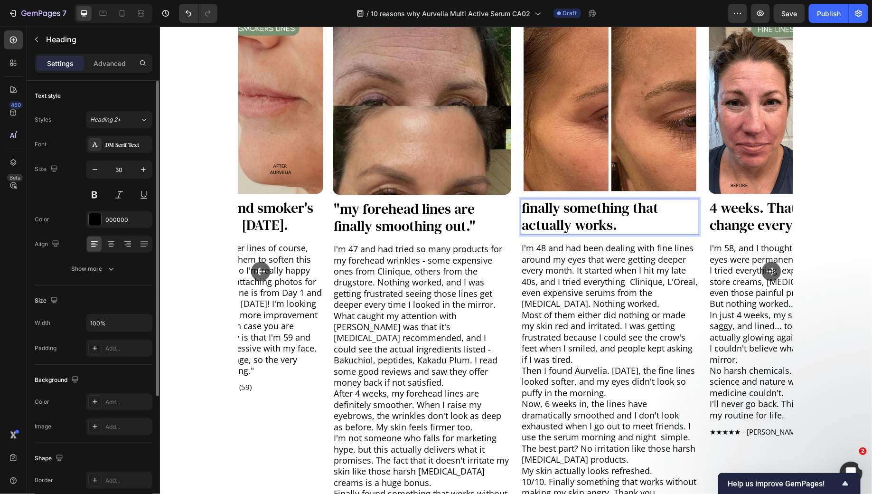
click at [526, 208] on p "finally something that actually works." at bounding box center [609, 216] width 177 height 34
click at [618, 222] on p ""finally something that actually works." at bounding box center [609, 216] width 177 height 34
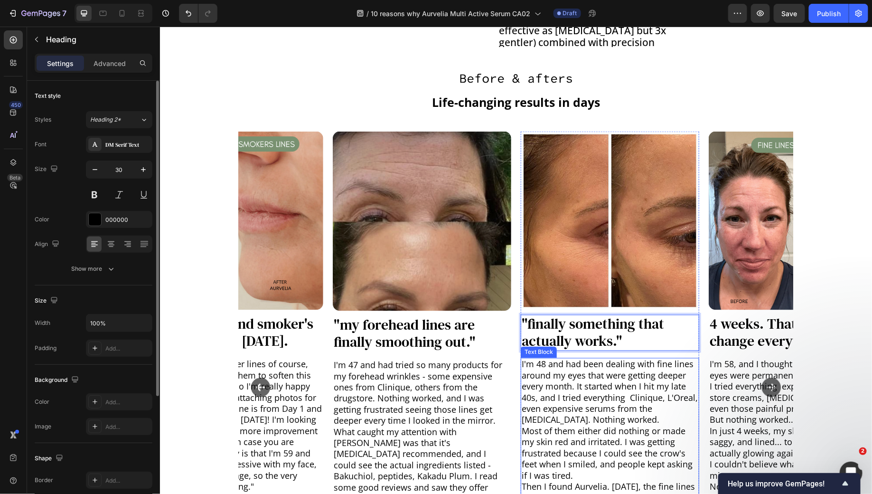
scroll to position [584, 0]
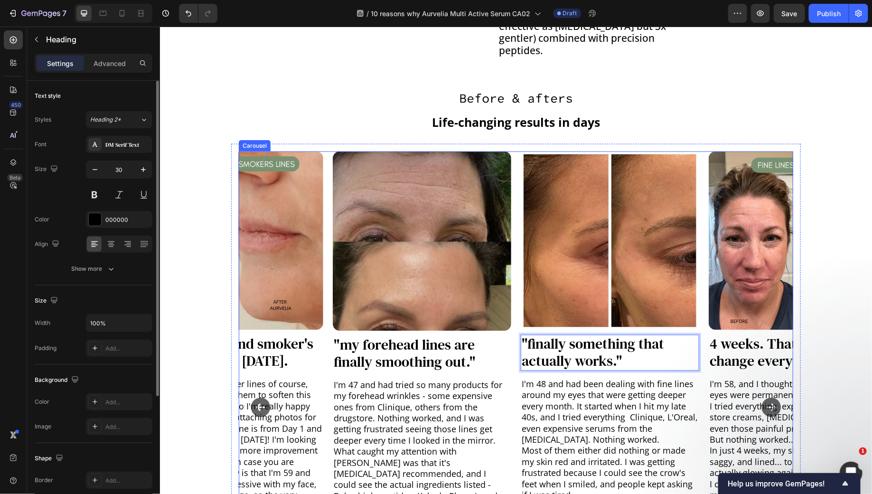
click at [766, 397] on icon "Carousel Next Arrow" at bounding box center [770, 406] width 19 height 19
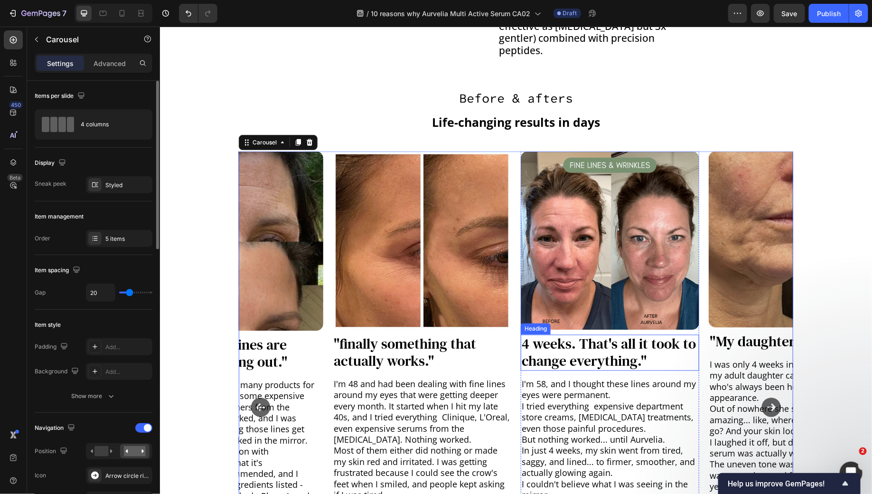
scroll to position [604, 0]
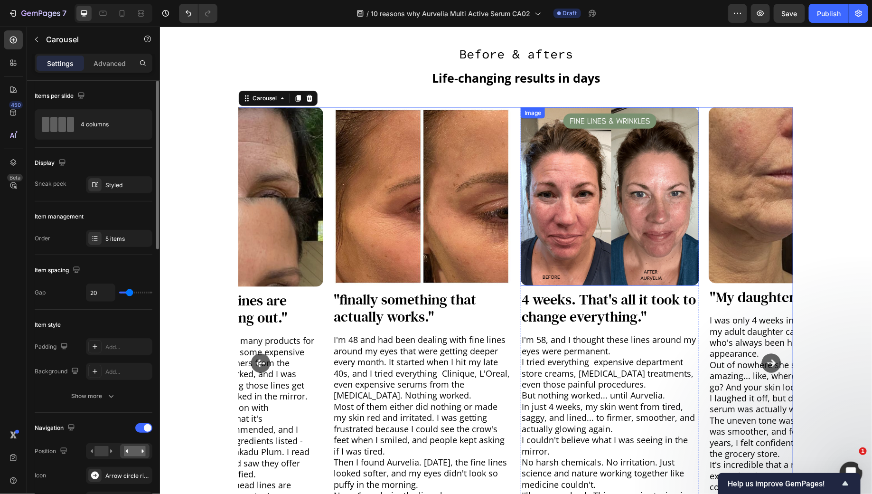
click at [622, 223] on img at bounding box center [609, 196] width 178 height 178
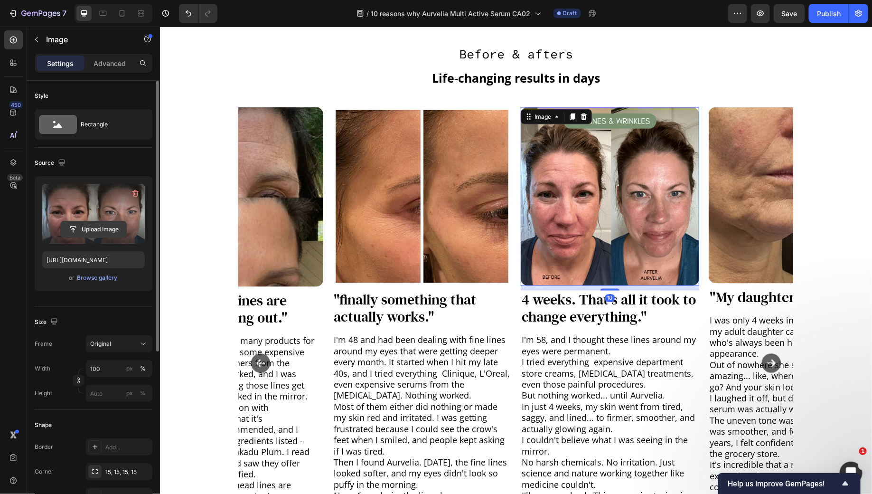
click at [79, 231] on input "file" at bounding box center [94, 229] width 66 height 16
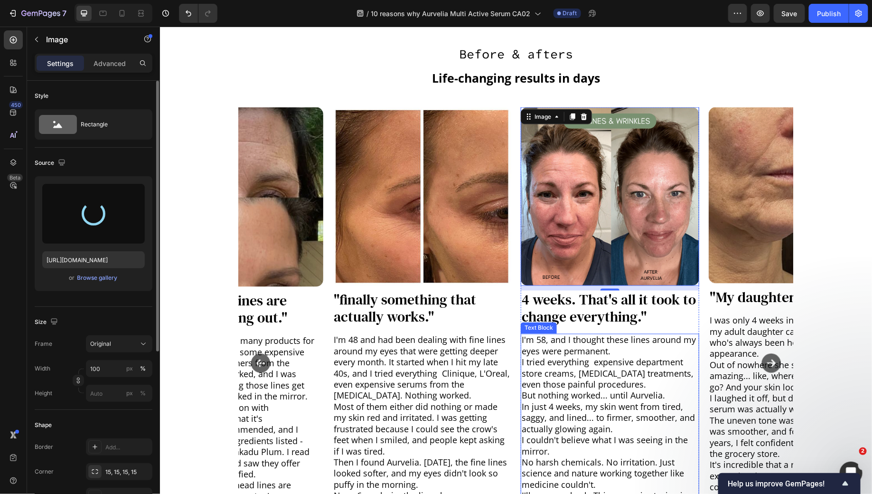
type input "https://cdn.shopify.com/s/files/1/0899/0008/9609/files/gempages_558131935092671…"
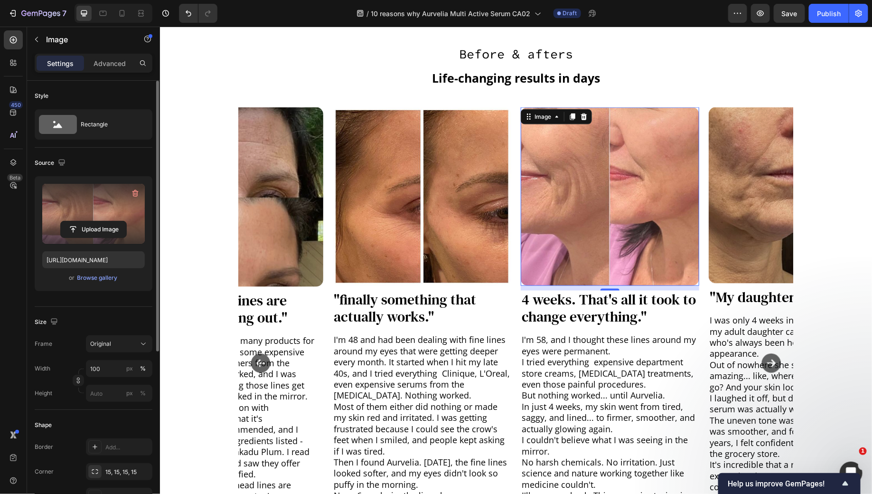
click at [616, 211] on img at bounding box center [609, 196] width 178 height 178
click at [100, 208] on label at bounding box center [93, 214] width 103 height 60
click at [100, 221] on input "file" at bounding box center [94, 229] width 66 height 16
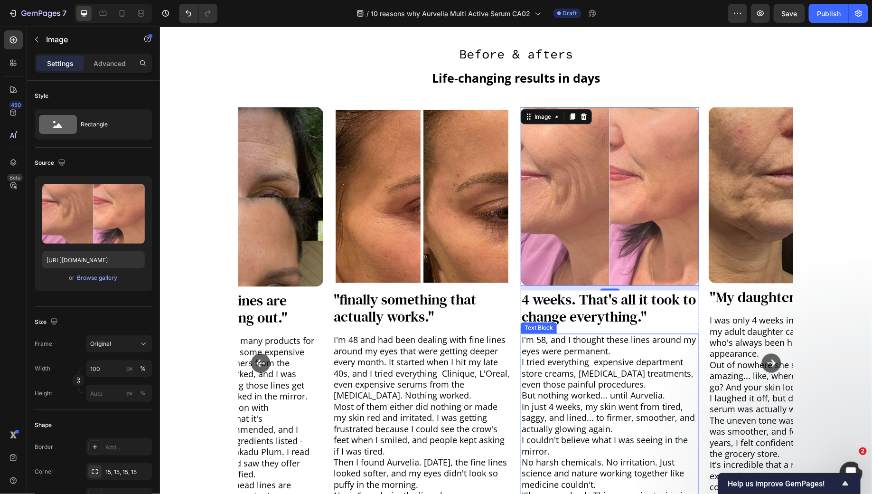
scroll to position [627, 0]
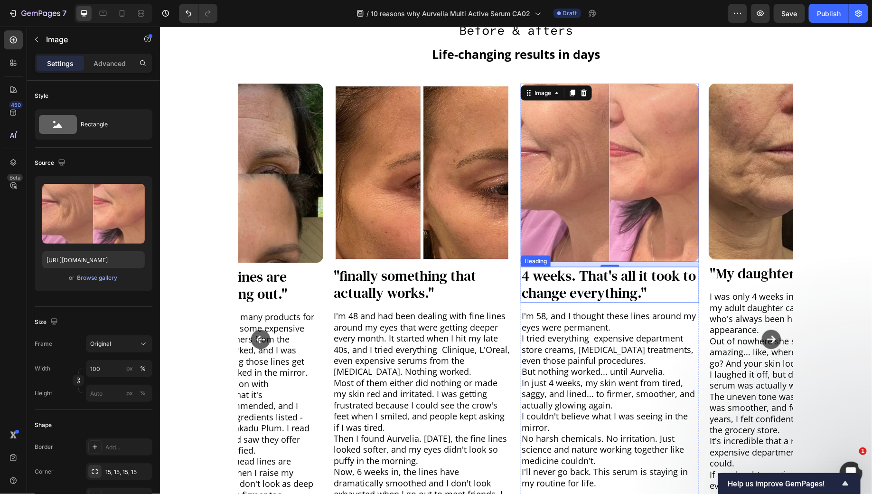
click at [568, 289] on h3 "4 weeks. That's all it took to change everything."" at bounding box center [609, 284] width 178 height 36
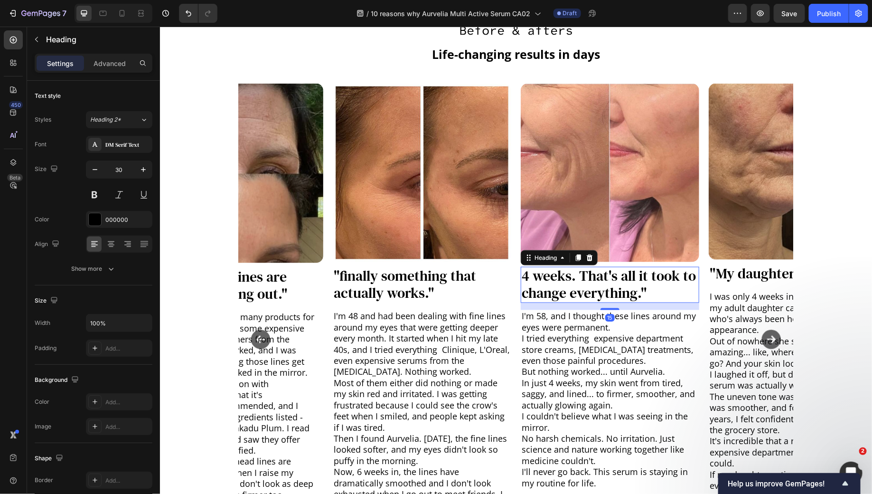
click at [568, 289] on h3 "4 weeks. That's all it took to change everything."" at bounding box center [609, 284] width 178 height 36
click at [568, 289] on p "4 weeks. That's all it took to change everything."" at bounding box center [609, 284] width 177 height 34
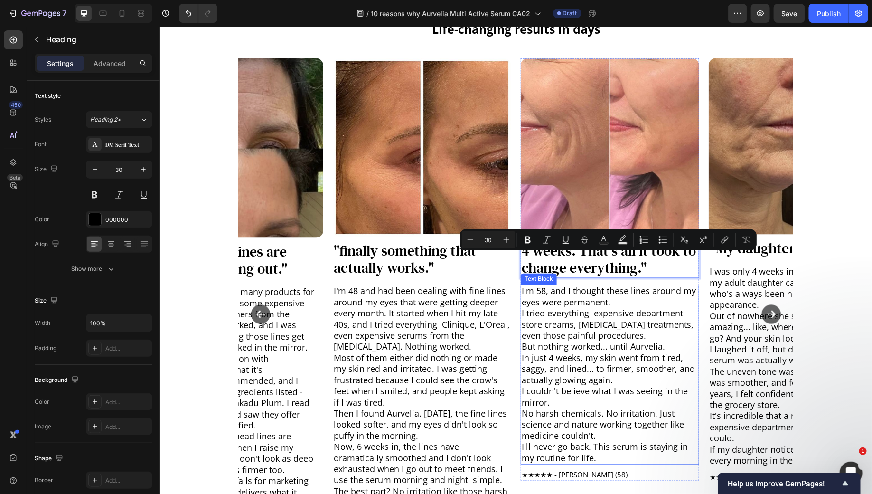
scroll to position [682, 0]
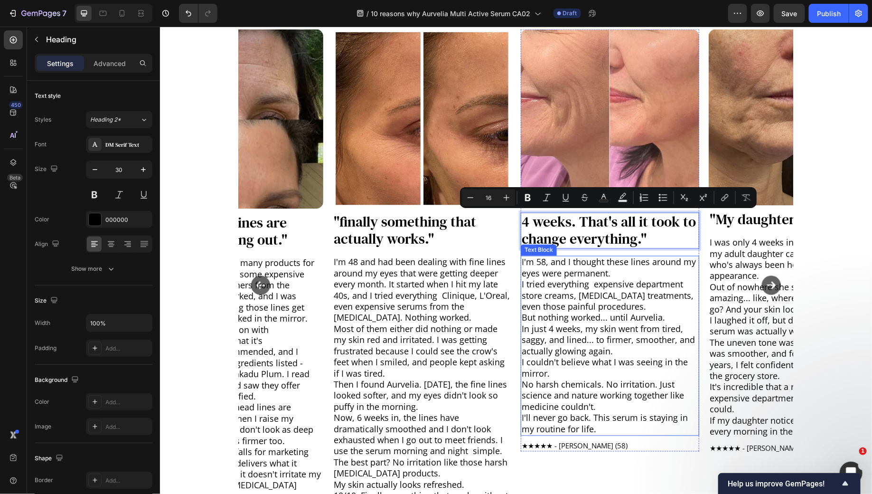
click at [562, 316] on p "But nothing worked... until Aurvelia." at bounding box center [609, 317] width 177 height 11
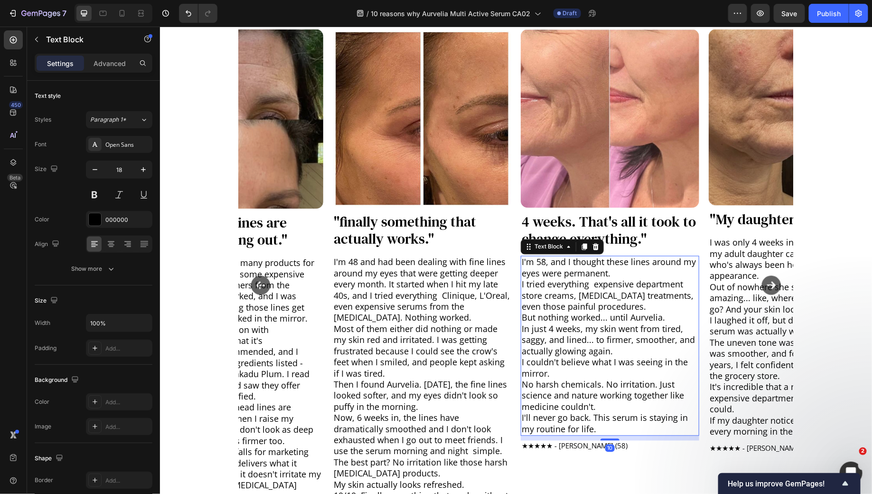
click at [562, 316] on p "But nothing worked... until Aurvelia." at bounding box center [609, 317] width 177 height 11
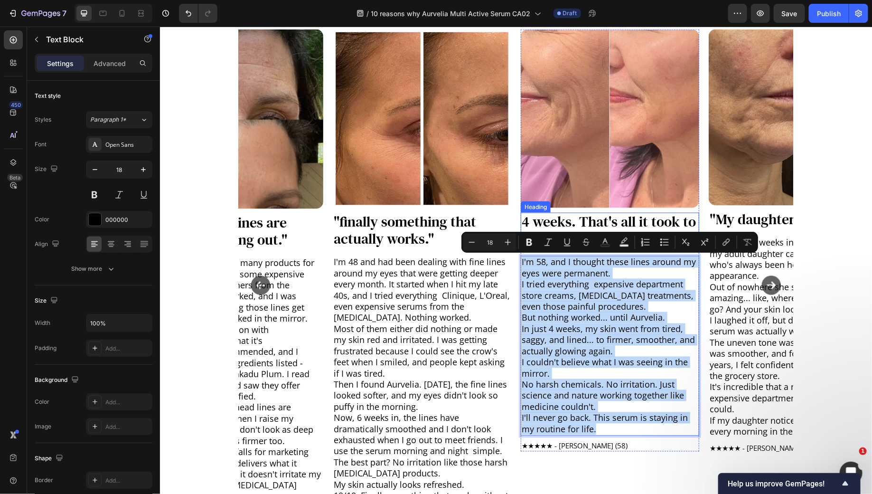
click at [537, 222] on p "4 weeks. That's all it took to change everything."" at bounding box center [609, 230] width 177 height 34
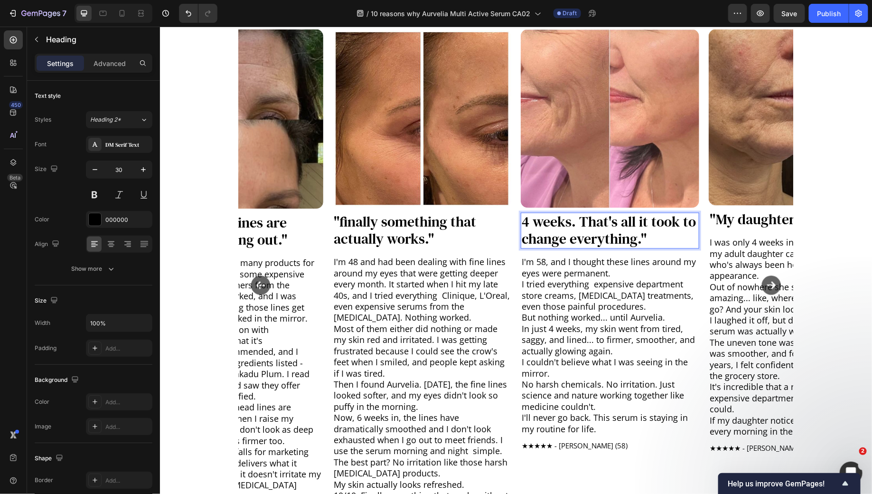
click at [537, 222] on p "4 weeks. That's all it took to change everything."" at bounding box center [609, 230] width 177 height 34
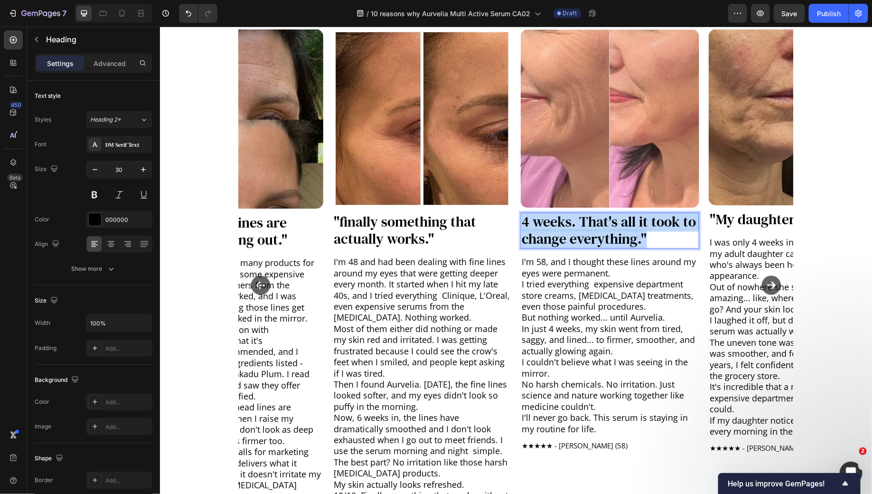
click at [537, 222] on p "4 weeks. That's all it took to change everything."" at bounding box center [609, 230] width 177 height 34
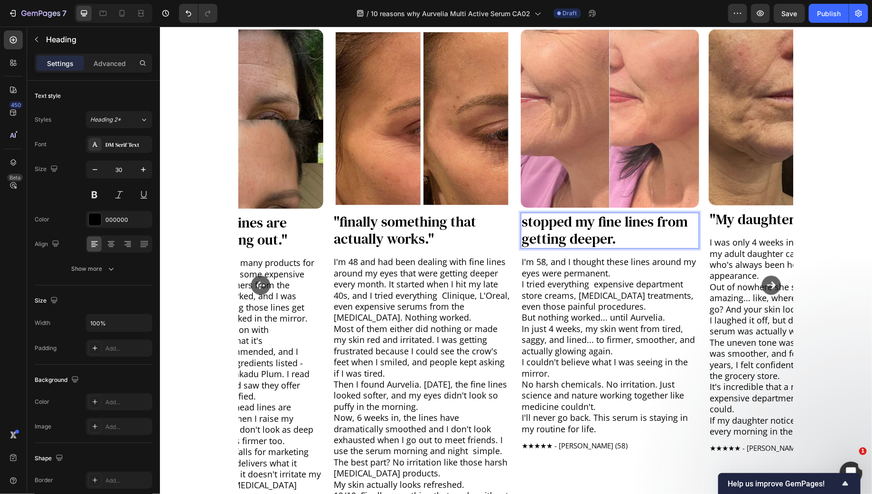
click at [527, 224] on p "stopped my fine lines from getting deeper." at bounding box center [609, 230] width 177 height 34
click at [619, 238] on p ""Stopped my fine lines from getting deeper." at bounding box center [609, 230] width 177 height 34
